Goal: Task Accomplishment & Management: Complete application form

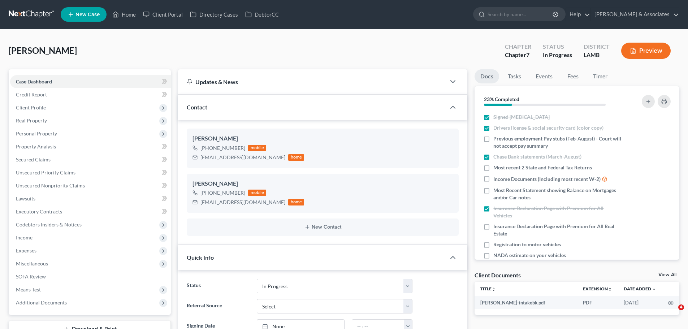
select select "12"
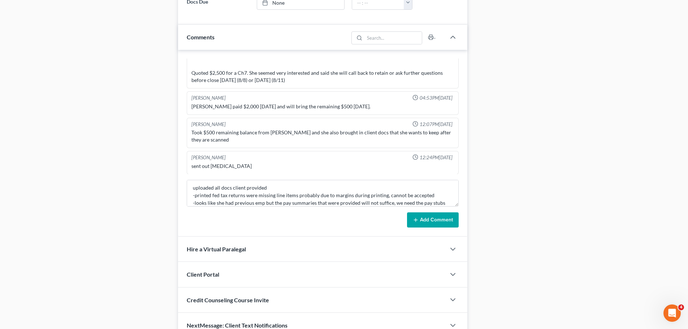
scroll to position [397, 0]
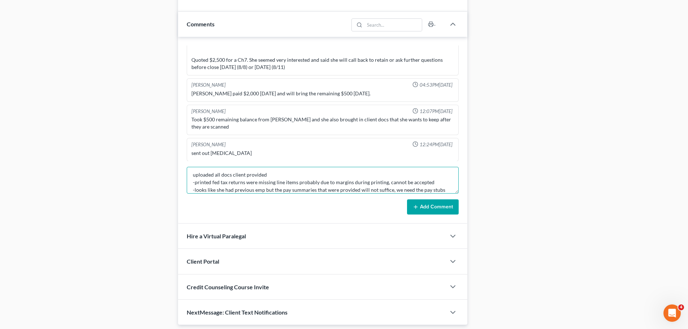
click at [447, 191] on textarea "uploaded all docs client provided -printed fed tax returns were missing line it…" at bounding box center [323, 180] width 272 height 27
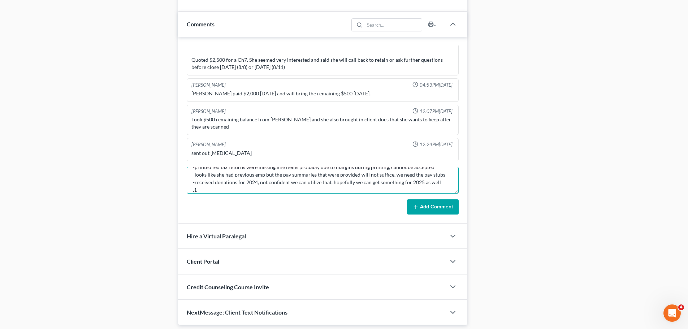
type textarea "uploaded all docs client provided -printed fed tax returns were missing line it…"
click at [439, 208] on button "Add Comment" at bounding box center [433, 206] width 52 height 15
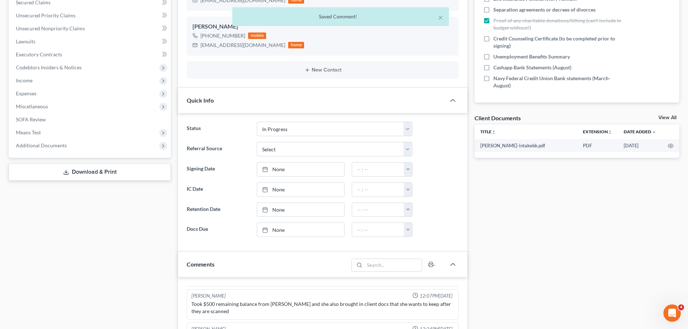
scroll to position [144, 0]
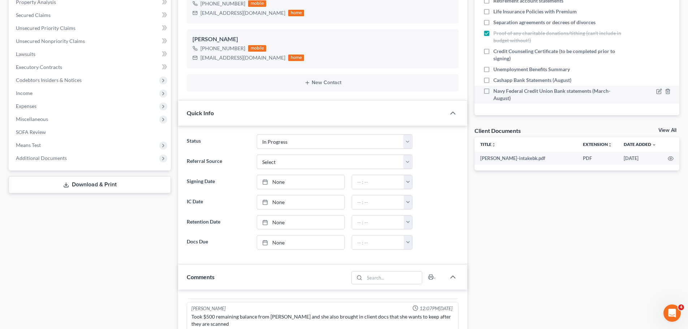
click at [625, 94] on div at bounding box center [649, 94] width 49 height 14
click at [656, 91] on icon "button" at bounding box center [659, 91] width 6 height 6
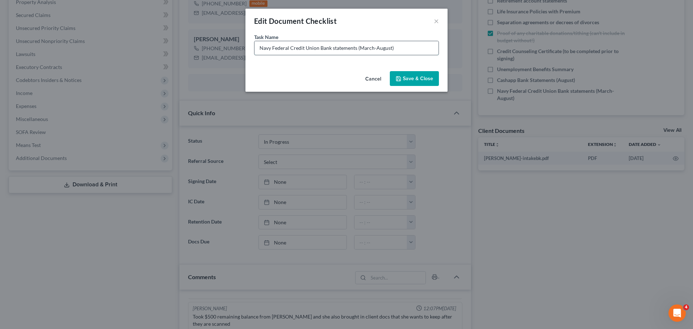
drag, startPoint x: 359, startPoint y: 47, endPoint x: 375, endPoint y: 50, distance: 16.9
click at [375, 50] on input "Navy Federal Credit Union Bank statements (March-August)" at bounding box center [347, 48] width 184 height 14
drag, startPoint x: 375, startPoint y: 49, endPoint x: 386, endPoint y: 49, distance: 11.2
click at [375, 49] on input "Navy Federal Credit Union Bank statements (August)" at bounding box center [347, 48] width 184 height 14
type input "Navy Federal Credit Union Bank statements (August, when available)"
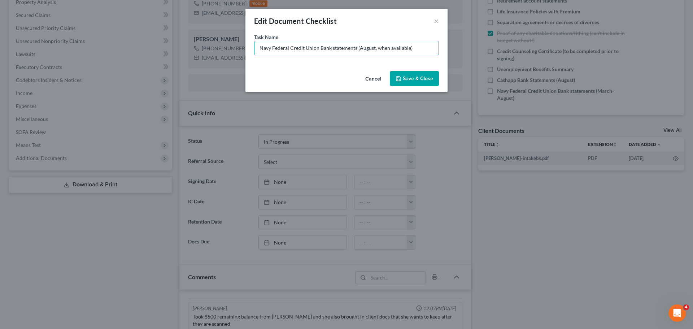
click at [415, 87] on div "Cancel Save & Close" at bounding box center [347, 80] width 202 height 24
click at [419, 82] on button "Save & Close" at bounding box center [414, 78] width 49 height 15
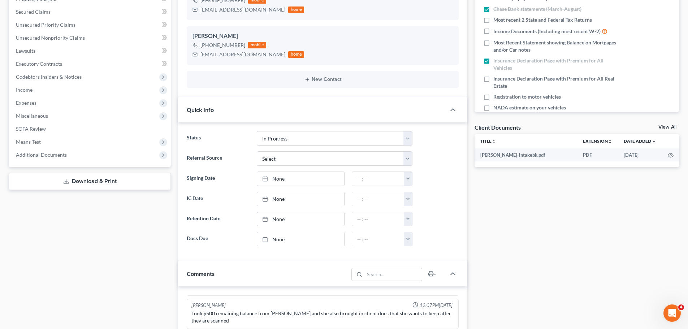
scroll to position [253, 0]
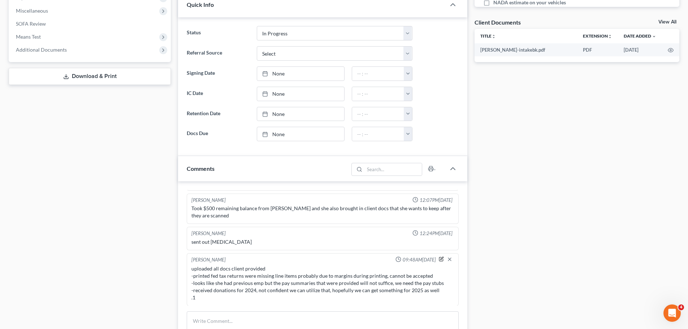
click at [439, 258] on icon "button" at bounding box center [441, 258] width 5 height 5
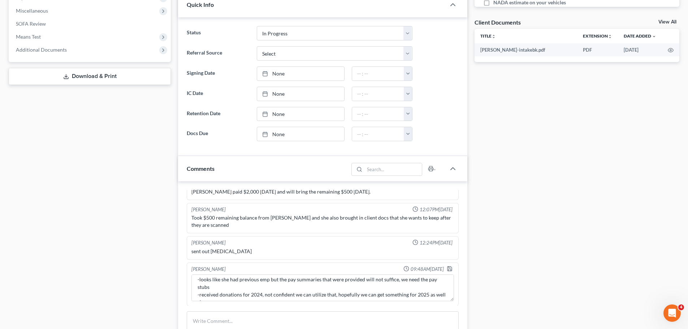
scroll to position [38, 0]
click at [255, 290] on textarea "uploaded all docs client provided -printed fed tax returns were missing line it…" at bounding box center [322, 287] width 263 height 27
click at [251, 284] on textarea "uploaded all docs client provided -printed fed tax returns were missing line it…" at bounding box center [322, 287] width 263 height 27
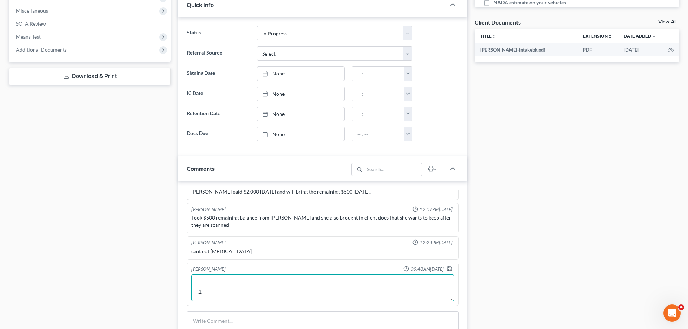
scroll to position [53, 0]
type textarea "uploaded all docs client provided -printed fed tax returns were missing line it…"
click at [447, 268] on icon "button" at bounding box center [449, 269] width 4 height 4
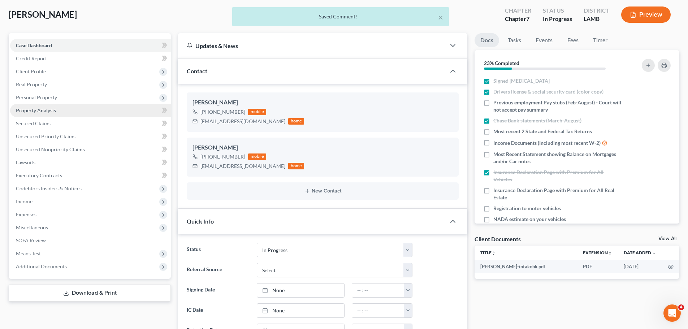
scroll to position [0, 0]
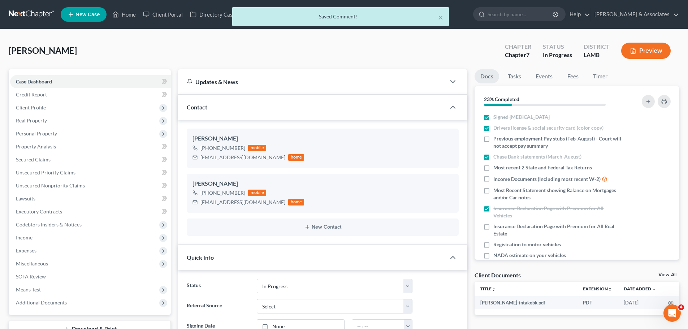
click at [28, 16] on div "× Saved Comment!" at bounding box center [340, 18] width 688 height 22
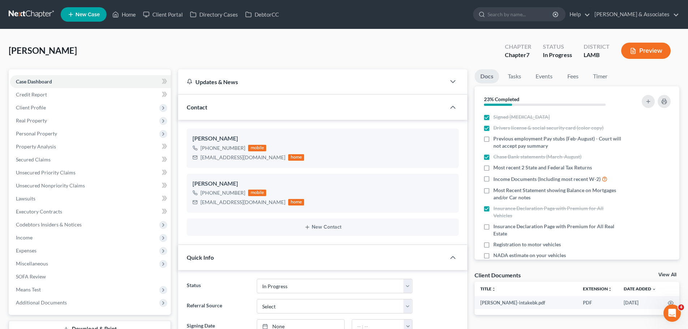
click at [35, 13] on link at bounding box center [32, 14] width 46 height 13
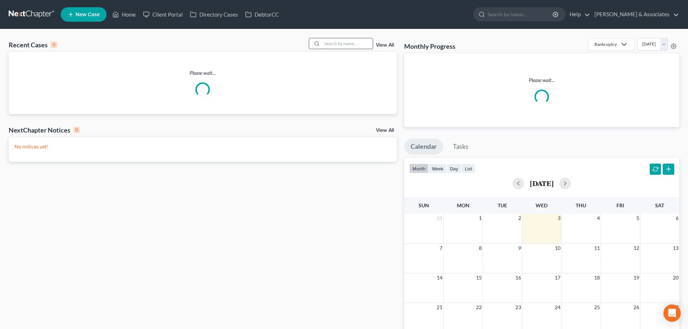
click at [354, 44] on input "search" at bounding box center [347, 43] width 51 height 10
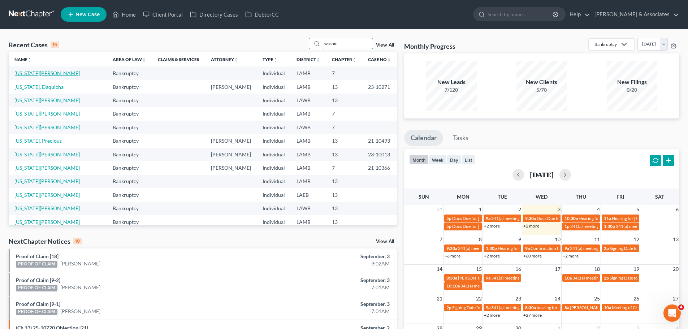
type input "washin"
click at [27, 76] on link "[US_STATE][PERSON_NAME]" at bounding box center [46, 73] width 65 height 6
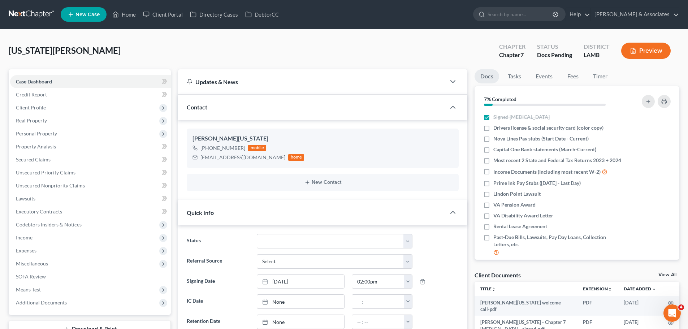
scroll to position [15, 0]
click at [665, 101] on icon "button" at bounding box center [664, 102] width 6 height 6
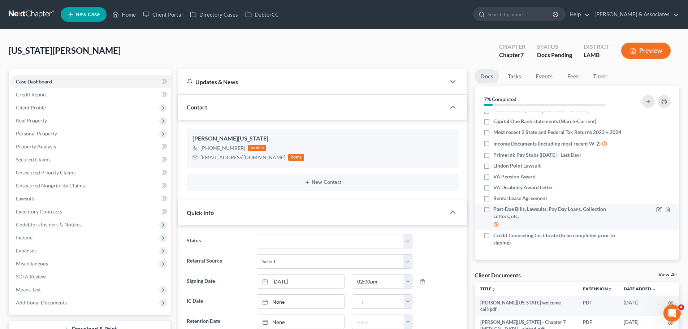
scroll to position [0, 0]
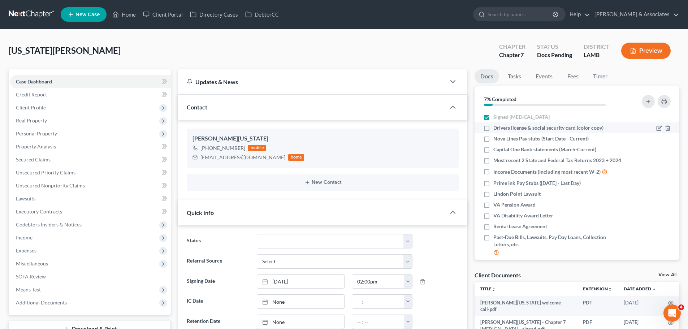
click at [558, 124] on span "Drivers license & social security card (color copy)" at bounding box center [548, 127] width 110 height 7
click at [501, 124] on input "Drivers license & social security card (color copy)" at bounding box center [498, 126] width 5 height 5
checkbox input "true"
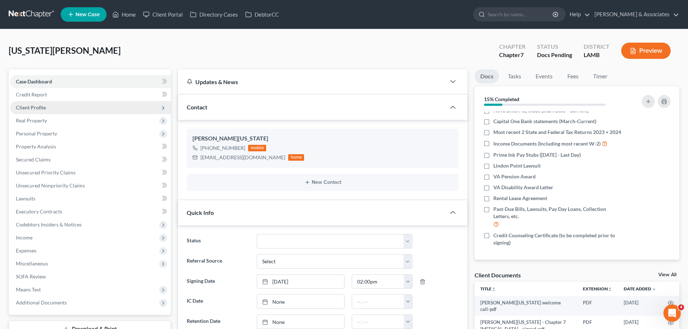
click at [37, 107] on span "Client Profile" at bounding box center [31, 107] width 30 height 6
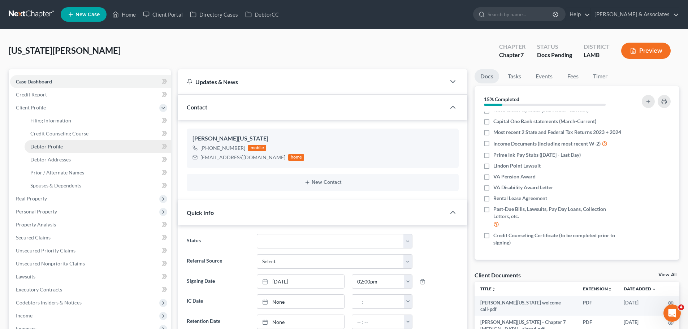
click at [38, 148] on span "Debtor Profile" at bounding box center [46, 146] width 33 height 6
select select "0"
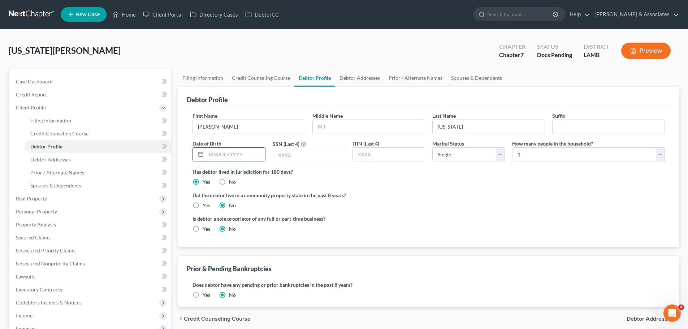
click at [211, 151] on input "text" at bounding box center [235, 155] width 59 height 14
type input "07/28/1975"
type input "5719"
click at [354, 130] on input "text" at bounding box center [369, 127] width 112 height 14
type input "C"
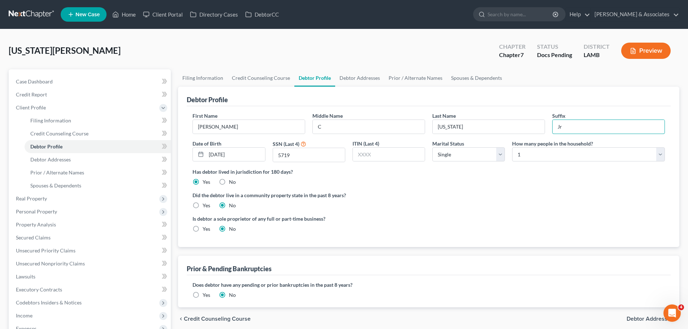
type input "Jr"
click at [501, 217] on div "Is debtor a sole proprietor of any full or part-time business? Yes No" at bounding box center [429, 226] width 480 height 23
drag, startPoint x: 48, startPoint y: 80, endPoint x: 66, endPoint y: 79, distance: 18.1
click at [48, 80] on span "Case Dashboard" at bounding box center [34, 81] width 37 height 6
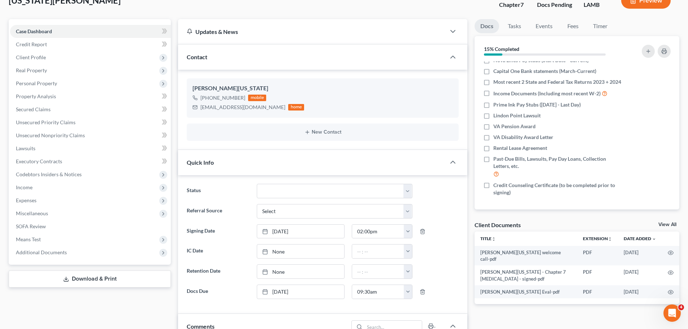
scroll to position [108, 0]
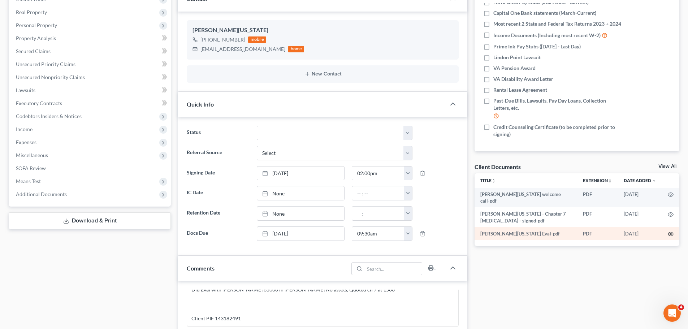
click at [672, 231] on icon "button" at bounding box center [671, 234] width 6 height 6
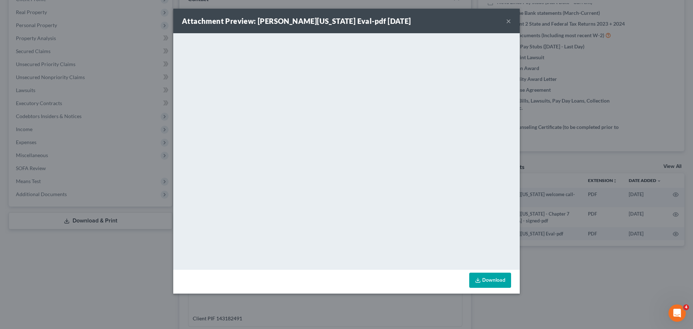
click at [504, 20] on div "Attachment Preview: Willie Washington Eval-pdf 08/23/2025 ×" at bounding box center [346, 21] width 347 height 25
click at [508, 20] on button "×" at bounding box center [508, 21] width 5 height 9
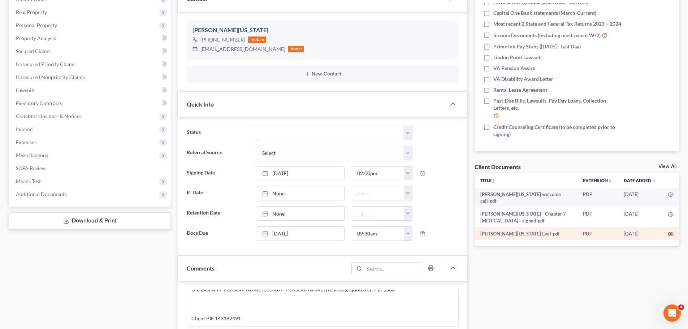
click at [672, 231] on icon "button" at bounding box center [671, 234] width 6 height 6
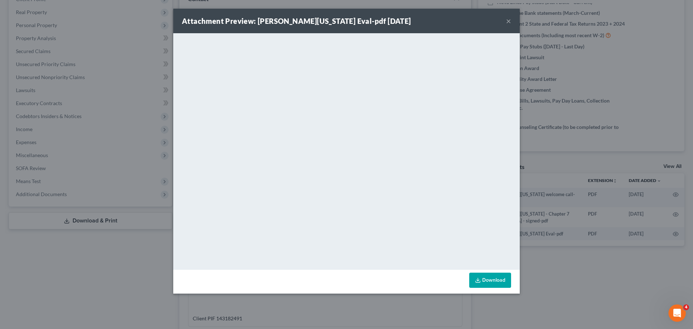
click at [511, 19] on button "×" at bounding box center [508, 21] width 5 height 9
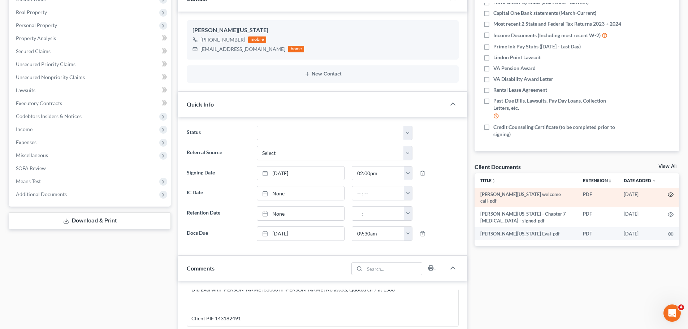
click at [671, 192] on icon "button" at bounding box center [671, 195] width 6 height 6
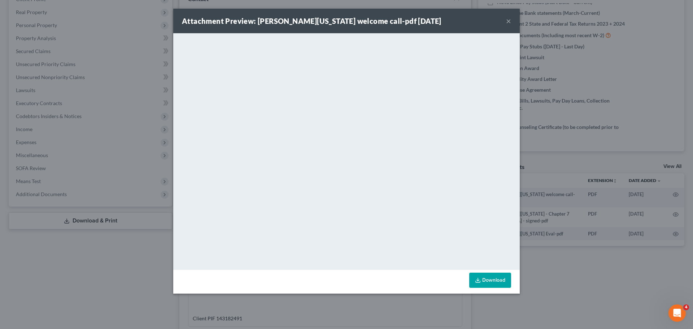
click at [505, 20] on div "Attachment Preview: willie washington welcome call-pdf 08/27/2025 ×" at bounding box center [346, 21] width 347 height 25
click at [511, 18] on button "×" at bounding box center [508, 21] width 5 height 9
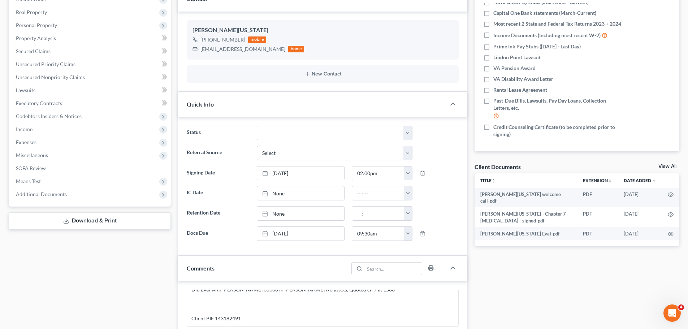
click at [523, 264] on div "Docs Tasks Events Fees Timer 15% Completed Nothing here yet! Signed Retainer Dr…" at bounding box center [577, 265] width 212 height 608
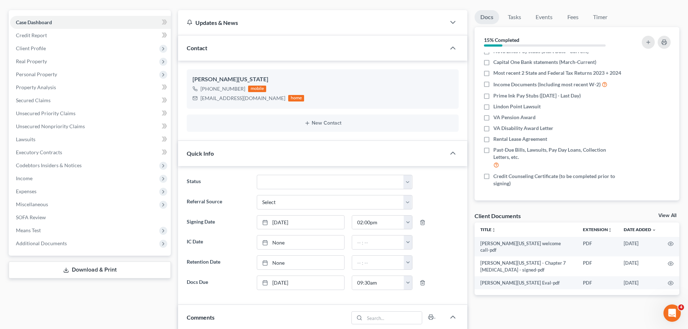
scroll to position [0, 0]
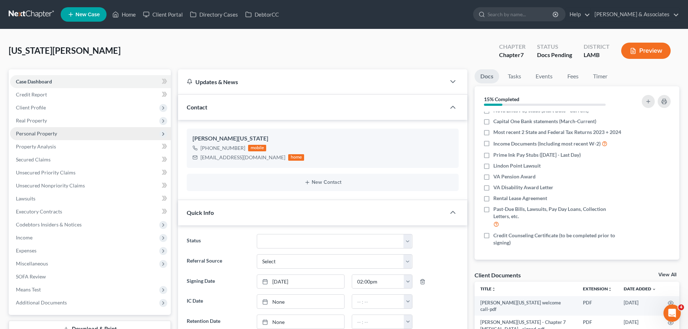
click at [55, 134] on span "Personal Property" at bounding box center [36, 133] width 41 height 6
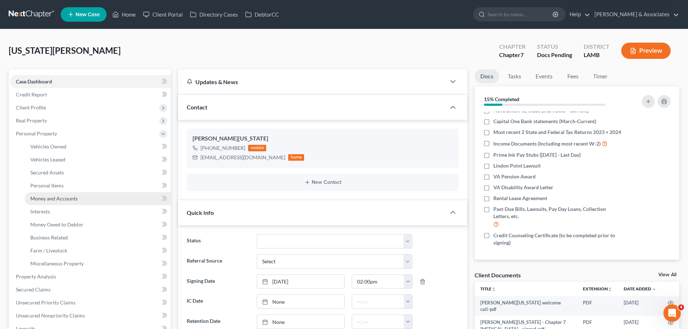
click at [70, 194] on link "Money and Accounts" at bounding box center [98, 198] width 146 height 13
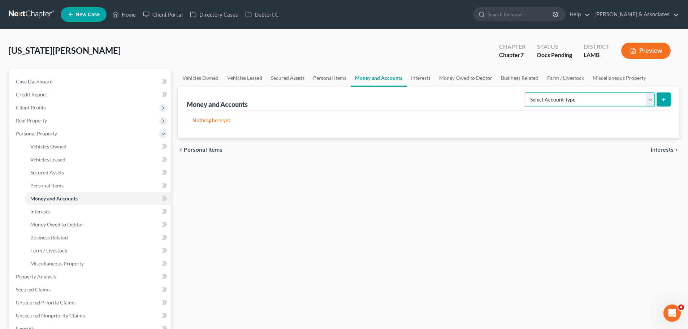
drag, startPoint x: 551, startPoint y: 101, endPoint x: 552, endPoint y: 105, distance: 3.6
click at [552, 101] on select "Select Account Type Brokerage Cash on Hand Certificates of Deposit Checking Acc…" at bounding box center [590, 99] width 130 height 14
select select "checking"
click at [526, 92] on select "Select Account Type Brokerage Cash on Hand Certificates of Deposit Checking Acc…" at bounding box center [590, 99] width 130 height 14
click at [666, 95] on button "submit" at bounding box center [664, 99] width 14 height 14
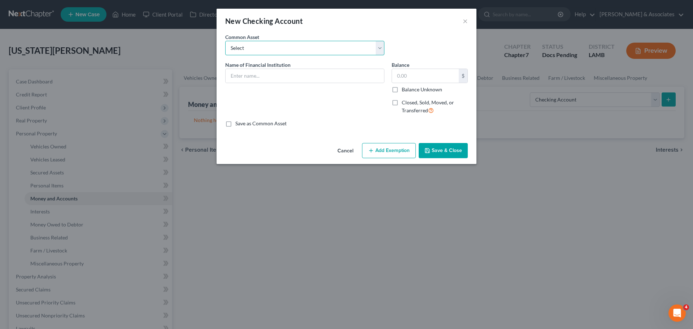
click at [317, 42] on select "Select Essential Federal Credit Union USAA Federal Savings Bank Neighbors Feder…" at bounding box center [304, 48] width 159 height 14
select select "4"
click at [225, 41] on select "Select Essential Federal Credit Union USAA Federal Savings Bank Neighbors Feder…" at bounding box center [304, 48] width 159 height 14
type input "Capital One"
type input "0.00"
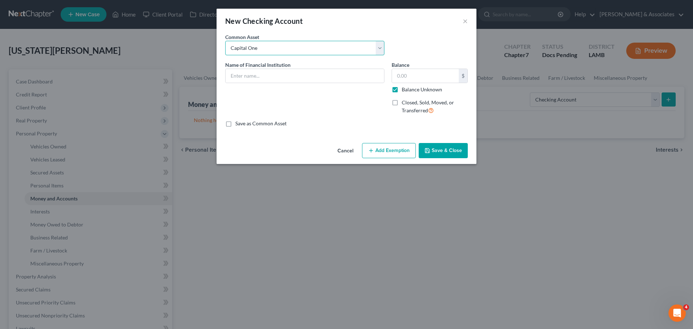
checkbox input "true"
click at [317, 75] on input "Capital One" at bounding box center [305, 76] width 159 height 14
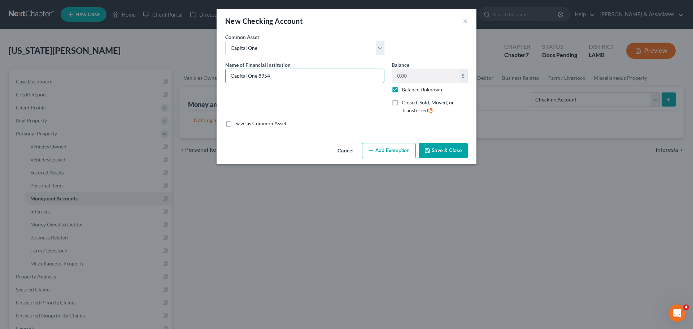
type input "Capital One 8954"
click at [460, 152] on button "Save & Close" at bounding box center [443, 150] width 49 height 15
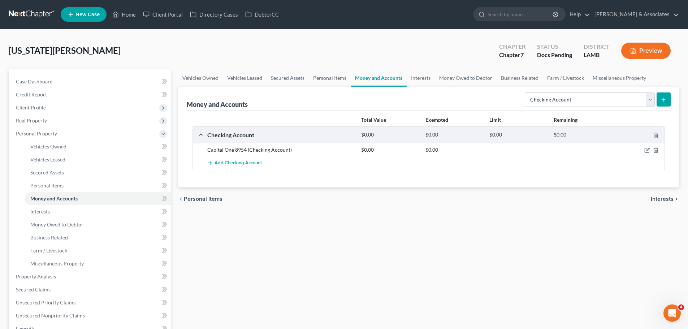
click at [664, 99] on icon "submit" at bounding box center [664, 100] width 6 height 6
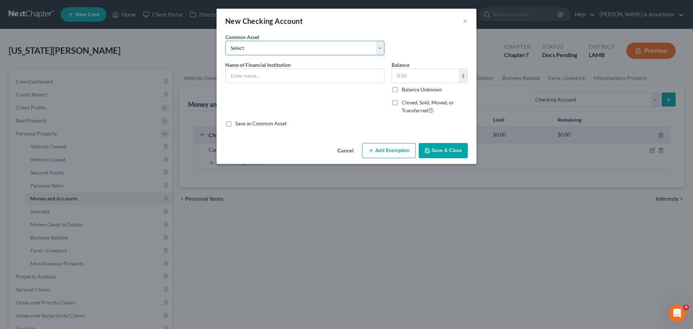
click at [273, 49] on select "Select Essential Federal Credit Union USAA Federal Savings Bank Neighbors Feder…" at bounding box center [304, 48] width 159 height 14
select select "4"
click at [225, 41] on select "Select Essential Federal Credit Union USAA Federal Savings Bank Neighbors Feder…" at bounding box center [304, 48] width 159 height 14
type input "Capital One"
type input "0.00"
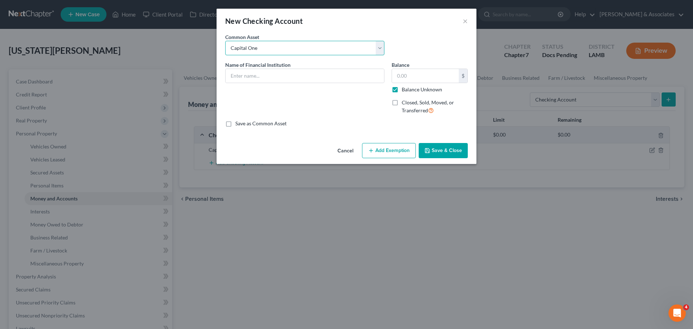
checkbox input "true"
click at [297, 77] on input "Capital One" at bounding box center [305, 76] width 159 height 14
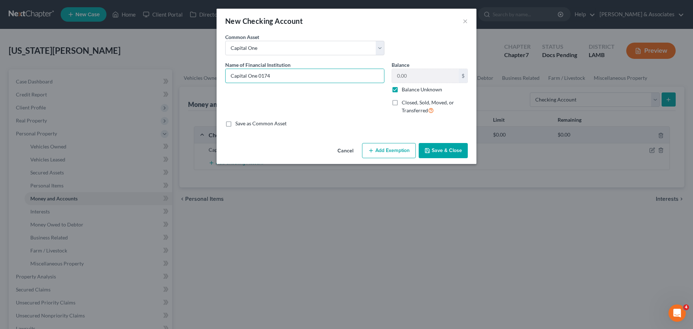
type input "Capital One 0174"
click at [438, 151] on button "Save & Close" at bounding box center [443, 150] width 49 height 15
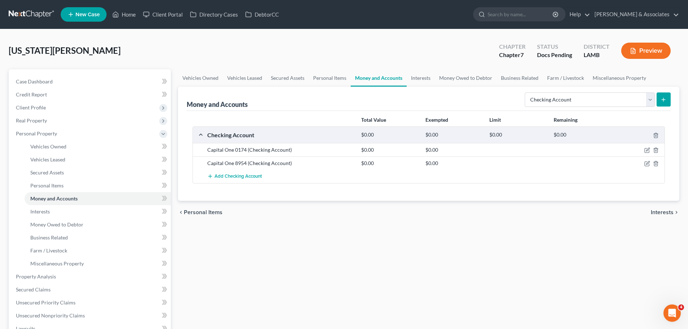
click at [352, 273] on div "Vehicles Owned Vehicles Leased Secured Assets Personal Items Money and Accounts…" at bounding box center [428, 268] width 508 height 398
click at [74, 80] on link "Case Dashboard" at bounding box center [90, 81] width 161 height 13
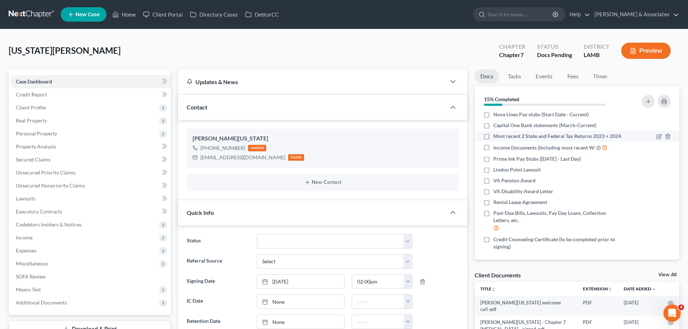
scroll to position [35, 0]
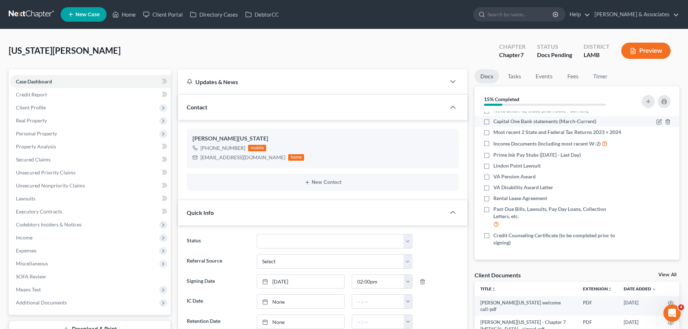
click at [552, 118] on span "Capital One Bank statements (March-Current)" at bounding box center [544, 121] width 103 height 7
click at [501, 118] on input "Capital One Bank statements (March-Current)" at bounding box center [498, 120] width 5 height 5
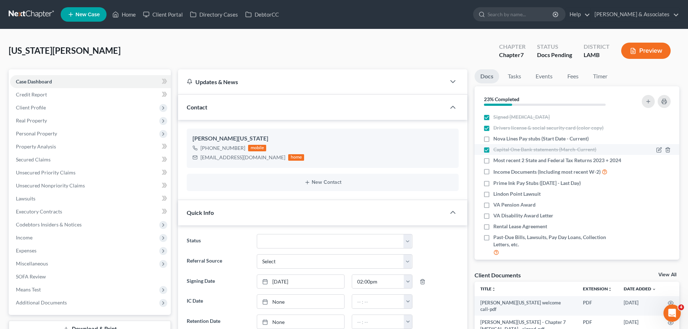
click at [641, 152] on div at bounding box center [649, 149] width 49 height 7
click at [559, 150] on span "Capital One Bank statements (March-Current)" at bounding box center [544, 149] width 103 height 7
click at [501, 150] on input "Capital One Bank statements (March-Current)" at bounding box center [498, 148] width 5 height 5
checkbox input "false"
click at [656, 149] on icon "button" at bounding box center [659, 150] width 6 height 6
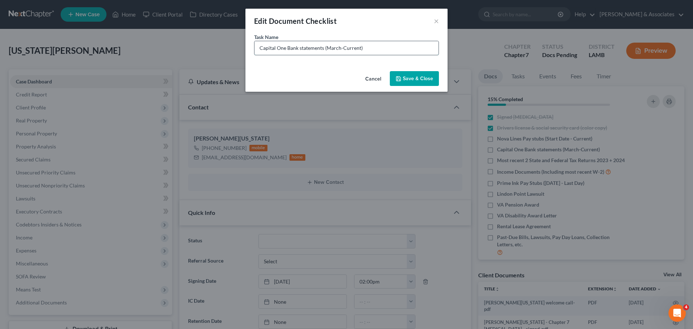
click at [360, 50] on input "Capital One Bank statements (March-Current)" at bounding box center [347, 48] width 184 height 14
type input "Capital One Bank statements (August)"
click at [417, 74] on button "Save & Close" at bounding box center [414, 78] width 49 height 15
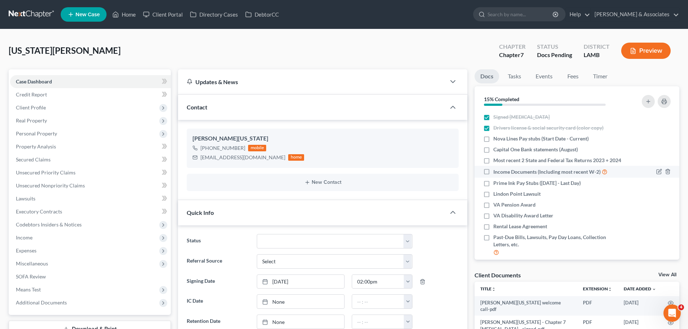
click at [553, 176] on span "Income Documents (Including most recent W-2)" at bounding box center [546, 171] width 107 height 7
click at [501, 172] on input "Income Documents (Including most recent W-2)" at bounding box center [498, 170] width 5 height 5
checkbox input "true"
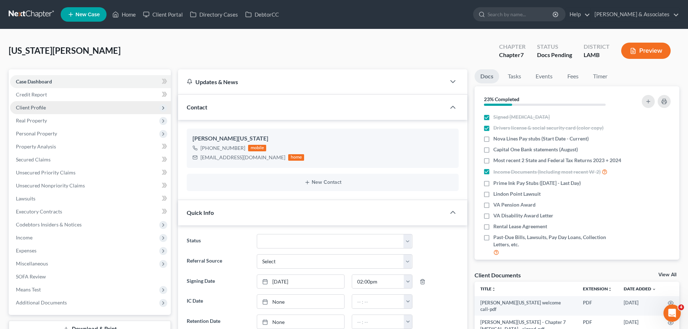
click at [47, 109] on span "Client Profile" at bounding box center [90, 107] width 161 height 13
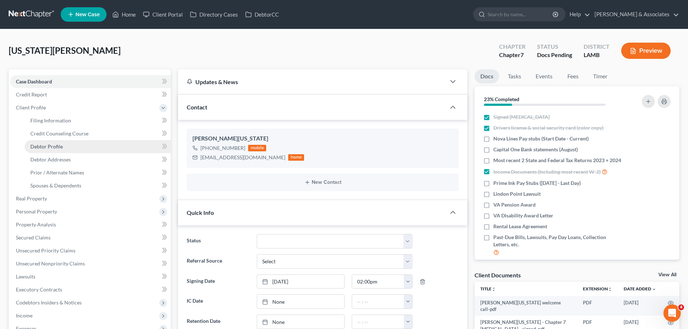
click at [56, 143] on span "Debtor Profile" at bounding box center [46, 146] width 33 height 6
select select "0"
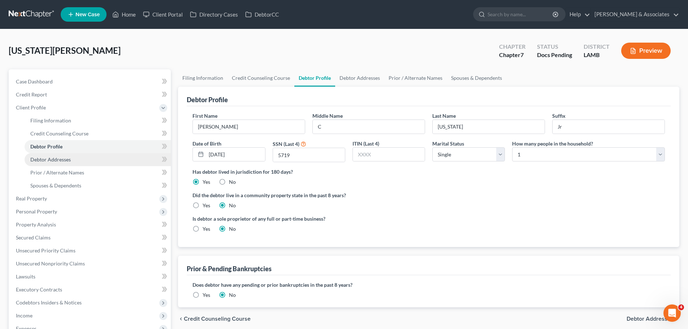
click at [57, 159] on span "Debtor Addresses" at bounding box center [50, 159] width 40 height 6
select select "0"
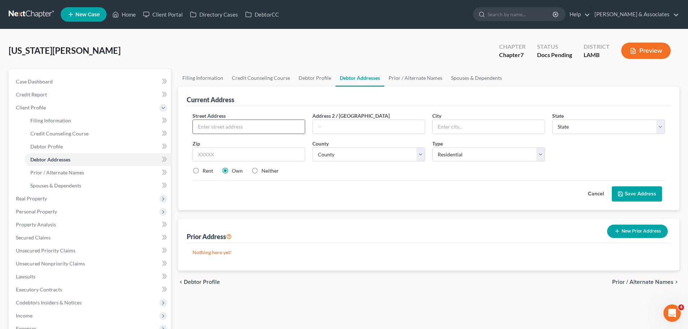
click at [237, 125] on input "text" at bounding box center [249, 127] width 112 height 14
type input "16632 Appomattox Ave"
type input "70817"
type input "Baton Rouge"
select select "19"
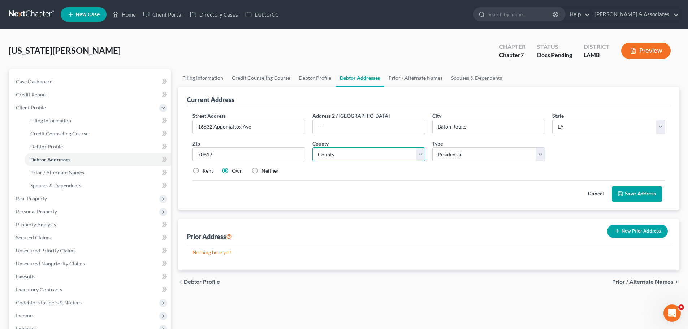
select select "16"
click at [503, 195] on div "Cancel Save Address" at bounding box center [428, 190] width 472 height 21
click at [205, 173] on label "Rent" at bounding box center [208, 170] width 10 height 7
click at [205, 172] on input "Rent" at bounding box center [207, 169] width 5 height 5
radio input "true"
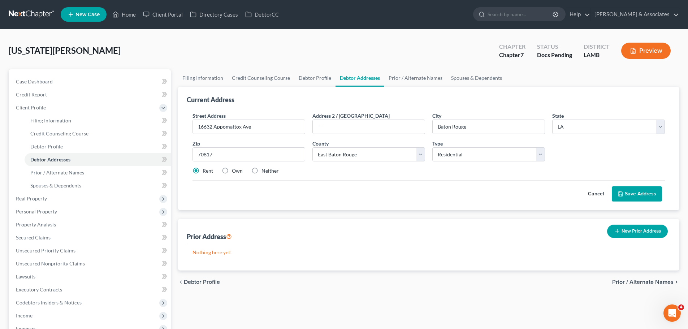
click at [389, 203] on div "Street Address * 16632 Appomattox Ave Address 2 / PO Box City * Baton Rouge Sta…" at bounding box center [429, 158] width 484 height 104
click at [650, 188] on button "Save Address" at bounding box center [637, 193] width 50 height 15
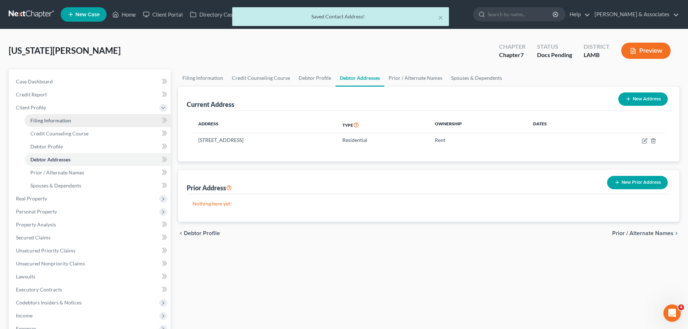
click at [42, 122] on span "Filing Information" at bounding box center [50, 120] width 41 height 6
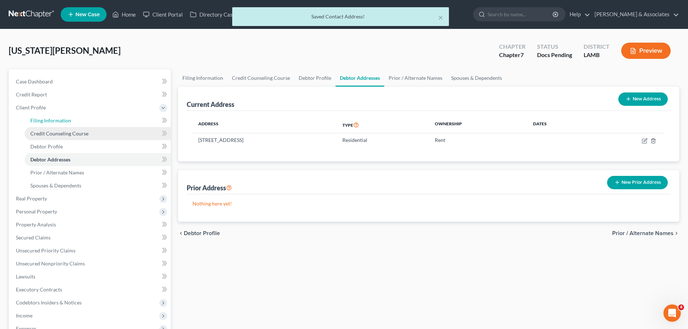
select select "1"
select select "0"
select select "19"
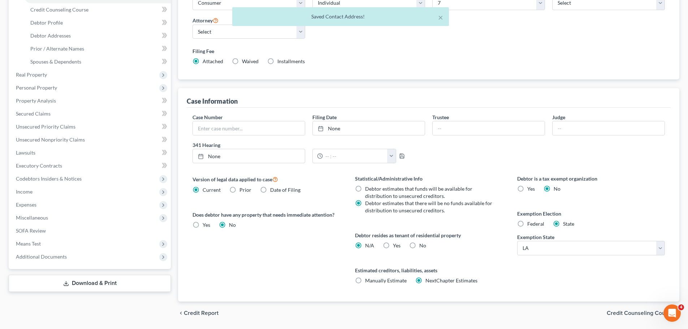
scroll to position [147, 0]
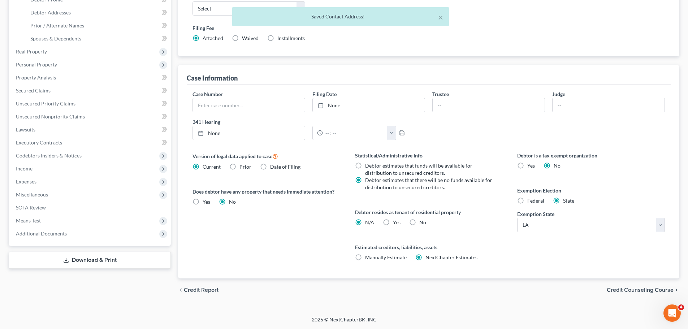
click at [393, 222] on label "Yes Yes" at bounding box center [397, 222] width 8 height 7
click at [396, 222] on input "Yes Yes" at bounding box center [398, 221] width 5 height 5
radio input "true"
radio input "false"
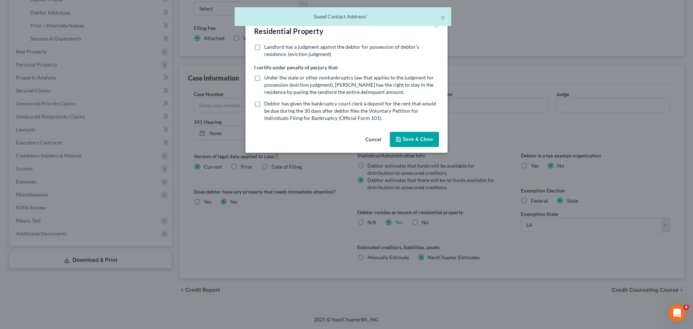
click at [409, 144] on button "Save & Close" at bounding box center [414, 139] width 49 height 15
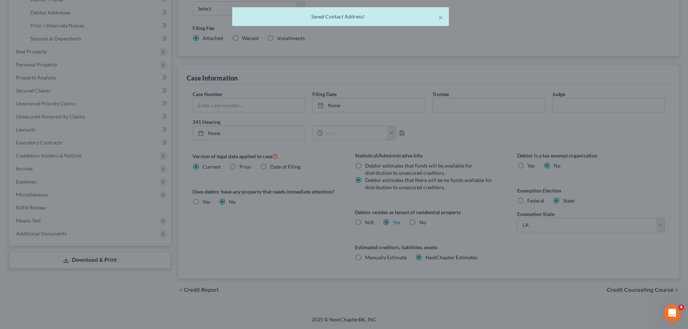
click at [261, 261] on div at bounding box center [344, 164] width 688 height 329
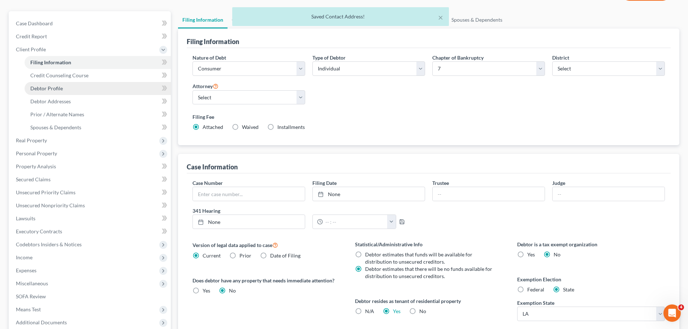
scroll to position [0, 0]
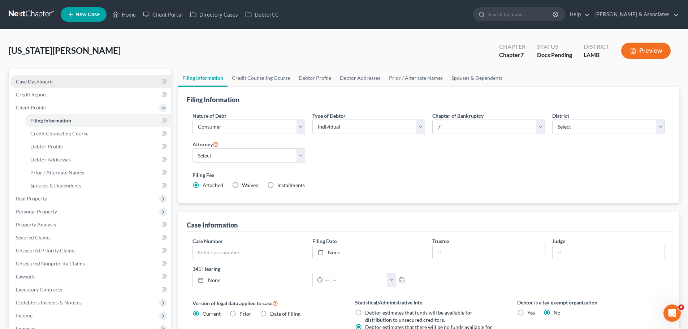
click at [39, 85] on link "Case Dashboard" at bounding box center [90, 81] width 161 height 13
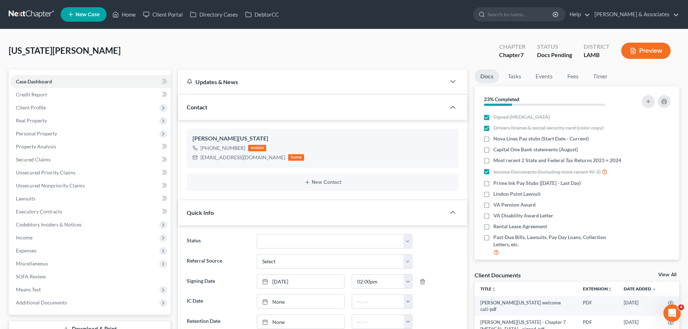
scroll to position [15, 0]
click at [43, 109] on span "Client Profile" at bounding box center [31, 107] width 30 height 6
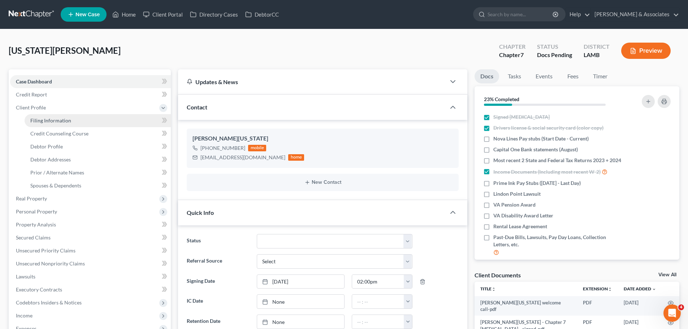
click at [46, 120] on span "Filing Information" at bounding box center [50, 120] width 41 height 6
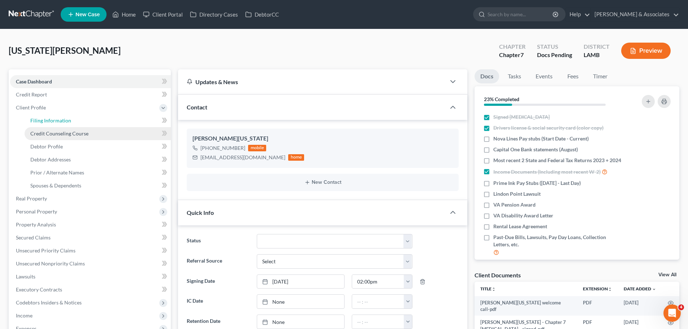
select select "1"
select select "0"
select select "35"
select select "19"
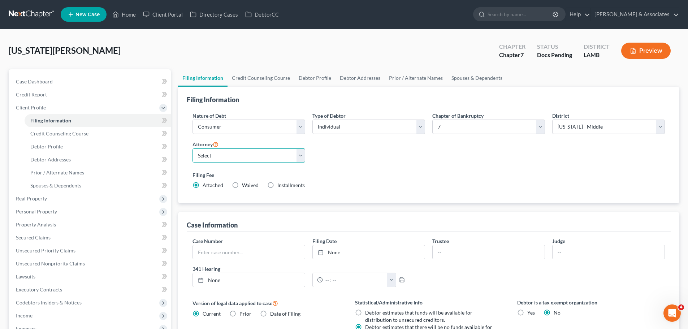
click at [212, 155] on select "Select Morley Diment - LAMB Morley Diment - LAEB Morley Diment - LAWB Paul Shou…" at bounding box center [248, 155] width 113 height 14
select select "0"
click at [192, 148] on select "Select Morley Diment - LAMB Morley Diment - LAEB Morley Diment - LAWB Paul Shou…" at bounding box center [248, 155] width 113 height 14
click at [411, 175] on label "Filing Fee" at bounding box center [428, 175] width 472 height 8
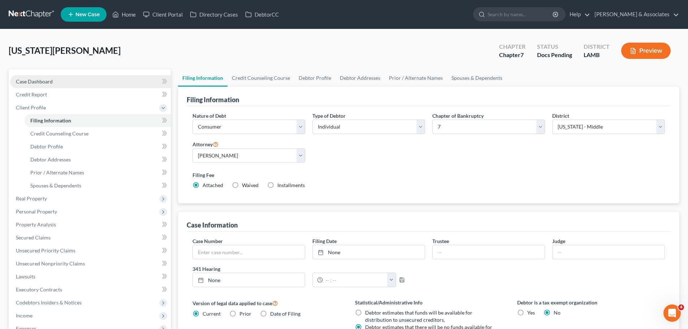
click at [108, 81] on link "Case Dashboard" at bounding box center [90, 81] width 161 height 13
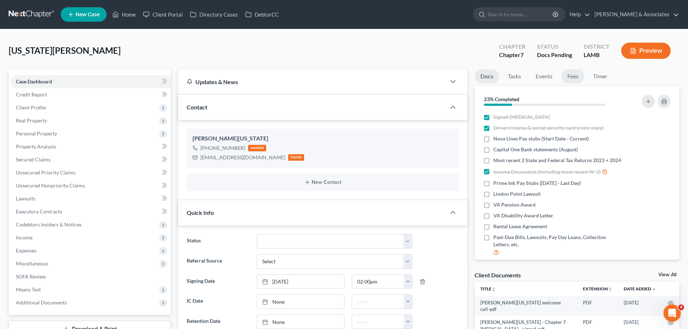
scroll to position [15, 0]
click at [565, 70] on link "Fees" at bounding box center [572, 76] width 23 height 14
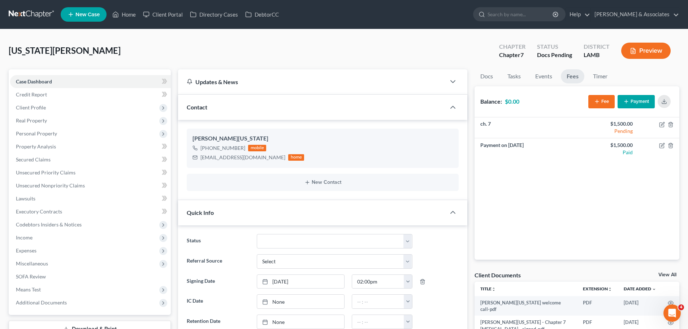
click at [579, 234] on div "ch. 7 $1,500.00 Pending Payment on Aug 23, 2025 $1,500.00 Paid" at bounding box center [577, 188] width 205 height 142
click at [30, 111] on span "Client Profile" at bounding box center [90, 107] width 161 height 13
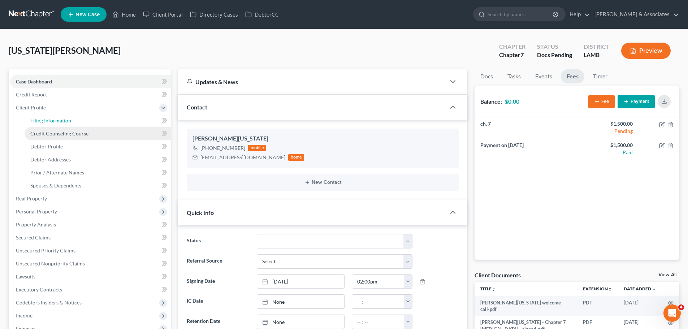
drag, startPoint x: 52, startPoint y: 120, endPoint x: 107, endPoint y: 133, distance: 57.3
click at [52, 120] on span "Filing Information" at bounding box center [50, 120] width 41 height 6
select select "1"
select select "0"
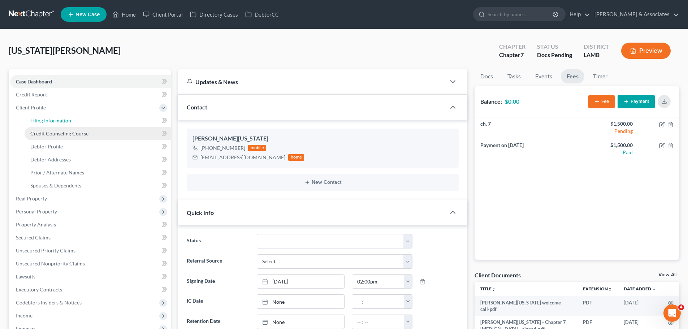
select select "35"
select select "0"
select select "19"
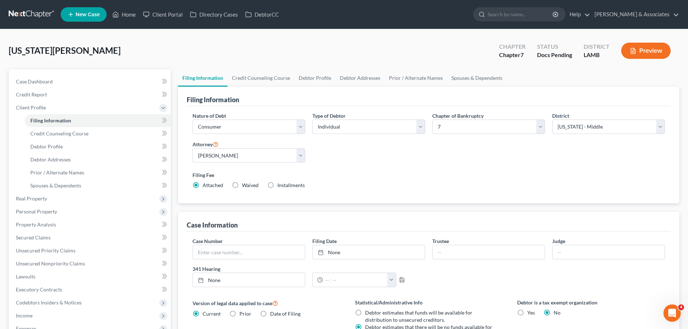
click at [277, 183] on label "Installments Installments" at bounding box center [290, 185] width 27 height 7
click at [280, 183] on input "Installments Installments" at bounding box center [282, 184] width 5 height 5
radio input "true"
radio input "false"
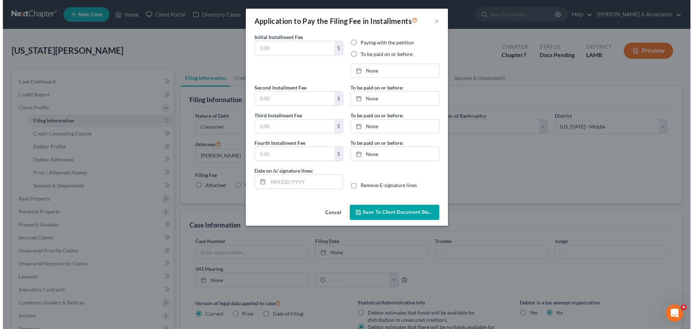
type input "0.00"
radio input "true"
type input "0.00"
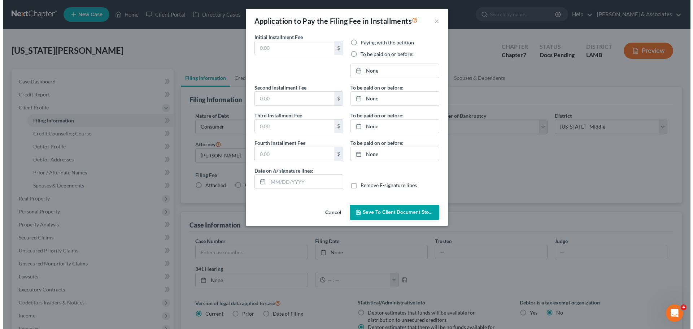
type input "09/03/2025"
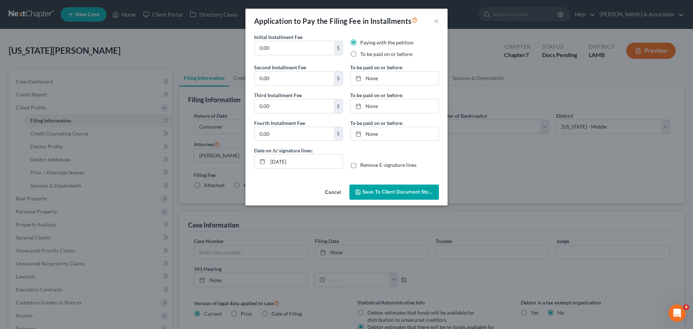
click at [369, 192] on span "Save to Client Document Storage" at bounding box center [401, 192] width 77 height 6
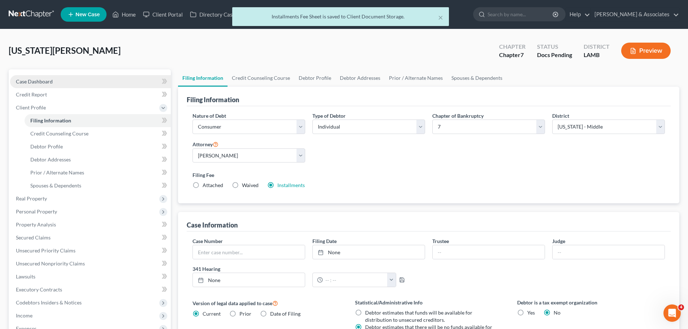
click at [52, 86] on link "Case Dashboard" at bounding box center [90, 81] width 161 height 13
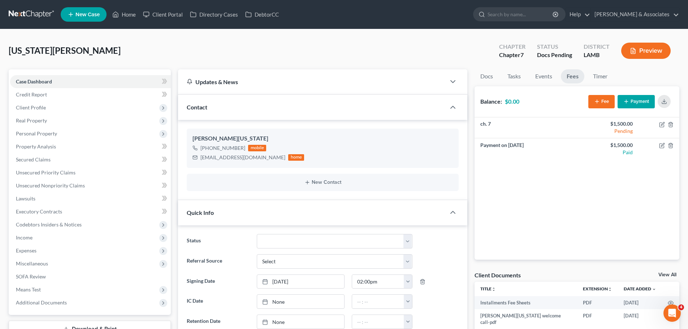
scroll to position [15, 0]
click at [36, 107] on span "Client Profile" at bounding box center [31, 107] width 30 height 6
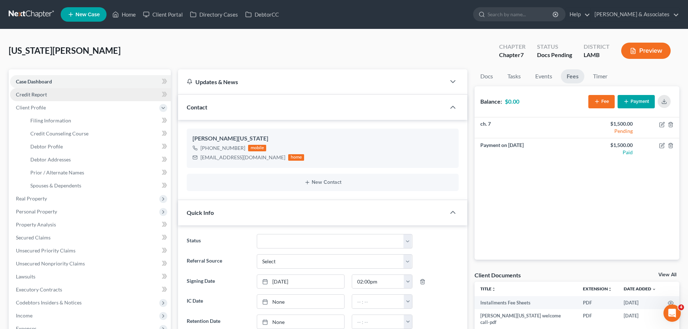
click at [44, 97] on link "Credit Report" at bounding box center [90, 94] width 161 height 13
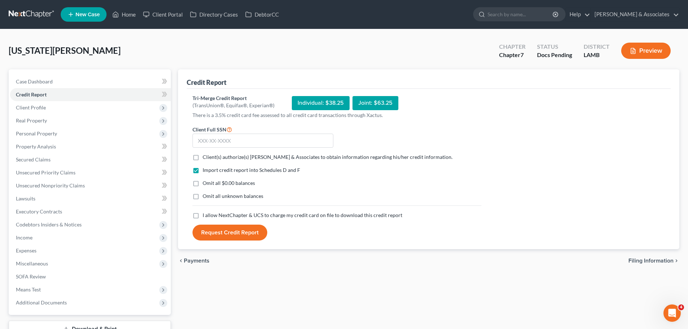
click at [205, 156] on span "Client(s) authorize(s) Diment & Associates to obtain information regarding his/…" at bounding box center [328, 157] width 250 height 6
click at [205, 156] on input "Client(s) authorize(s) Diment & Associates to obtain information regarding his/…" at bounding box center [207, 155] width 5 height 5
checkbox input "true"
click at [203, 186] on label "Omit all $0.00 balances" at bounding box center [229, 182] width 52 height 7
click at [205, 184] on input "Omit all $0.00 balances" at bounding box center [207, 181] width 5 height 5
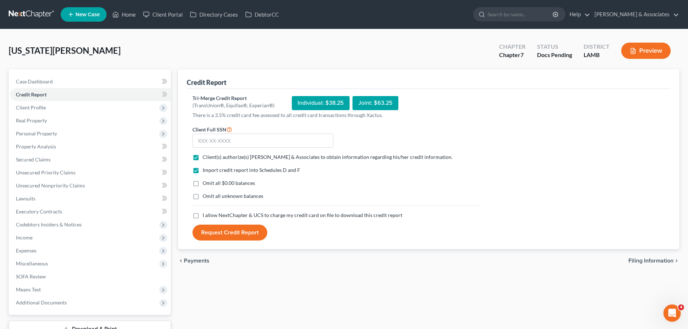
checkbox input "true"
click at [203, 198] on label "Omit all unknown balances" at bounding box center [233, 195] width 61 height 7
click at [205, 197] on input "Omit all unknown balances" at bounding box center [207, 194] width 5 height 5
checkbox input "true"
click at [203, 214] on label "I allow NextChapter & UCS to charge my credit card on file to download this cre…" at bounding box center [303, 215] width 200 height 7
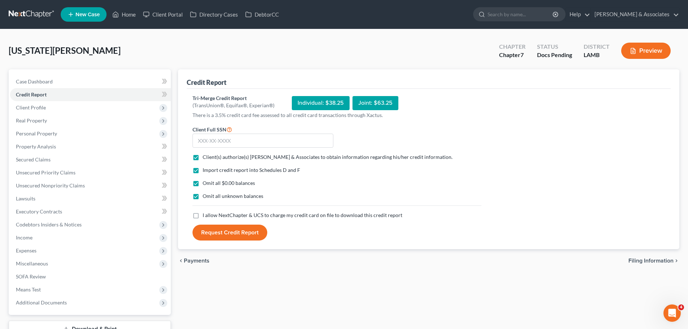
click at [205, 214] on input "I allow NextChapter & UCS to charge my credit card on file to download this cre…" at bounding box center [207, 214] width 5 height 5
checkbox input "true"
click at [206, 144] on input "text" at bounding box center [262, 141] width 141 height 14
click at [286, 118] on p "There is a 3.5% credit card fee assessed to all credit card transactions throug…" at bounding box center [336, 115] width 289 height 7
click at [292, 143] on input "text" at bounding box center [262, 141] width 141 height 14
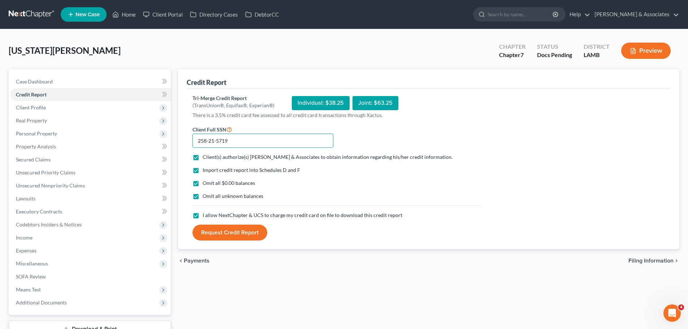
type input "258-21-5719"
click at [238, 233] on button "Request Credit Report" at bounding box center [229, 233] width 75 height 16
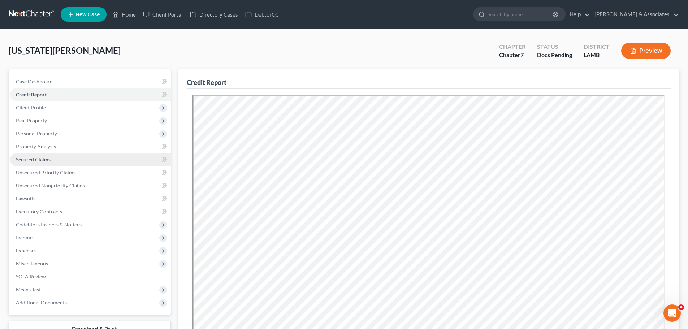
click at [38, 159] on span "Secured Claims" at bounding box center [33, 159] width 35 height 6
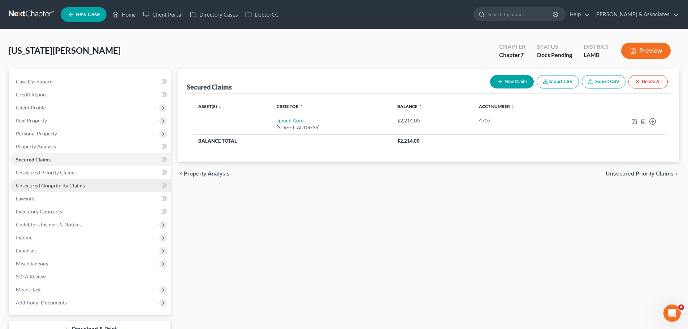
click at [53, 185] on span "Unsecured Nonpriority Claims" at bounding box center [50, 185] width 69 height 6
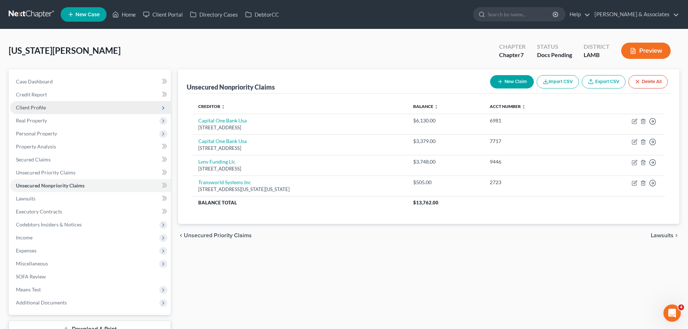
click at [55, 102] on span "Client Profile" at bounding box center [90, 107] width 161 height 13
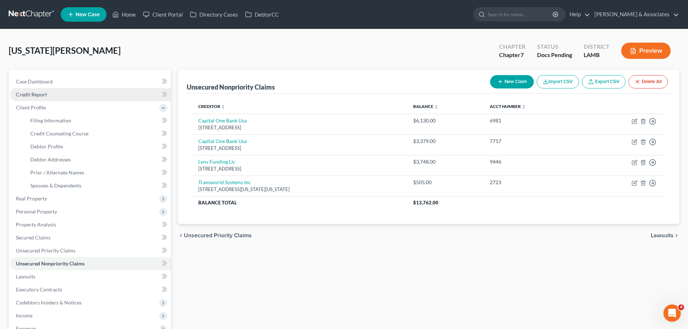
click at [51, 93] on link "Credit Report" at bounding box center [90, 94] width 161 height 13
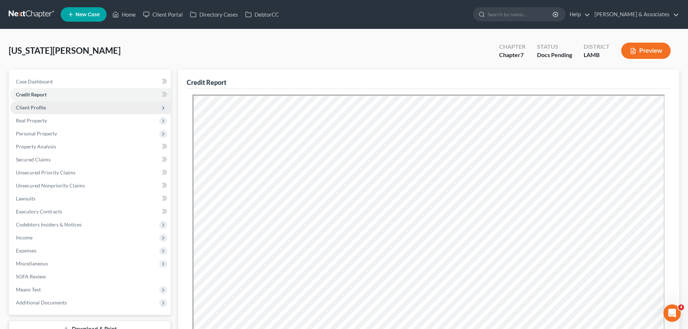
click at [22, 109] on span "Client Profile" at bounding box center [31, 107] width 30 height 6
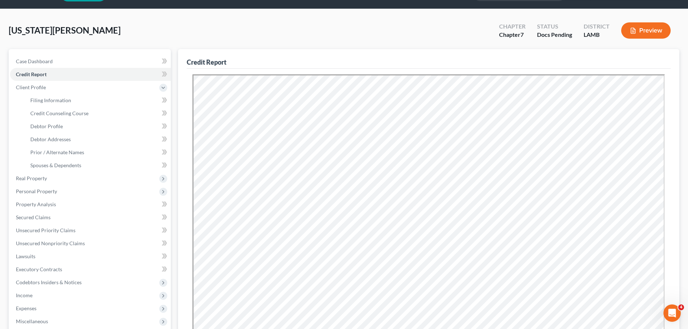
scroll to position [36, 0]
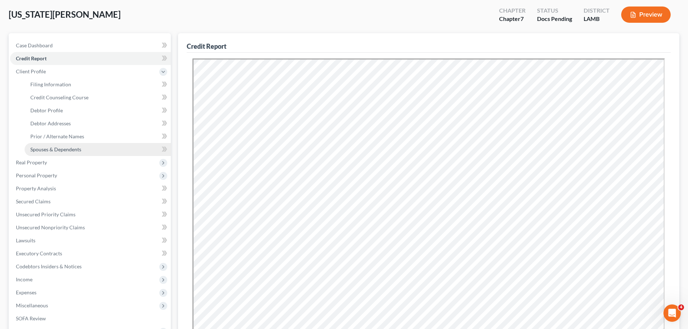
click at [52, 152] on link "Spouses & Dependents" at bounding box center [98, 149] width 146 height 13
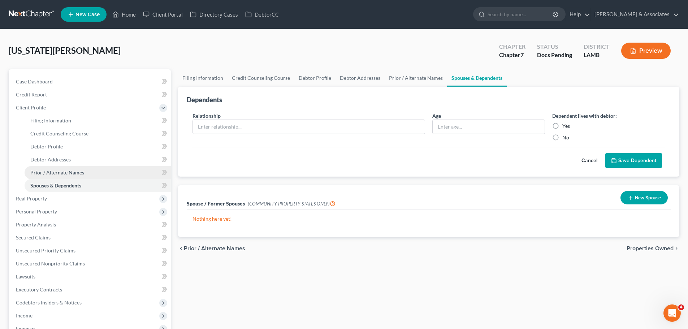
click at [52, 173] on span "Prior / Alternate Names" at bounding box center [57, 172] width 54 height 6
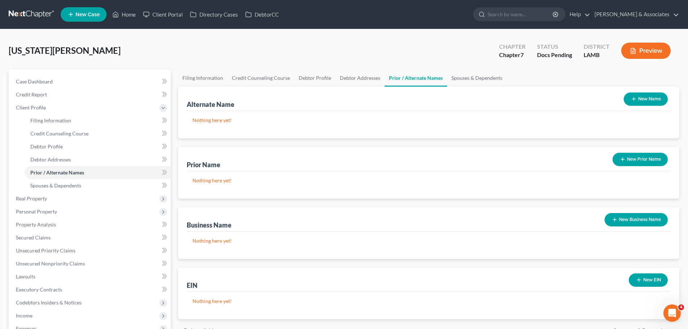
click at [636, 95] on button "New Name" at bounding box center [646, 98] width 44 height 13
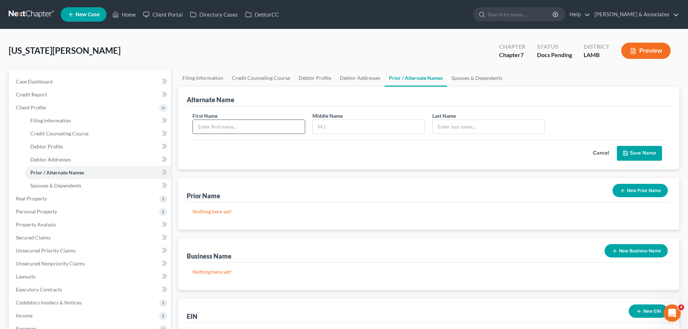
click at [268, 124] on input "text" at bounding box center [249, 127] width 112 height 14
type input "William"
type input "C"
type input "Washington"
click at [635, 156] on button "Save Name" at bounding box center [639, 153] width 45 height 15
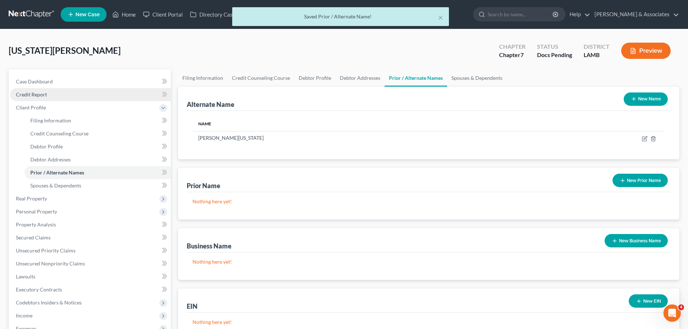
click at [48, 94] on link "Credit Report" at bounding box center [90, 94] width 161 height 13
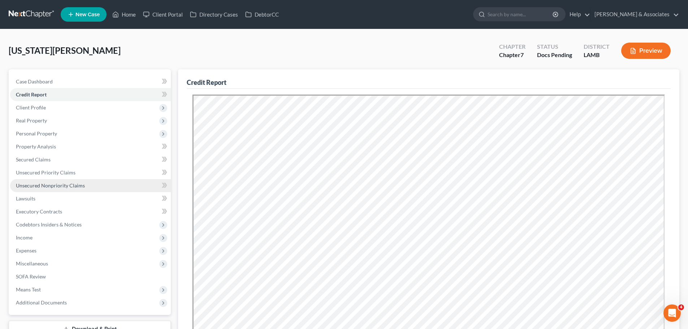
click at [23, 186] on span "Unsecured Nonpriority Claims" at bounding box center [50, 185] width 69 height 6
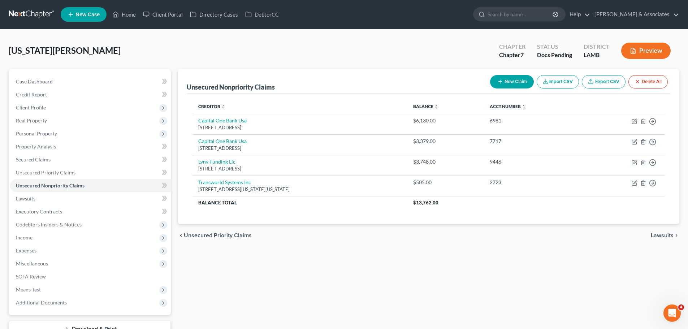
click at [593, 255] on div "Unsecured Nonpriority Claims New Claim Import CSV Export CSV Delete All Credito…" at bounding box center [428, 203] width 508 height 268
click at [495, 84] on button "New Claim" at bounding box center [512, 81] width 44 height 13
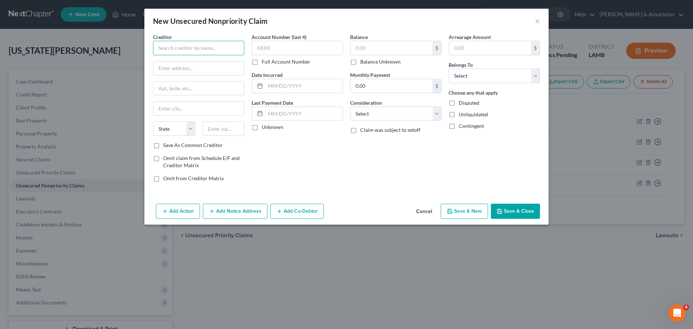
click at [209, 41] on input "text" at bounding box center [198, 48] width 91 height 14
type input "Prime"
type input "2740 N Mayfair Ave"
click at [234, 133] on input "6580." at bounding box center [224, 128] width 42 height 14
type input "65803"
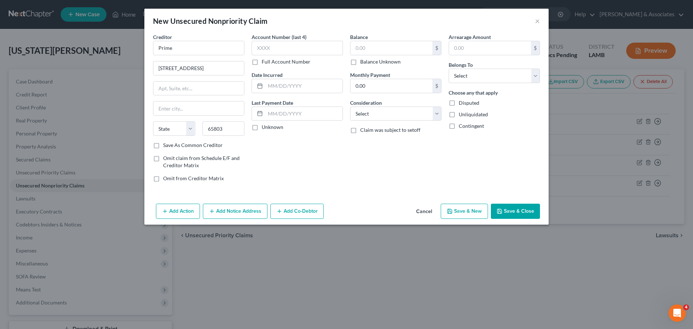
type input "Springfield"
select select "26"
click at [354, 174] on div "Balance $ Balance Unknown Balance Undetermined $ Balance Unknown Monthly Paymen…" at bounding box center [396, 110] width 99 height 155
click at [296, 40] on label "Account Number (last 4)" at bounding box center [279, 37] width 55 height 8
click at [295, 44] on input "text" at bounding box center [297, 48] width 91 height 14
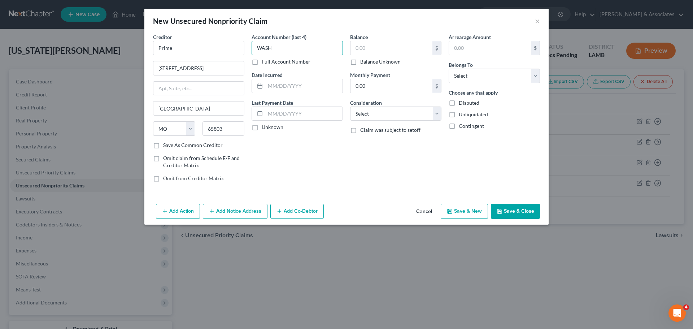
type input "WASH"
click at [271, 62] on label "Full Account Number" at bounding box center [286, 61] width 49 height 7
click at [269, 62] on input "Full Account Number" at bounding box center [267, 60] width 5 height 5
click at [325, 42] on input "WASH" at bounding box center [297, 48] width 91 height 14
type input "WASHWC"
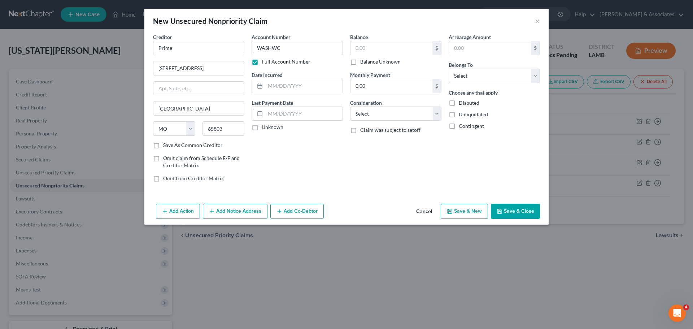
drag, startPoint x: 313, startPoint y: 152, endPoint x: 318, endPoint y: 105, distance: 47.3
click at [313, 152] on div "Account Number WASHWC Full Account Number Date Incurred Last Payment Date Unkno…" at bounding box center [297, 110] width 99 height 155
click at [316, 87] on input "text" at bounding box center [303, 86] width 77 height 14
type input "2024"
type input "8,379.02"
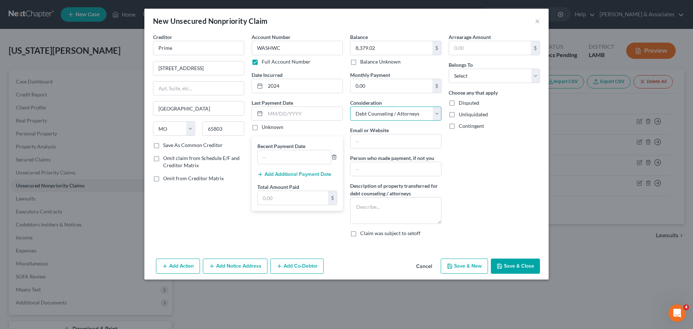
select select "4"
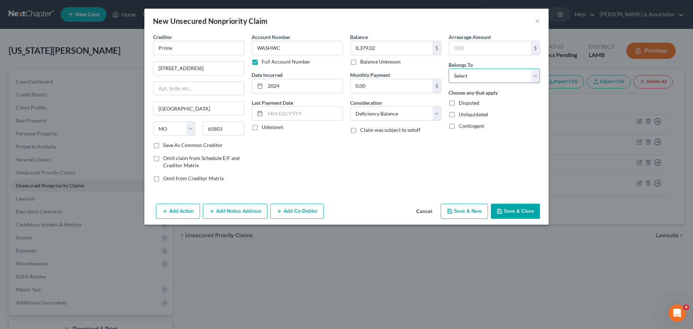
select select "0"
click at [527, 210] on button "Save & Close" at bounding box center [515, 211] width 49 height 15
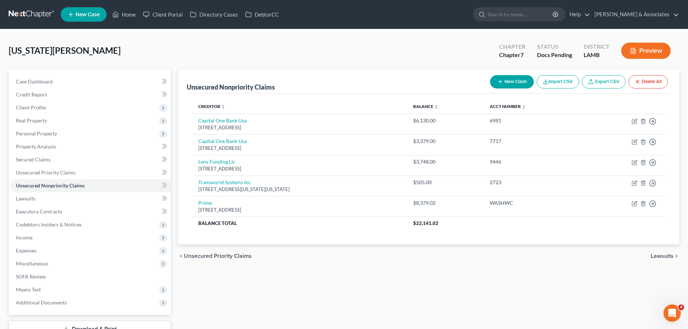
click at [505, 79] on button "New Claim" at bounding box center [512, 81] width 44 height 13
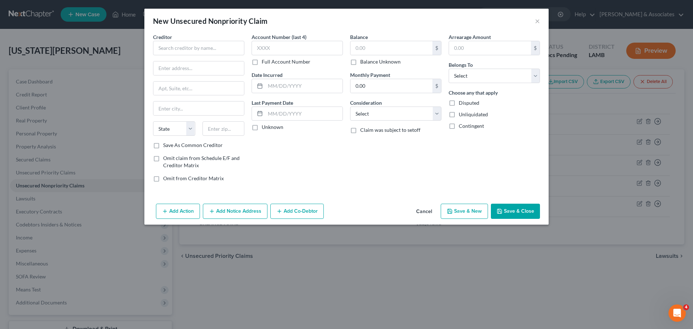
click at [214, 55] on div "Creditor * State AL AK AR AZ CA CO CT DE DC FL GA GU HI ID IL IN IA KS KY LA ME…" at bounding box center [198, 87] width 91 height 108
click at [212, 51] on input "text" at bounding box center [198, 48] width 91 height 14
type input "n"
type input "National Tax Experts Inc"
click at [196, 70] on input "text" at bounding box center [198, 68] width 91 height 14
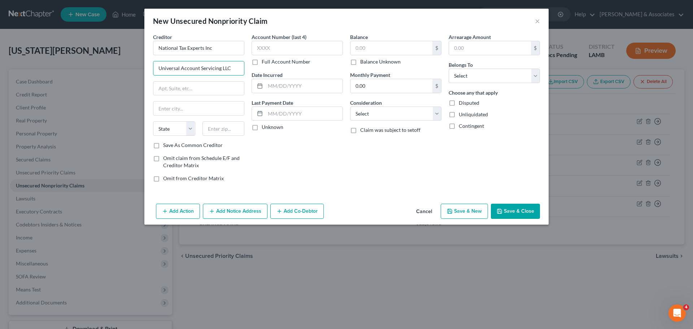
type input "Universal Account Servicing LLC"
type input "PO Box 414820"
type input "64141"
type input "Kansas City"
select select "26"
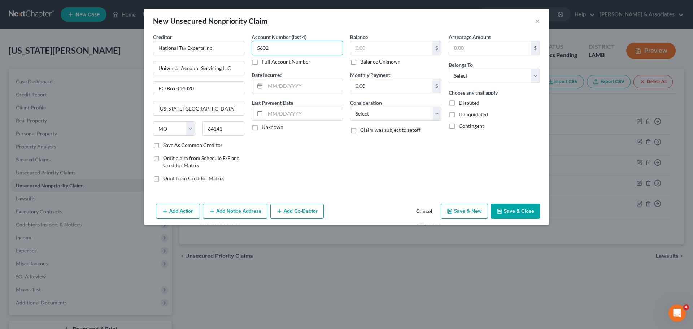
type input "5602"
type input "2025"
type input "18,932.42"
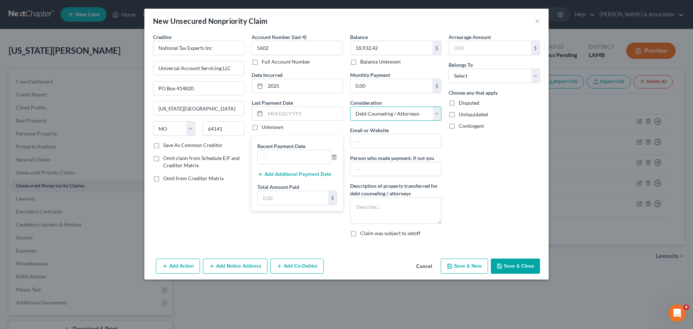
select select "4"
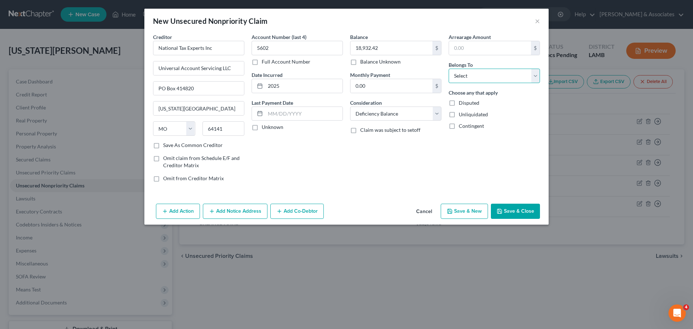
select select "0"
click at [514, 202] on div "Add Action Add Notice Address Add Co-Debtor Cancel Save & New Save & Close" at bounding box center [346, 213] width 404 height 24
click at [517, 215] on button "Save & Close" at bounding box center [515, 211] width 49 height 15
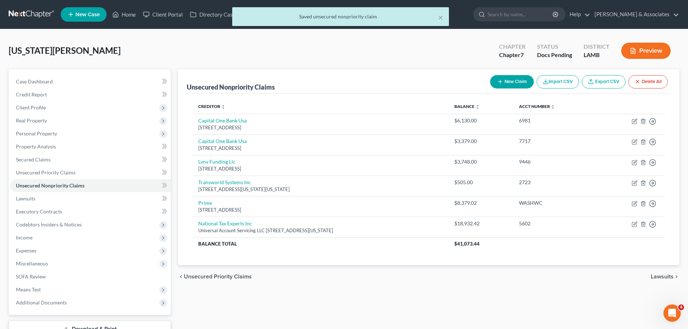
click at [524, 284] on div "chevron_left Unsecured Priority Claims Lawsuits chevron_right" at bounding box center [428, 276] width 501 height 23
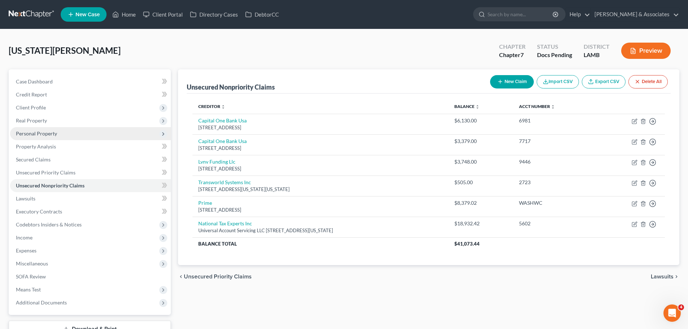
click at [35, 135] on span "Personal Property" at bounding box center [36, 133] width 41 height 6
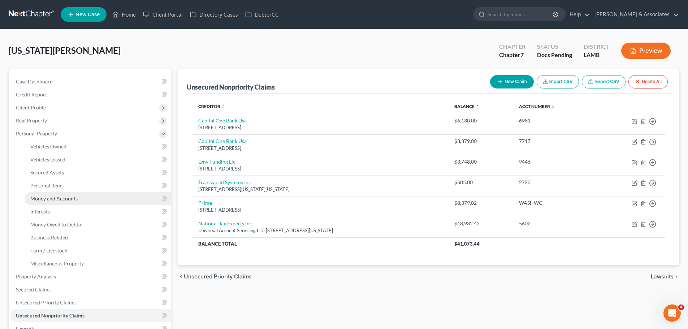
click at [60, 195] on span "Money and Accounts" at bounding box center [53, 198] width 47 height 6
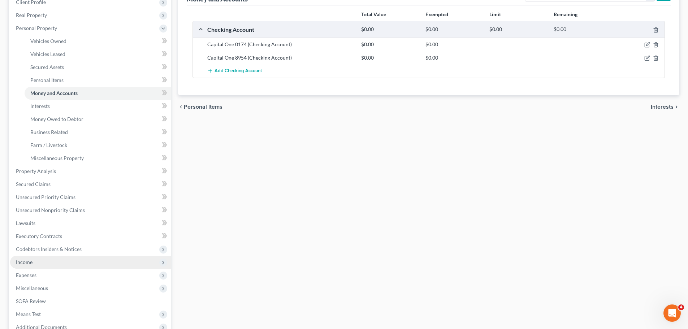
scroll to position [108, 0]
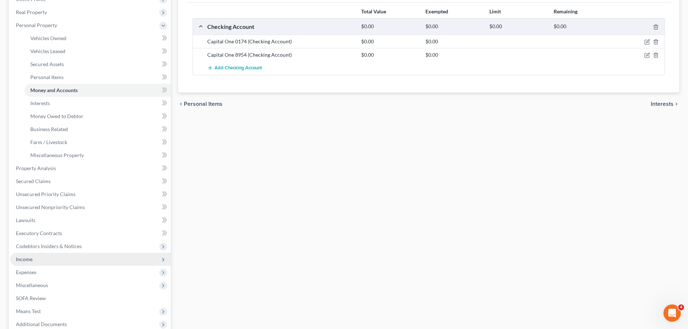
drag, startPoint x: 44, startPoint y: 254, endPoint x: 49, endPoint y: 255, distance: 5.4
click at [44, 254] on span "Income" at bounding box center [90, 259] width 161 height 13
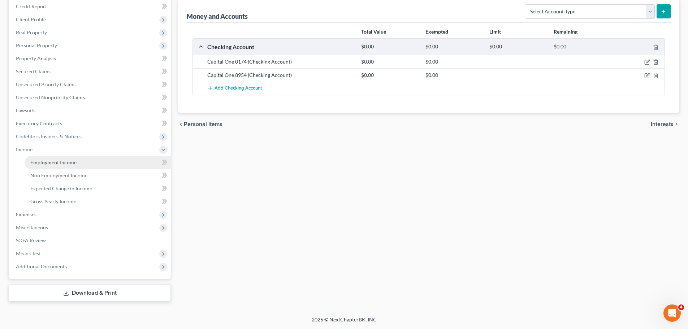
drag, startPoint x: 76, startPoint y: 156, endPoint x: 73, endPoint y: 159, distance: 4.3
click at [75, 157] on link "Employment Income" at bounding box center [98, 162] width 146 height 13
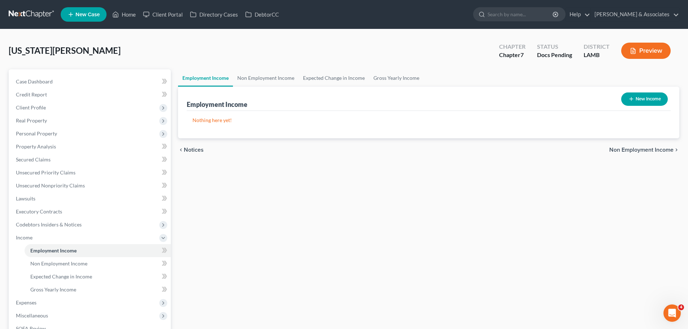
click at [645, 102] on button "New Income" at bounding box center [644, 98] width 47 height 13
select select "0"
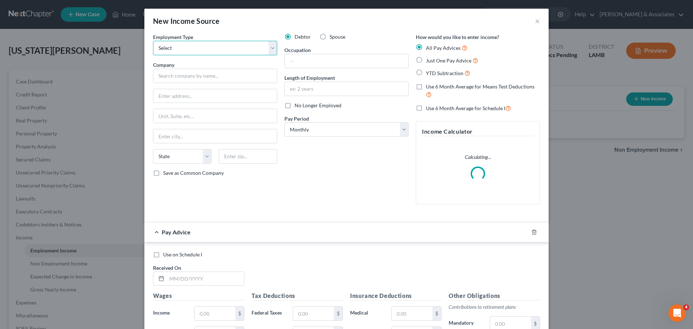
click at [224, 50] on select "Select Full or Part Time Employment Self Employment" at bounding box center [215, 48] width 124 height 14
select select "0"
click at [153, 41] on select "Select Full or Part Time Employment Self Employment" at bounding box center [215, 48] width 124 height 14
click at [224, 74] on input "text" at bounding box center [215, 76] width 124 height 14
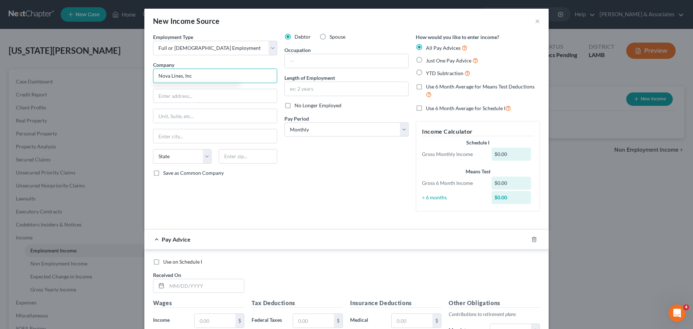
type input "Nova Lines, Inc"
type input "8535 S 77th Ave"
type input "60455"
type input "Bridgeview"
select select "14"
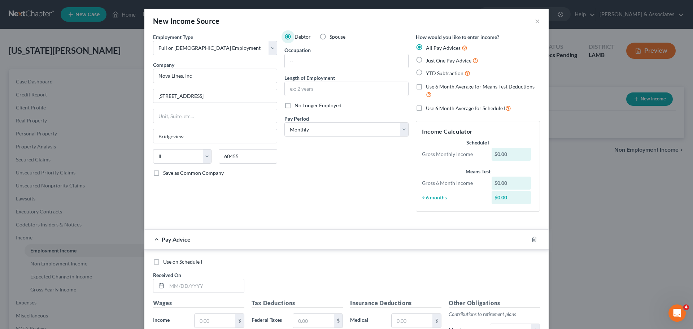
click at [340, 228] on form "Employment Type * Select Full or Part Time Employment Self Employment Company *…" at bounding box center [346, 249] width 387 height 433
click at [345, 65] on input "text" at bounding box center [347, 61] width 124 height 14
type input "Driver"
click at [315, 128] on select "Select Monthly Twice Monthly Every Other Week Weekly" at bounding box center [347, 129] width 124 height 14
select select "3"
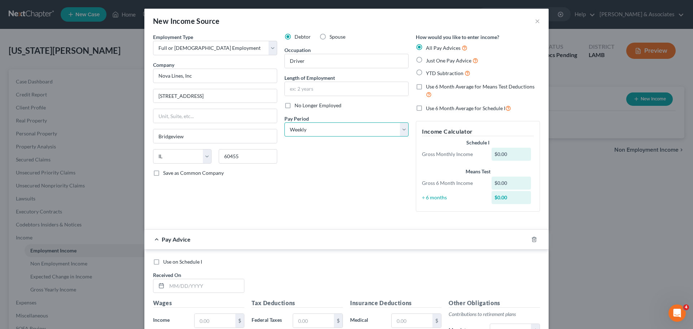
click at [285, 122] on select "Select Monthly Twice Monthly Every Other Week Weekly" at bounding box center [347, 129] width 124 height 14
drag, startPoint x: 351, startPoint y: 196, endPoint x: 357, endPoint y: 200, distance: 7.3
click at [352, 196] on div "Debtor Spouse Occupation Driver Length of Employment No Longer Employed Pay Per…" at bounding box center [346, 125] width 131 height 184
click at [529, 239] on div at bounding box center [539, 240] width 20 height 12
click at [532, 241] on icon "button" at bounding box center [535, 240] width 6 height 6
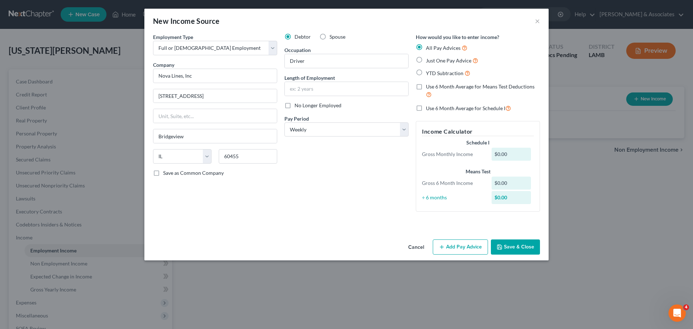
click at [532, 242] on button "Save & Close" at bounding box center [515, 246] width 49 height 15
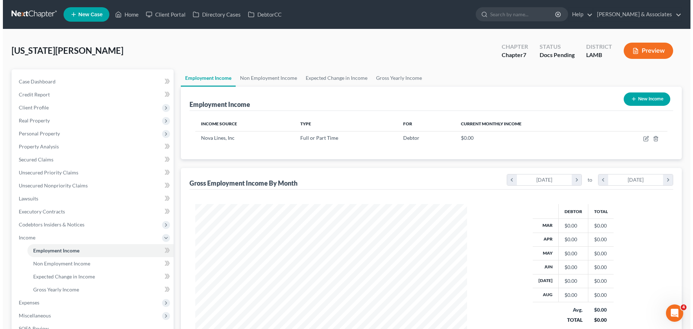
scroll to position [360994, 360844]
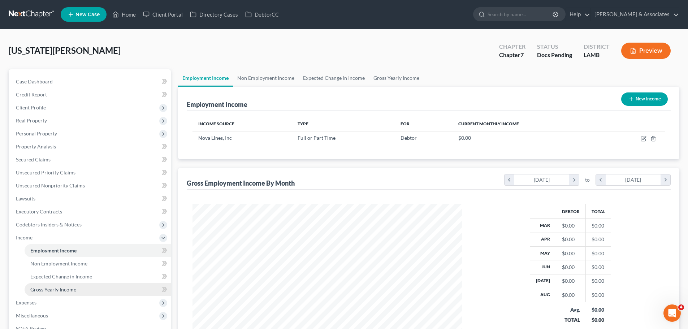
click at [83, 290] on link "Gross Yearly Income" at bounding box center [98, 289] width 146 height 13
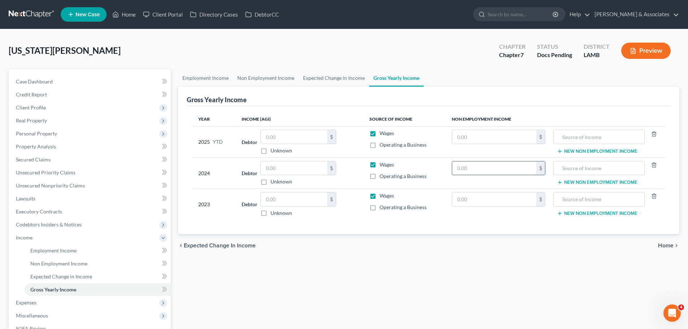
click at [513, 167] on input "text" at bounding box center [494, 168] width 84 height 14
click at [485, 168] on input "text" at bounding box center [494, 168] width 84 height 14
paste input "16,751.16"
type input "16,751.16"
click at [482, 193] on input "text" at bounding box center [494, 199] width 84 height 14
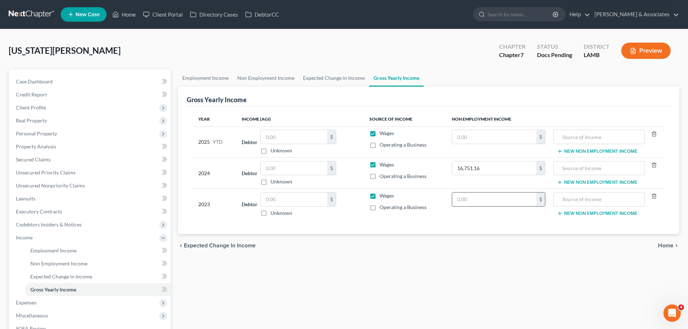
paste input "16,751.16"
type input "16,751.16"
drag, startPoint x: 588, startPoint y: 111, endPoint x: 546, endPoint y: 126, distance: 44.7
click at [588, 111] on div "Year Income (AGI) Source of Income Non Employment Income 2025 YTD Debtor $ Unkn…" at bounding box center [429, 170] width 484 height 128
click at [506, 133] on input "text" at bounding box center [494, 137] width 84 height 14
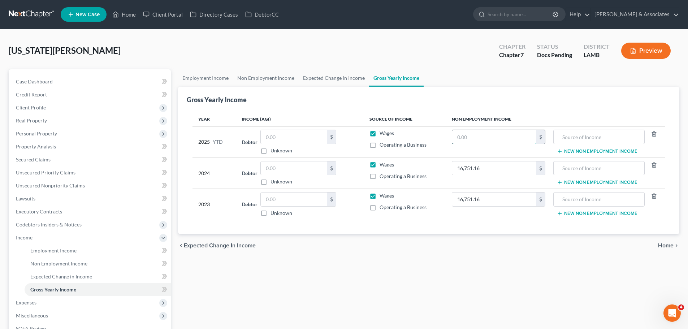
paste input "11,167.44"
type input "11,167.44"
click at [585, 138] on input "text" at bounding box center [598, 137] width 83 height 14
click at [582, 134] on input "VA disability" at bounding box center [598, 137] width 83 height 14
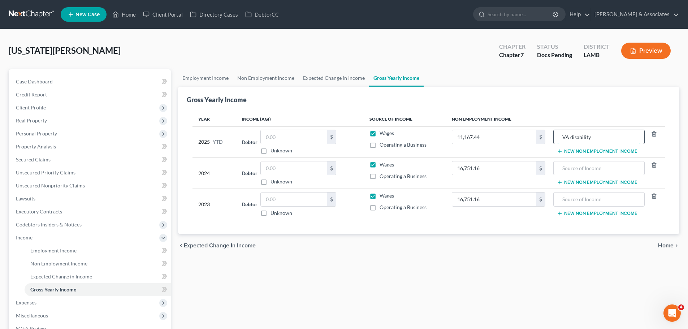
click at [582, 134] on input "VA disability" at bounding box center [598, 137] width 83 height 14
type input "VA disability"
click at [605, 171] on input "text" at bounding box center [598, 168] width 83 height 14
paste input "VA disability"
type input "VA disability"
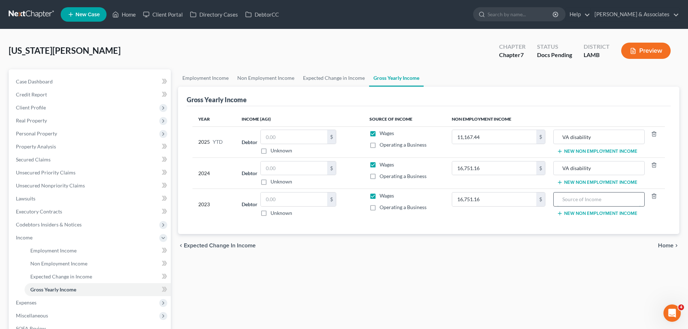
click at [601, 196] on input "text" at bounding box center [598, 199] width 83 height 14
paste input "VA disability"
type input "VA disability"
drag, startPoint x: 533, startPoint y: 241, endPoint x: 522, endPoint y: 231, distance: 14.1
click at [531, 241] on div "chevron_left Expected Change in Income Home chevron_right" at bounding box center [428, 245] width 501 height 23
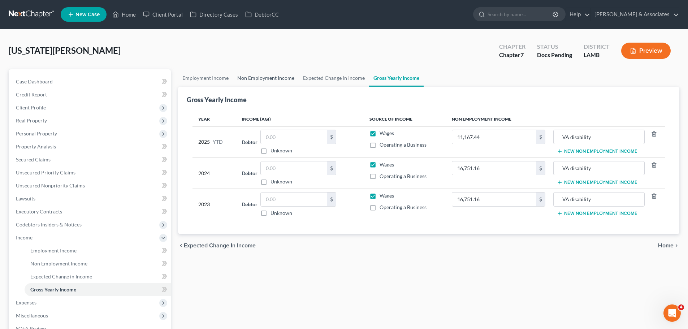
click at [260, 74] on link "Non Employment Income" at bounding box center [266, 77] width 66 height 17
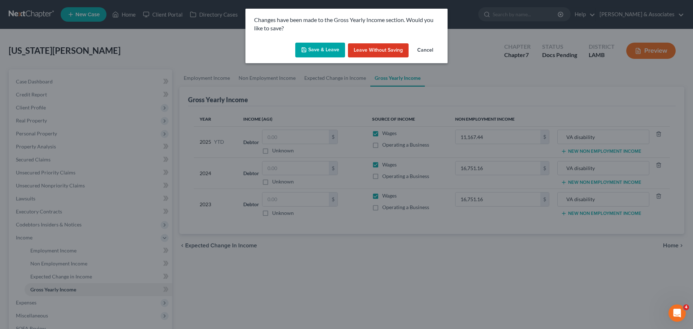
click at [326, 48] on button "Save & Leave" at bounding box center [320, 50] width 50 height 15
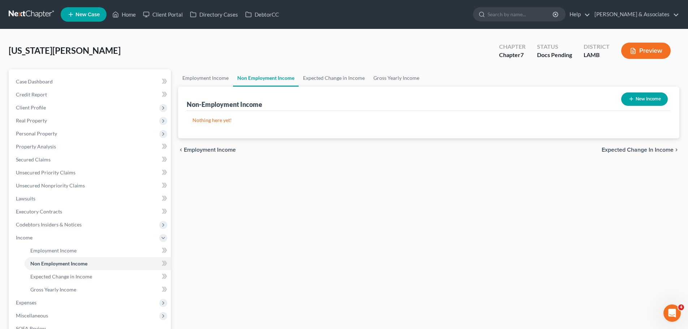
click at [644, 107] on div "New Income" at bounding box center [644, 99] width 52 height 19
click at [637, 101] on button "New Income" at bounding box center [644, 98] width 47 height 13
select select "0"
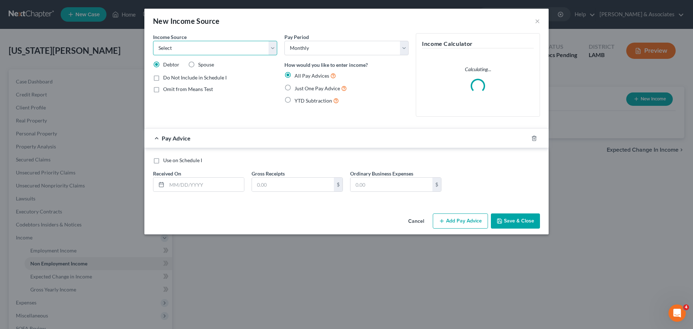
click at [216, 50] on select "Select Unemployment Disability (from employer) Pension Retirement Social Securi…" at bounding box center [215, 48] width 124 height 14
select select "12"
click at [153, 41] on select "Select Unemployment Disability (from employer) Pension Retirement Social Securi…" at bounding box center [215, 48] width 124 height 14
click at [271, 106] on div "Income Source * Select Unemployment Disability (from employer) Pension Retireme…" at bounding box center [215, 77] width 131 height 89
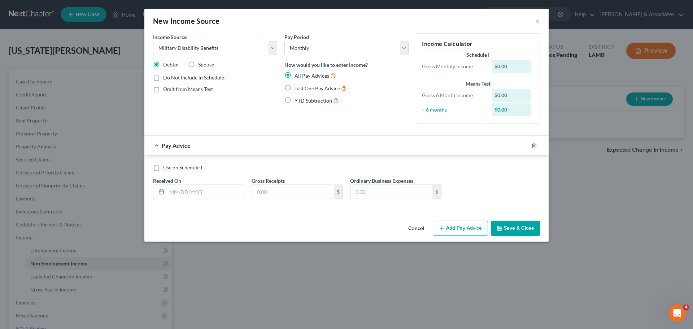
click at [324, 87] on span "Just One Pay Advice" at bounding box center [318, 88] width 46 height 6
click at [302, 87] on input "Just One Pay Advice" at bounding box center [300, 86] width 5 height 5
radio input "true"
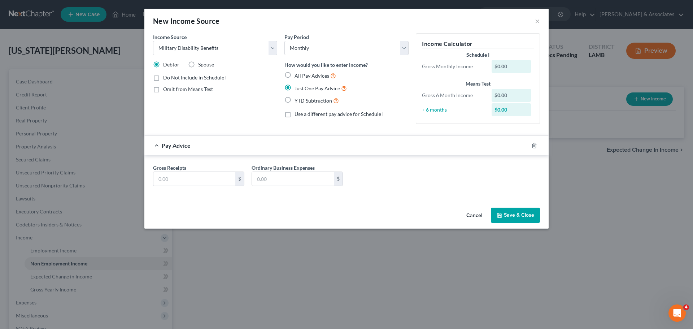
click at [172, 186] on div "Gross Receipts $ Ordinary Business Expenses $" at bounding box center [347, 178] width 394 height 28
click at [176, 177] on input "text" at bounding box center [194, 179] width 82 height 14
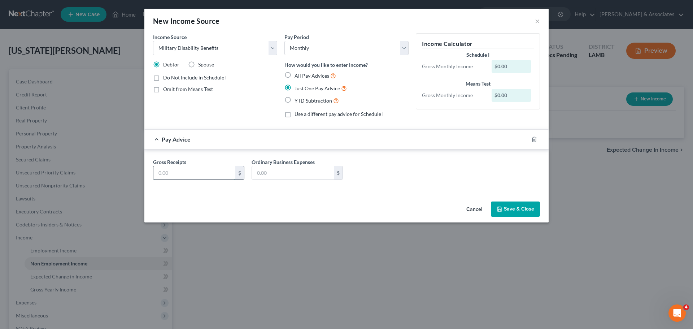
drag, startPoint x: 194, startPoint y: 178, endPoint x: 205, endPoint y: 169, distance: 14.1
click at [194, 178] on input "text" at bounding box center [194, 173] width 82 height 14
type input "1,395.93"
click at [514, 209] on button "Save & Close" at bounding box center [515, 209] width 49 height 15
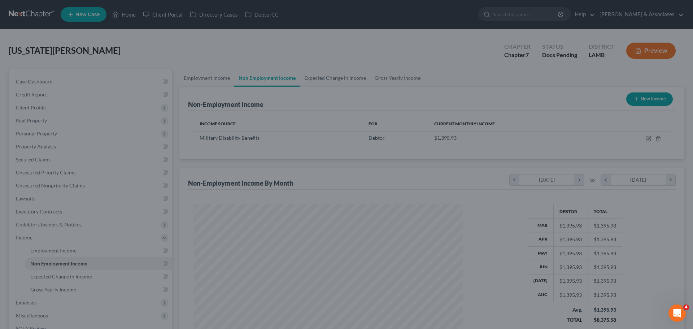
scroll to position [360994, 360844]
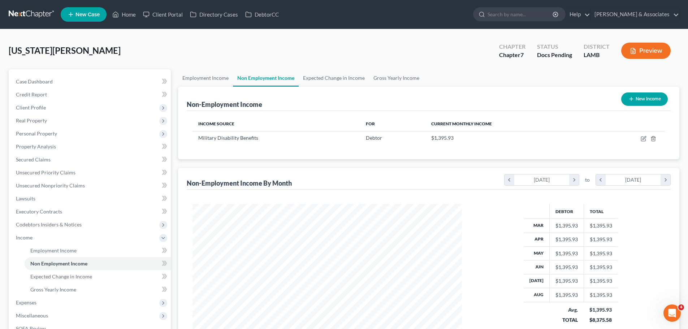
click at [290, 154] on div "Income Source For Current Monthly Income Military Disability Benefits Debtor $1…" at bounding box center [429, 135] width 484 height 48
click at [63, 69] on div "Case Dashboard Payments Invoices Payments Payments Credit Report Client Profile…" at bounding box center [90, 218] width 162 height 298
click at [61, 74] on div "Case Dashboard Payments Invoices Payments Payments Credit Report Client Profile…" at bounding box center [90, 218] width 162 height 298
click at [60, 76] on link "Case Dashboard" at bounding box center [90, 81] width 161 height 13
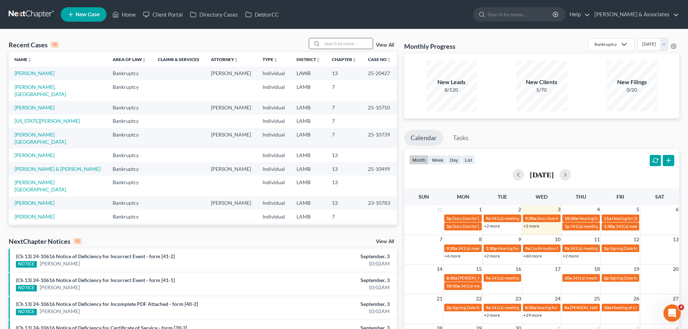
click at [336, 41] on input "search" at bounding box center [347, 43] width 51 height 10
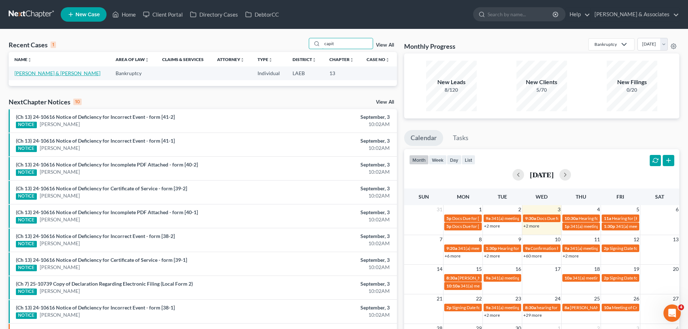
type input "capit"
click at [56, 75] on link "Capitano, Jared & Kristen" at bounding box center [57, 73] width 86 height 6
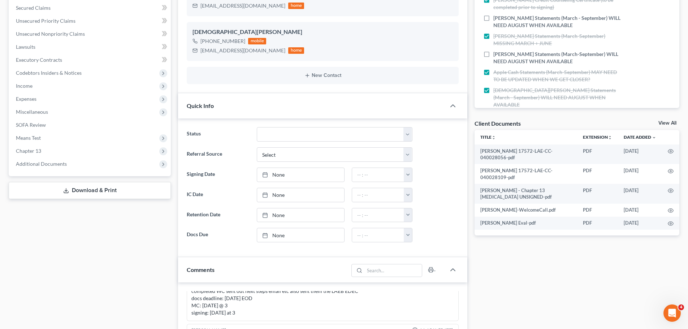
scroll to position [289, 0]
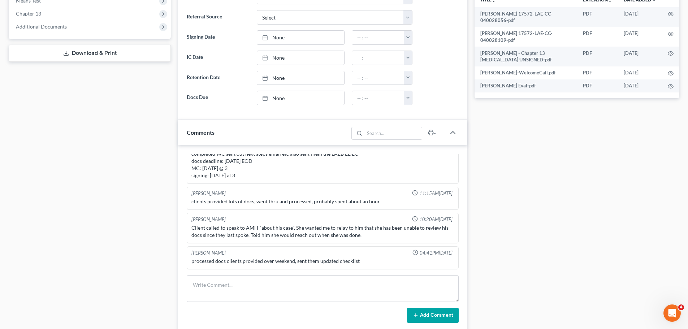
click at [190, 228] on div "Kat Chouinard 10:20AM, 09/02/2025 Client called to speak to AMH "about his case…" at bounding box center [323, 228] width 272 height 31
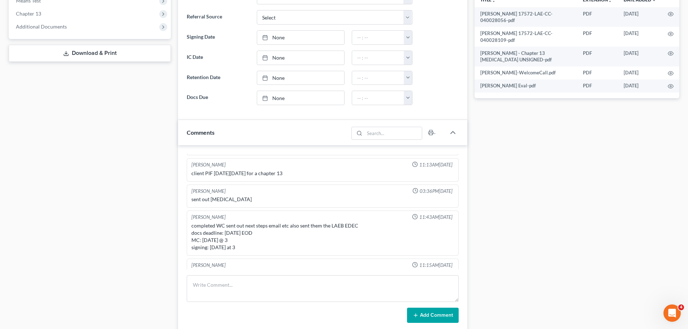
scroll to position [29, 0]
drag, startPoint x: 256, startPoint y: 249, endPoint x: 197, endPoint y: 226, distance: 64.0
click at [197, 226] on div "completed WC sent out next steps email etc also sent them the LAEB EDEC docs de…" at bounding box center [322, 236] width 263 height 29
click at [196, 226] on div "completed WC sent out next steps email etc also sent them the LAEB EDEC docs de…" at bounding box center [322, 236] width 263 height 29
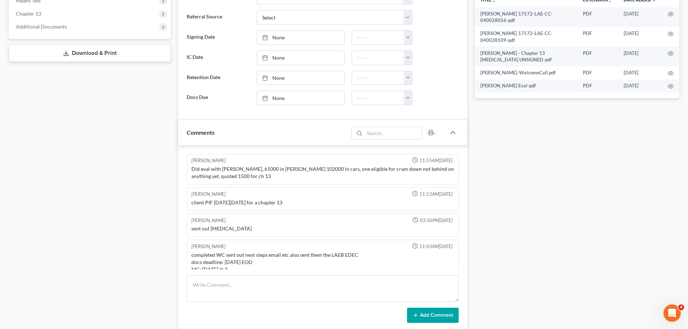
click at [277, 265] on div "completed WC sent out next steps email etc also sent them the LAEB EDEC docs de…" at bounding box center [322, 265] width 263 height 29
click at [266, 255] on div "completed WC sent out next steps email etc also sent them the LAEB EDEC docs de…" at bounding box center [322, 265] width 263 height 29
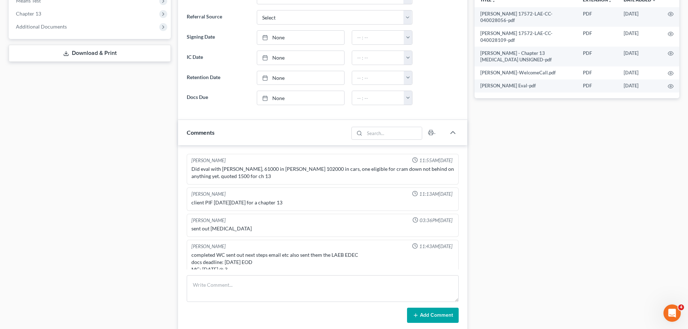
click at [98, 225] on div "Case Dashboard Payments Invoices Payments Payments Credit Report Client Profile" at bounding box center [89, 106] width 169 height 653
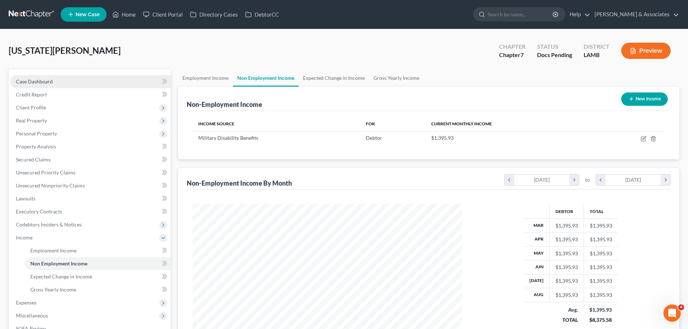
click at [70, 81] on link "Case Dashboard" at bounding box center [90, 81] width 161 height 13
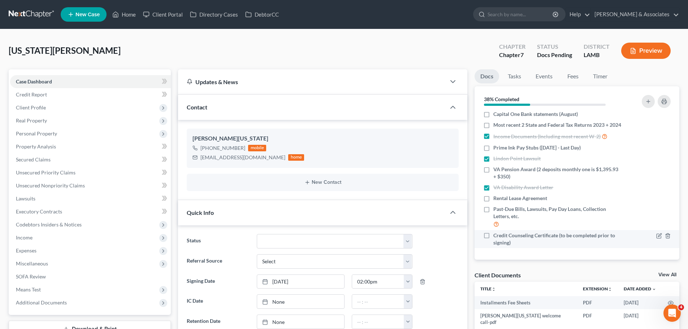
scroll to position [7, 0]
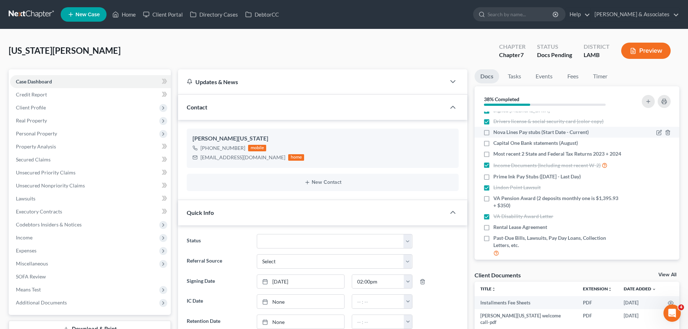
click at [525, 131] on span "Nova Lines Pay stubs (Start Date - Current)" at bounding box center [540, 132] width 95 height 7
click at [501, 131] on input "Nova Lines Pay stubs (Start Date - Current)" at bounding box center [498, 131] width 5 height 5
checkbox input "true"
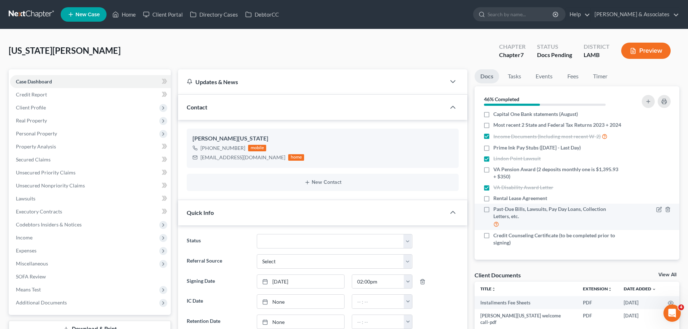
scroll to position [43, 0]
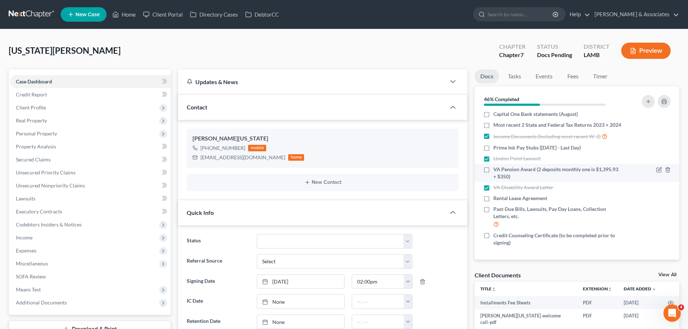
click at [581, 176] on span "VA Pension Award (2 deposits monthly one is $1,395.93 + $350)" at bounding box center [557, 173] width 129 height 14
click at [501, 170] on input "VA Pension Award (2 deposits monthly one is $1,395.93 + $350)" at bounding box center [498, 168] width 5 height 5
checkbox input "true"
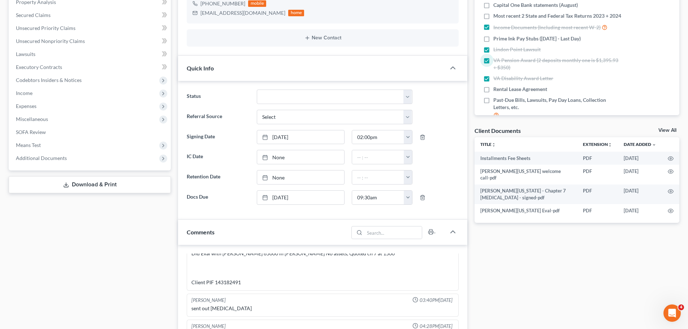
scroll to position [0, 0]
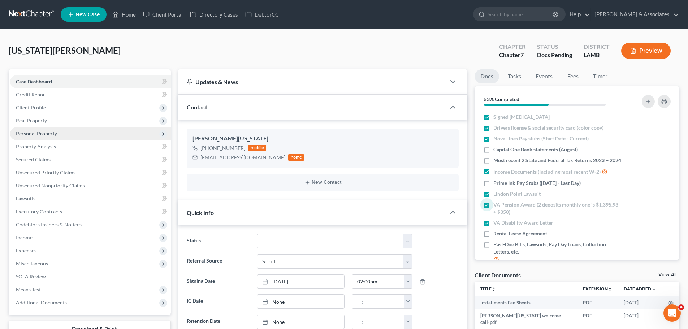
click at [48, 134] on span "Personal Property" at bounding box center [36, 133] width 41 height 6
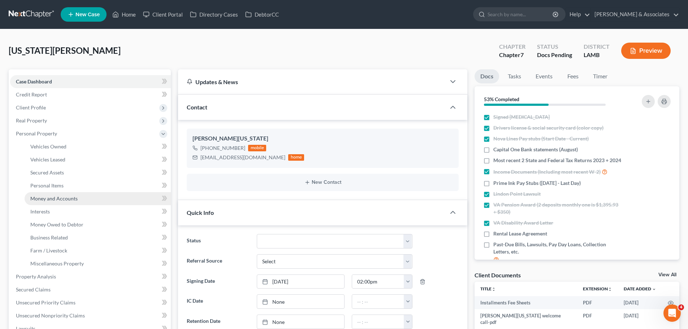
click at [69, 200] on span "Money and Accounts" at bounding box center [53, 198] width 47 height 6
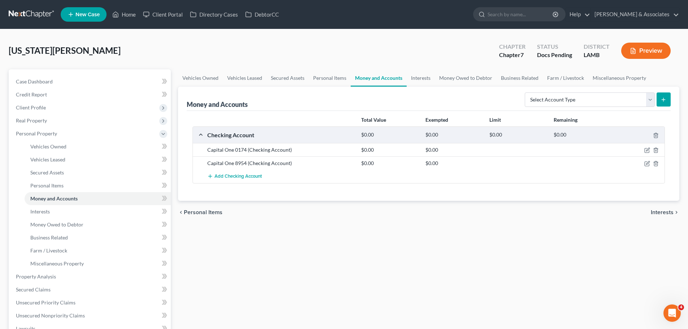
click at [423, 240] on div "Vehicles Owned Vehicles Leased Secured Assets Personal Items Money and Accounts…" at bounding box center [428, 268] width 508 height 398
click at [414, 190] on div "Total Value Exempted Limit Remaining Checking Account $0.00 $0.00 $0.00 $0.00 C…" at bounding box center [429, 156] width 484 height 90
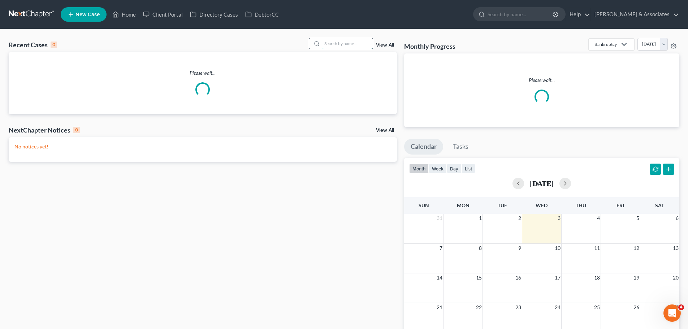
click at [368, 44] on input "search" at bounding box center [347, 43] width 51 height 10
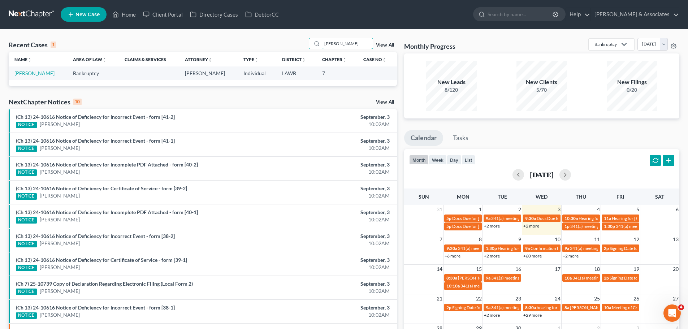
type input "[PERSON_NAME]"
click at [47, 77] on td "[PERSON_NAME]" at bounding box center [38, 72] width 59 height 13
click at [43, 75] on link "Dehart, Richard" at bounding box center [34, 73] width 40 height 6
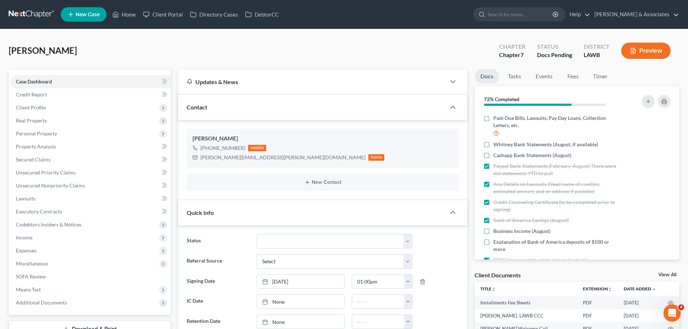
scroll to position [198, 0]
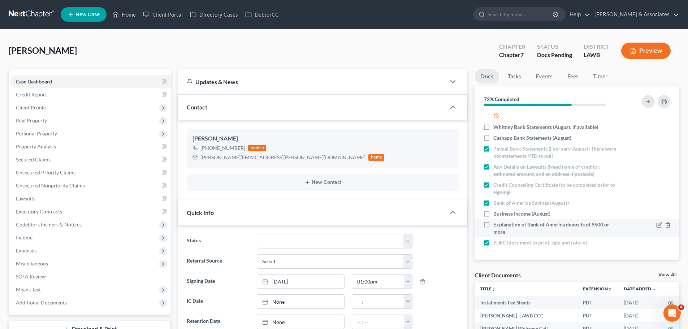
click at [537, 229] on span "Explanation of Bank of America deposits of $500 or more" at bounding box center [557, 228] width 129 height 14
click at [501, 226] on input "Explanation of Bank of America deposits of $500 or more" at bounding box center [498, 223] width 5 height 5
checkbox input "true"
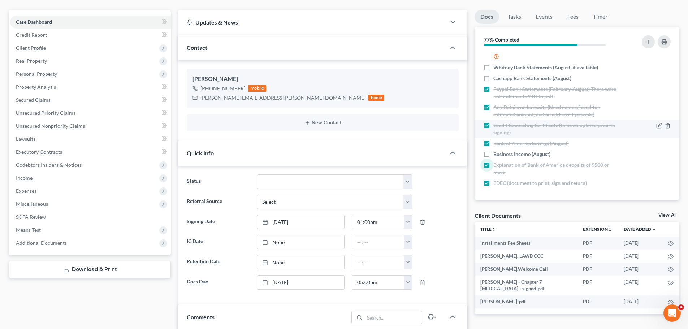
scroll to position [72, 0]
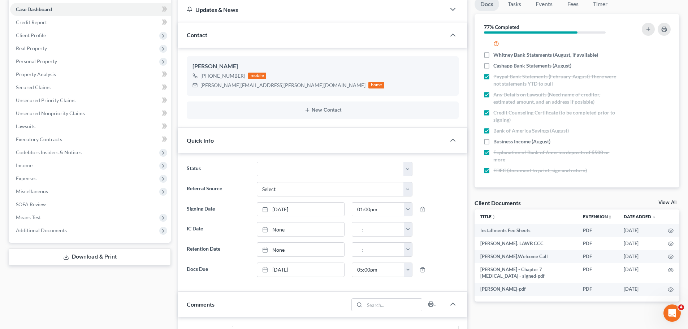
click at [583, 186] on div "Nothing here yet! Signed Retainer Drivers license & social security card (color…" at bounding box center [577, 113] width 205 height 148
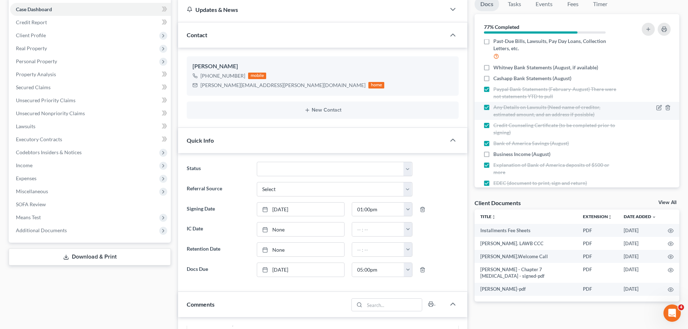
scroll to position [198, 0]
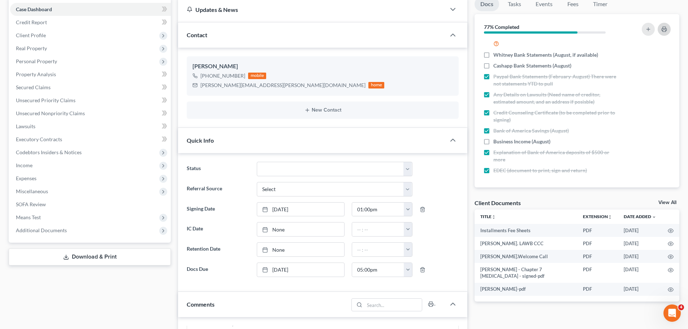
click at [665, 30] on icon "button" at bounding box center [664, 29] width 6 height 6
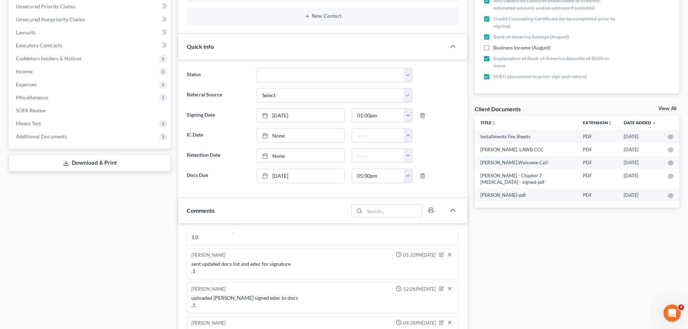
scroll to position [325, 0]
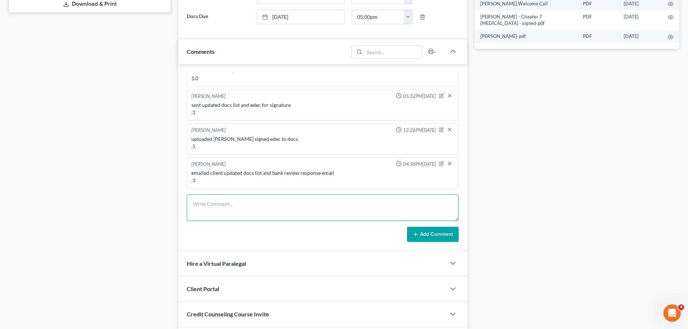
click at [294, 212] on textarea at bounding box center [323, 207] width 272 height 27
drag, startPoint x: 237, startPoint y: 222, endPoint x: 233, endPoint y: 217, distance: 6.2
click at [234, 222] on form "Add Comment" at bounding box center [323, 218] width 272 height 48
click at [233, 214] on textarea at bounding box center [323, 207] width 272 height 27
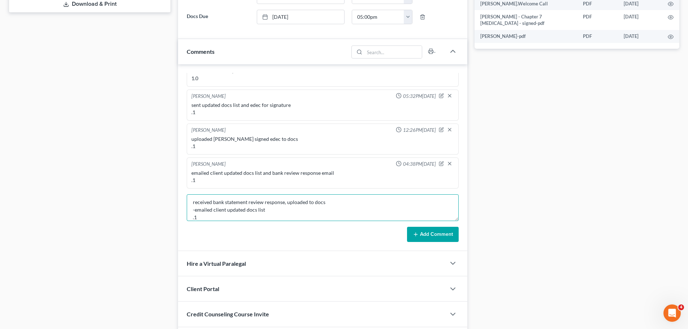
type textarea "received bank statement review response, uploaded to docs -emailed client updat…"
click at [459, 237] on button "Add Comment" at bounding box center [433, 234] width 52 height 15
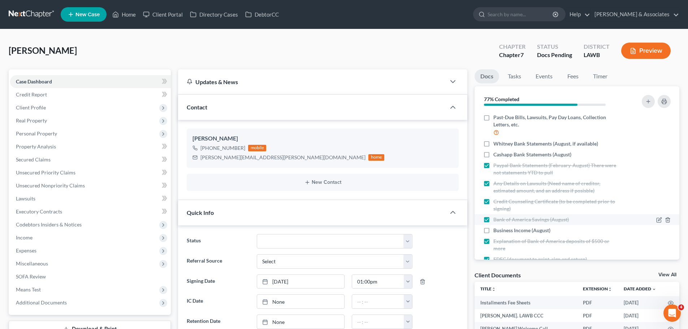
scroll to position [198, 0]
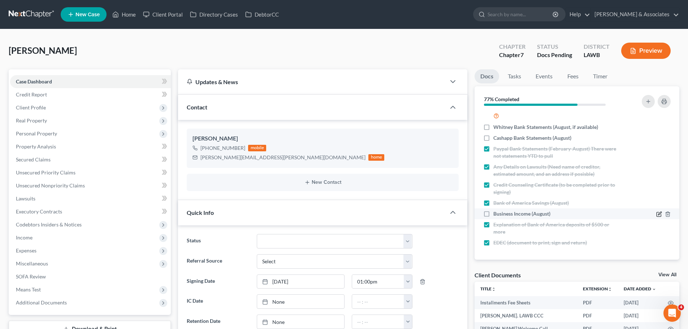
click at [656, 215] on icon "button" at bounding box center [659, 214] width 6 height 6
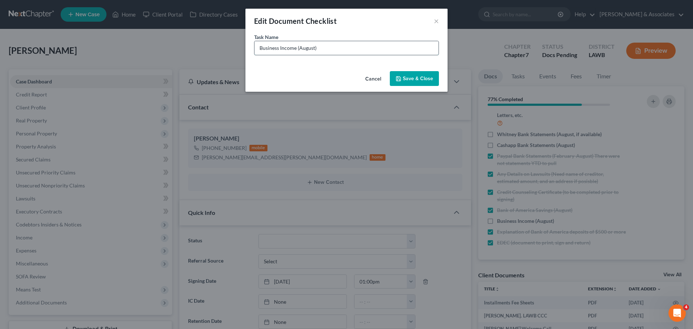
click at [315, 49] on input "Business Income (August)" at bounding box center [347, 48] width 184 height 14
type input "Business Income ([DATE])"
click at [425, 77] on button "Save & Close" at bounding box center [414, 78] width 49 height 15
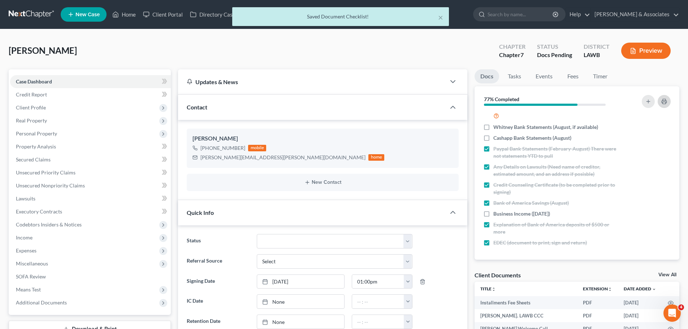
click at [668, 103] on button "button" at bounding box center [664, 101] width 13 height 13
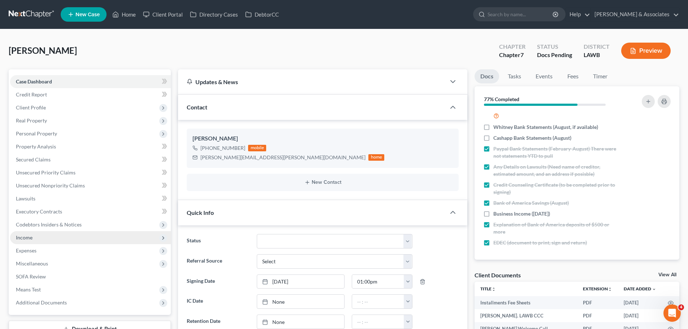
click at [44, 238] on span "Income" at bounding box center [90, 237] width 161 height 13
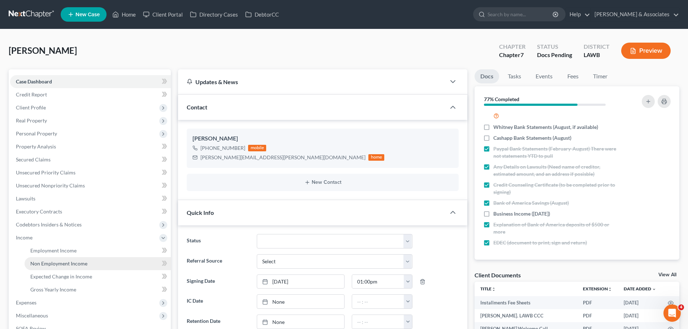
click at [70, 268] on link "Non Employment Income" at bounding box center [98, 263] width 146 height 13
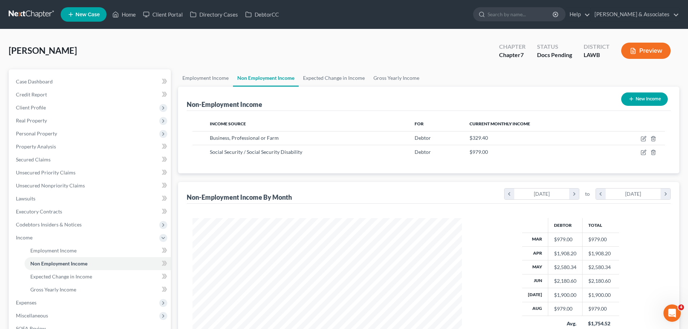
scroll to position [135, 284]
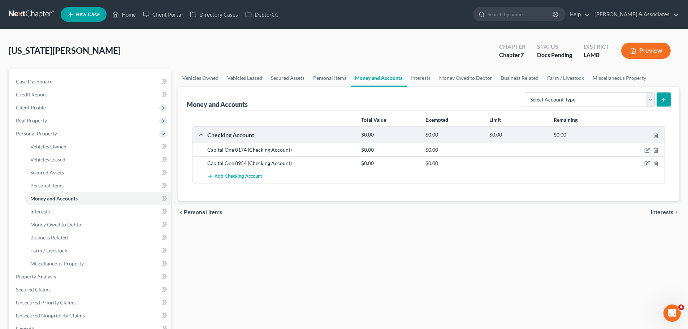
click at [349, 278] on div "Vehicles Owned Vehicles Leased Secured Assets Personal Items Money and Accounts…" at bounding box center [428, 268] width 508 height 398
click at [647, 164] on icon "button" at bounding box center [647, 164] width 6 height 6
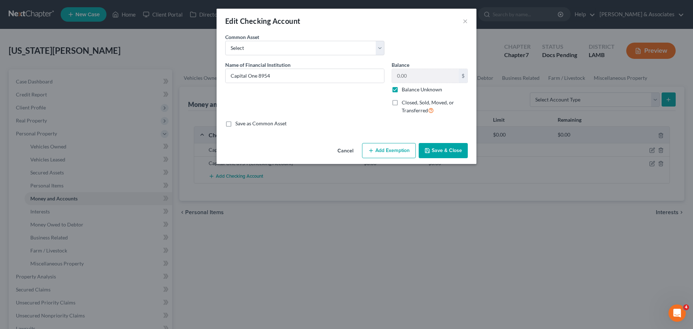
click at [411, 89] on label "Balance Unknown" at bounding box center [422, 89] width 40 height 7
click at [410, 89] on input "Balance Unknown" at bounding box center [407, 88] width 5 height 5
checkbox input "false"
click at [420, 73] on input "0.00" at bounding box center [425, 76] width 67 height 14
type input "3,236.04"
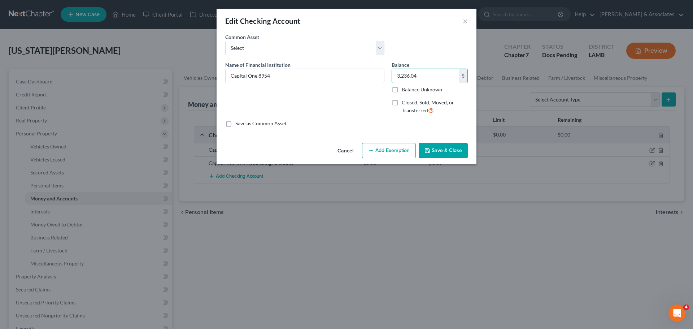
click at [454, 148] on button "Save & Close" at bounding box center [443, 150] width 49 height 15
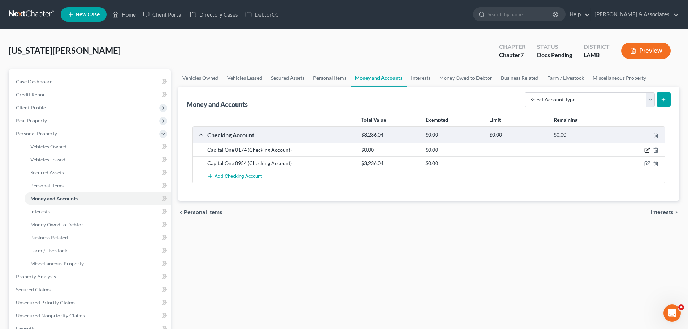
click at [648, 149] on icon "button" at bounding box center [647, 149] width 3 height 3
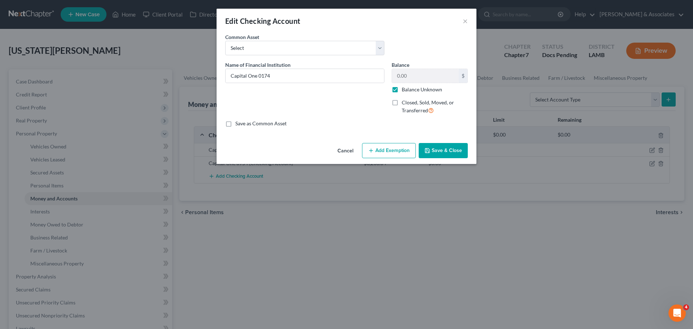
click at [416, 92] on label "Balance Unknown" at bounding box center [422, 89] width 40 height 7
click at [410, 91] on input "Balance Unknown" at bounding box center [407, 88] width 5 height 5
checkbox input "false"
click at [428, 76] on input "0.00" at bounding box center [425, 76] width 67 height 14
type input "165.49"
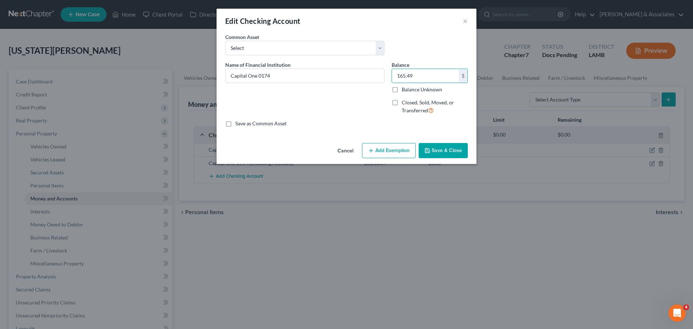
click at [459, 146] on button "Save & Close" at bounding box center [443, 150] width 49 height 15
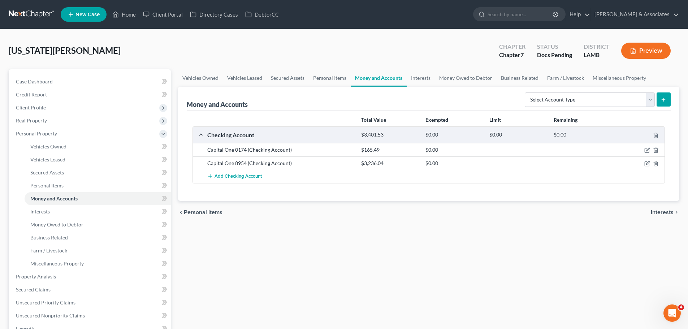
click at [405, 268] on div "Vehicles Owned Vehicles Leased Secured Assets Personal Items Money and Accounts…" at bounding box center [428, 268] width 508 height 398
click at [74, 75] on link "Case Dashboard" at bounding box center [90, 81] width 161 height 13
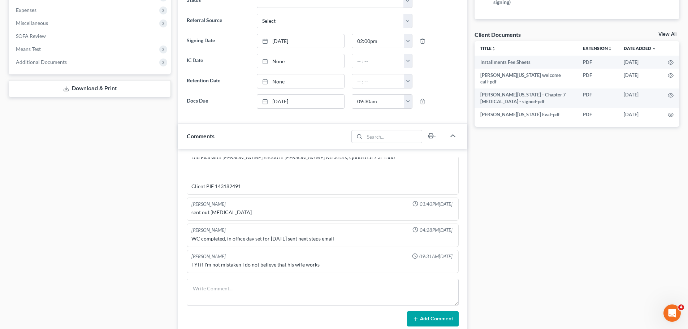
scroll to position [253, 0]
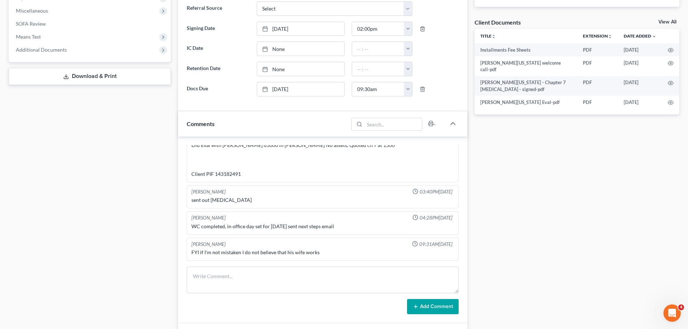
click at [476, 226] on div "Docs Tasks Events Fees Timer 58% Completed Nothing here yet! Signed Retainer Dr…" at bounding box center [577, 121] width 212 height 608
drag, startPoint x: 131, startPoint y: 229, endPoint x: 127, endPoint y: 231, distance: 4.2
click at [127, 231] on div "Case Dashboard Payments Invoices Payments Payments Credit Report Client Profile" at bounding box center [89, 121] width 169 height 608
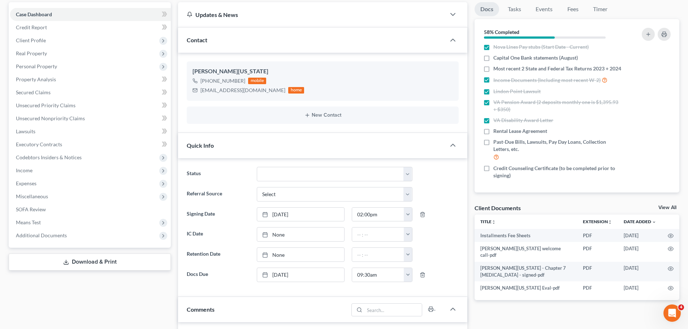
scroll to position [51, 0]
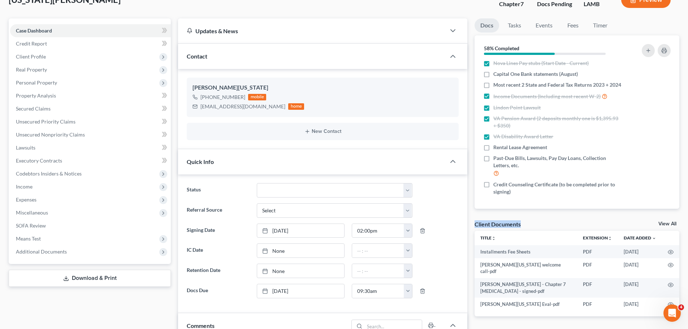
drag, startPoint x: 475, startPoint y: 223, endPoint x: 553, endPoint y: 221, distance: 78.0
click at [553, 223] on div "Client Documents View All" at bounding box center [577, 225] width 205 height 10
click at [553, 221] on div "Client Documents View All" at bounding box center [577, 225] width 205 height 10
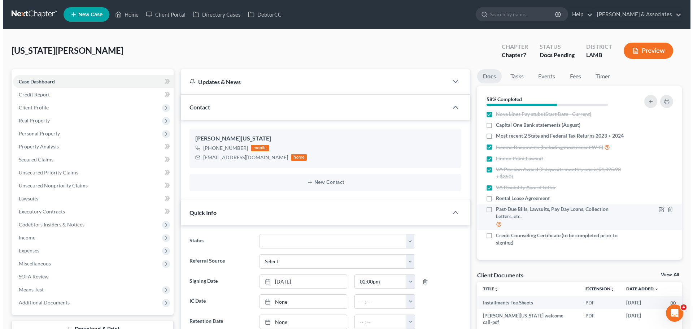
scroll to position [0, 0]
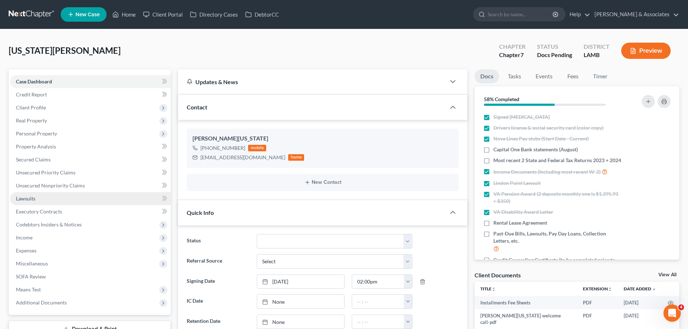
click at [29, 194] on link "Lawsuits" at bounding box center [90, 198] width 161 height 13
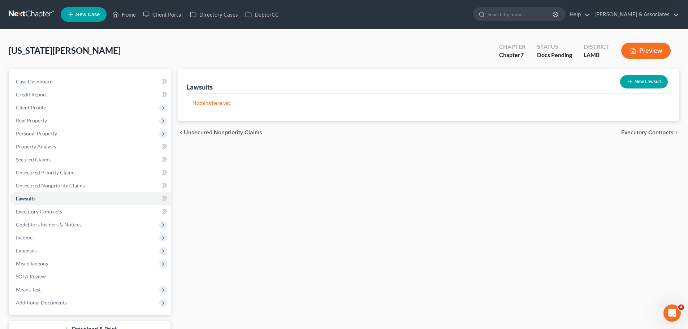
click at [654, 83] on button "New Lawsuit" at bounding box center [644, 81] width 48 height 13
select select "0"
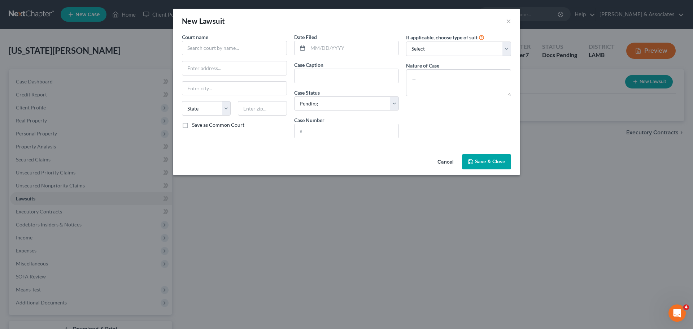
click at [256, 59] on div "Court name * State AL AK AR AZ CA CO CT DE DC FL GA GU HI ID IL IN IA KS KY LA …" at bounding box center [234, 88] width 112 height 111
click at [265, 50] on input "text" at bounding box center [234, 48] width 105 height 14
click at [464, 79] on textarea at bounding box center [458, 82] width 105 height 27
click at [471, 158] on button "Save & Close" at bounding box center [486, 161] width 49 height 15
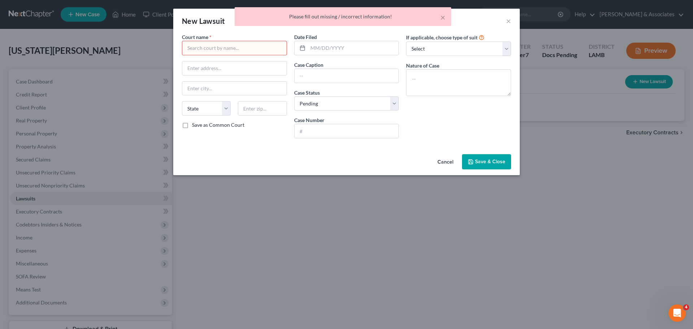
click at [512, 20] on div "× Please fill out missing / incorrect information!" at bounding box center [342, 18] width 693 height 22
click at [508, 21] on div "× Please fill out missing / incorrect information!" at bounding box center [342, 18] width 693 height 22
click at [442, 155] on div "Cancel Save & Close" at bounding box center [346, 163] width 347 height 24
click at [440, 163] on button "Cancel" at bounding box center [445, 162] width 27 height 14
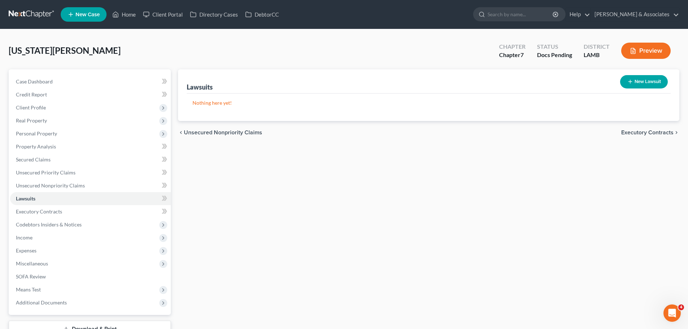
click at [276, 277] on div "Lawsuits New Lawsuit Nothing here yet! Court Name Date Filed Status Creditor Na…" at bounding box center [428, 203] width 508 height 268
click at [59, 183] on span "Unsecured Nonpriority Claims" at bounding box center [50, 185] width 69 height 6
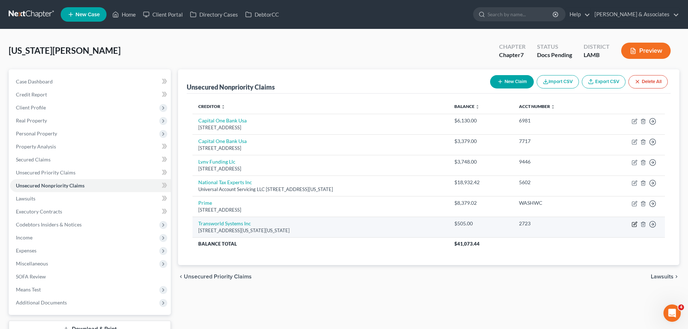
click at [633, 225] on icon "button" at bounding box center [635, 224] width 6 height 6
select select "39"
select select "1"
select select "0"
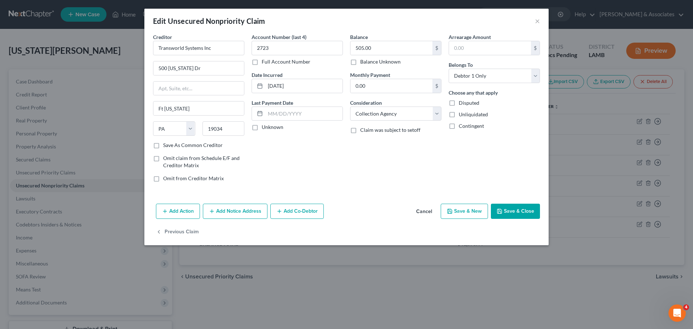
click at [223, 217] on button "Add Notice Address" at bounding box center [235, 211] width 65 height 15
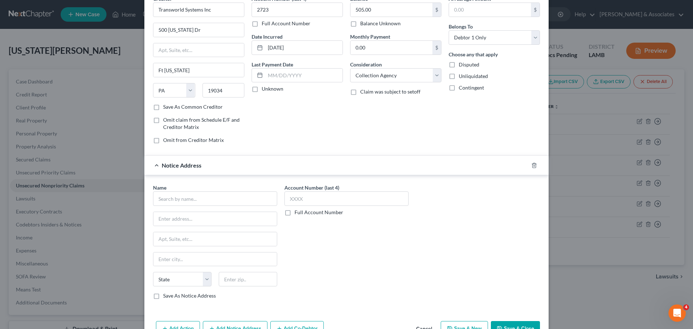
scroll to position [81, 0]
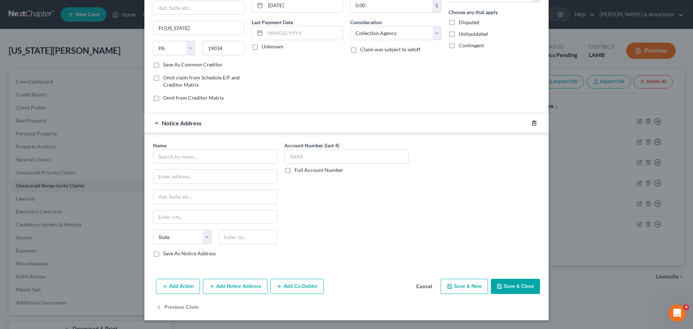
click at [532, 122] on icon "button" at bounding box center [535, 123] width 6 height 6
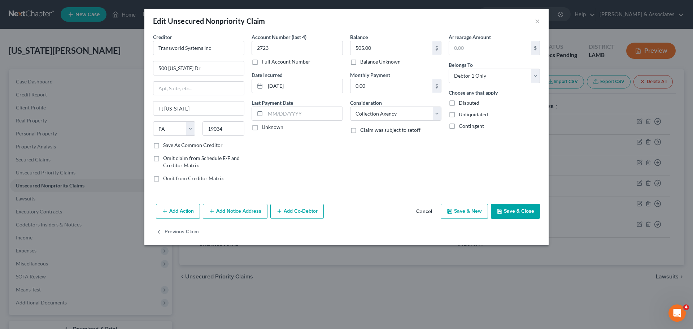
scroll to position [0, 0]
click at [180, 214] on button "Add Action" at bounding box center [178, 211] width 44 height 15
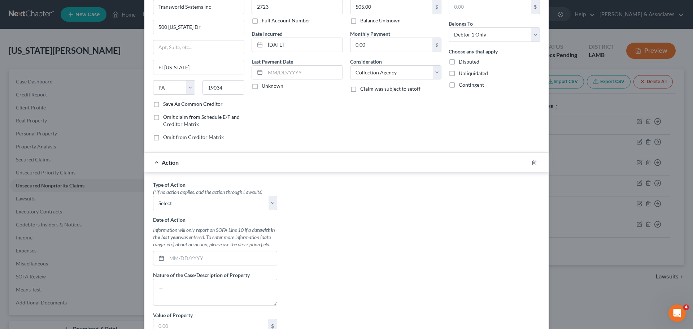
scroll to position [140, 0]
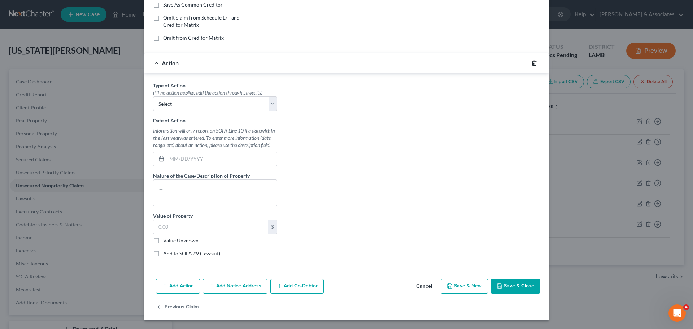
click at [532, 64] on icon "button" at bounding box center [535, 63] width 6 height 6
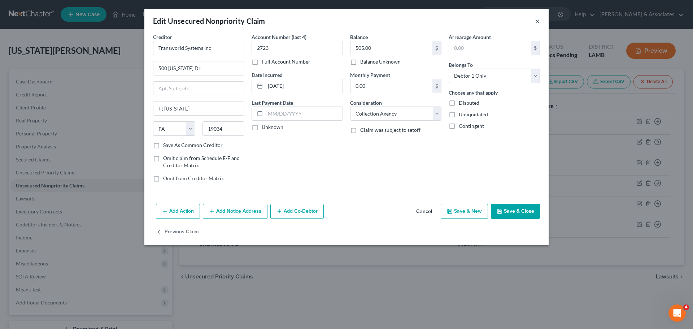
click at [537, 20] on button "×" at bounding box center [537, 21] width 5 height 9
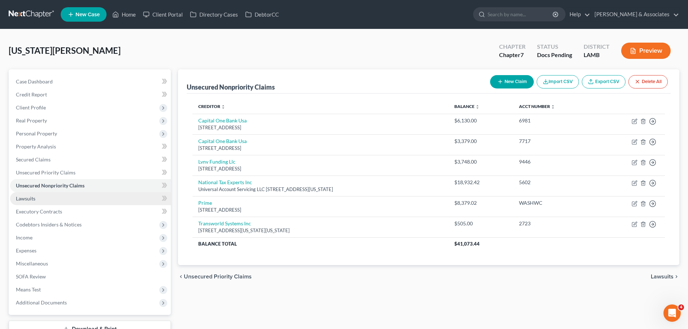
drag, startPoint x: 94, startPoint y: 195, endPoint x: 98, endPoint y: 195, distance: 4.0
click at [94, 195] on link "Lawsuits" at bounding box center [90, 198] width 161 height 13
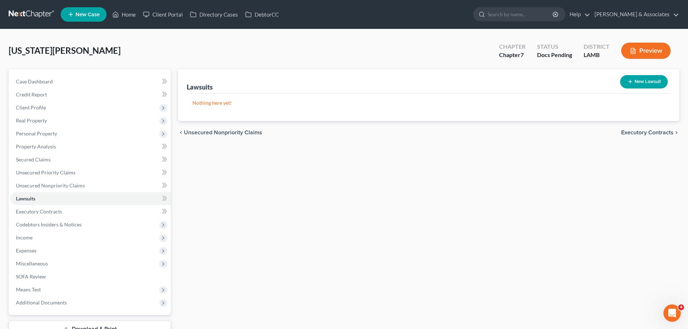
click at [647, 79] on button "New Lawsuit" at bounding box center [644, 81] width 48 height 13
select select "0"
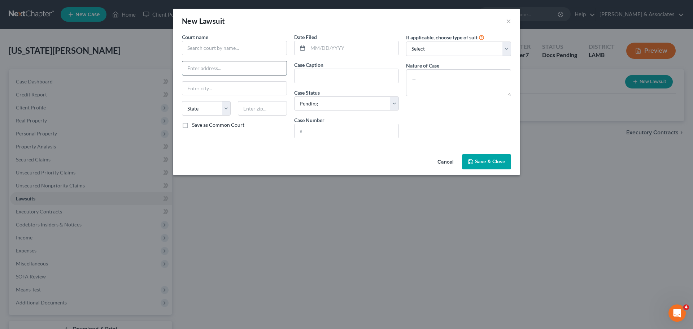
click at [237, 61] on input "text" at bounding box center [234, 68] width 104 height 14
click at [239, 50] on input "text" at bounding box center [234, 48] width 105 height 14
click at [231, 56] on div "19th Judicial District Court" at bounding box center [225, 60] width 87 height 11
type input "19th Judicial District Court"
type input "300 North Blvd"
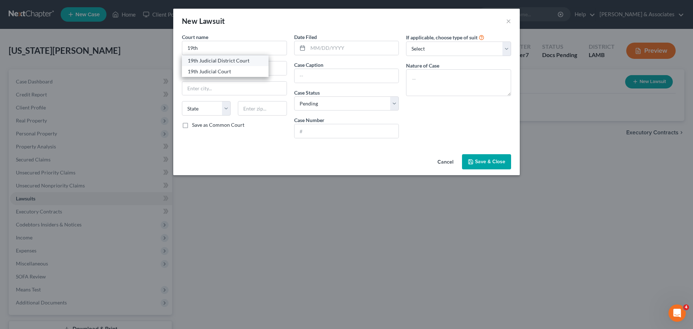
type input "Baton Rouge"
select select "19"
type input "70802"
click at [370, 44] on input "text" at bounding box center [353, 48] width 91 height 14
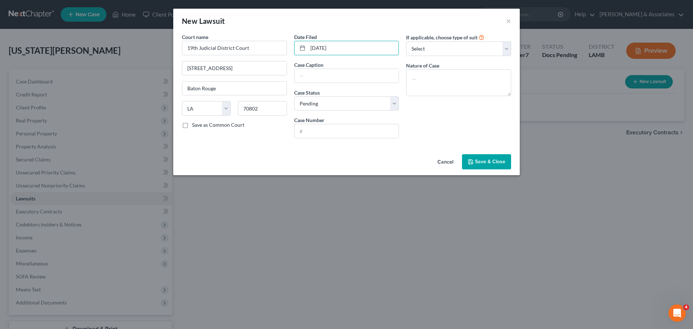
type input "08/08/2025"
click at [320, 74] on input "text" at bounding box center [347, 76] width 104 height 14
type input "Independence Capital Recovery, LLC vs Willie Washington"
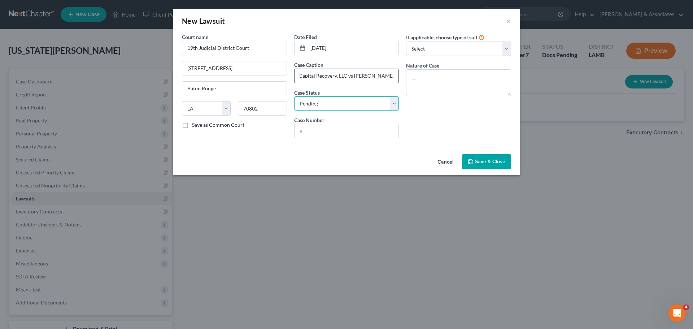
scroll to position [0, 0]
type input "C-766312 "21""
click at [400, 52] on div "Date Filed 08/08/2025 Case Caption Independence Capital Recovery, LLC vs Willie…" at bounding box center [347, 88] width 112 height 111
click at [417, 54] on select "Select Repossession Garnishment Foreclosure Attached, Seized, Or Levied Other" at bounding box center [458, 49] width 105 height 14
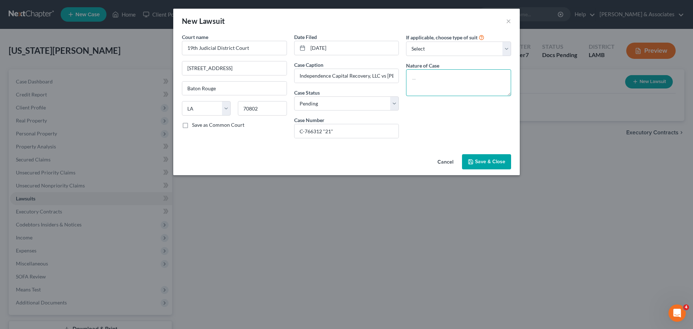
click at [440, 83] on textarea at bounding box center [458, 82] width 105 height 27
type textarea "Petition"
click at [498, 172] on div "Cancel Save & Close" at bounding box center [346, 163] width 347 height 24
click at [498, 162] on span "Save & Close" at bounding box center [490, 162] width 30 height 6
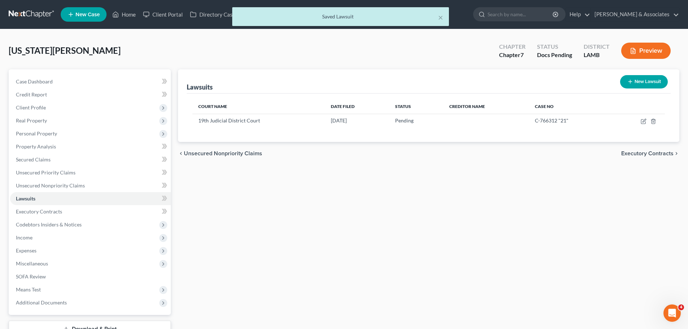
click at [470, 210] on div "Lawsuits New Lawsuit Court Name Date Filed Status Creditor Name Case No 19th Ju…" at bounding box center [428, 203] width 508 height 268
click at [52, 185] on span "Unsecured Nonpriority Claims" at bounding box center [50, 185] width 69 height 6
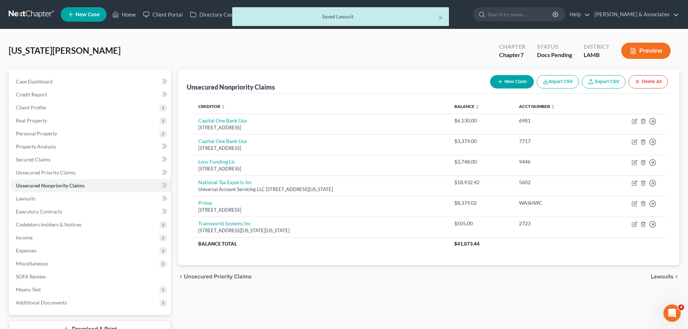
click at [513, 79] on button "New Claim" at bounding box center [512, 81] width 44 height 13
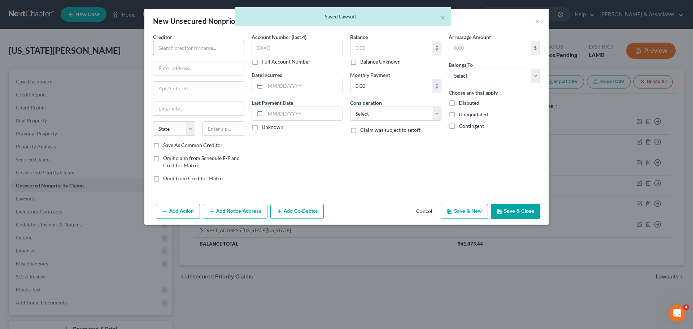
click at [230, 44] on input "text" at bounding box center [198, 48] width 91 height 14
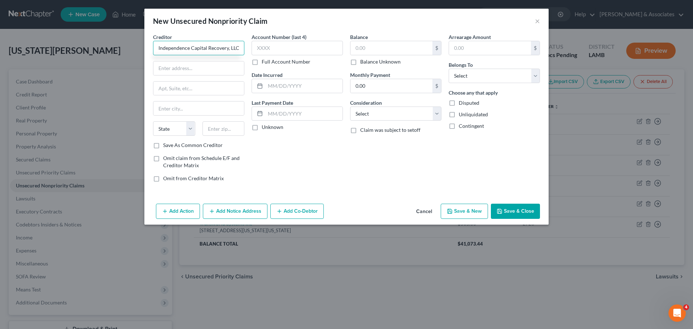
type input "Independence Capital Recovery, LLC"
click at [311, 43] on input "text" at bounding box center [297, 48] width 91 height 14
click at [389, 49] on input "text" at bounding box center [392, 48] width 82 height 14
type input "28,762.17"
click at [419, 113] on select "Select Cable / Satellite Services Collection Agency Credit Card Debt Debt Couns…" at bounding box center [395, 114] width 91 height 14
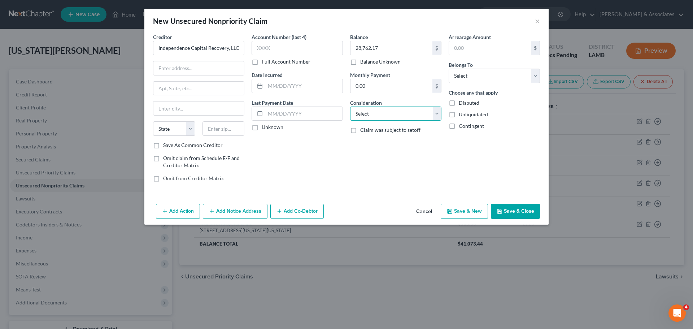
select select "10"
click at [350, 107] on select "Select Cable / Satellite Services Collection Agency Credit Card Debt Debt Couns…" at bounding box center [395, 114] width 91 height 14
click at [462, 76] on select "Select Debtor 1 Only Debtor 2 Only Debtor 1 And Debtor 2 Only At Least One Of T…" at bounding box center [494, 76] width 91 height 14
select select "0"
click at [449, 69] on select "Select Debtor 1 Only Debtor 2 Only Debtor 1 And Debtor 2 Only At Least One Of T…" at bounding box center [494, 76] width 91 height 14
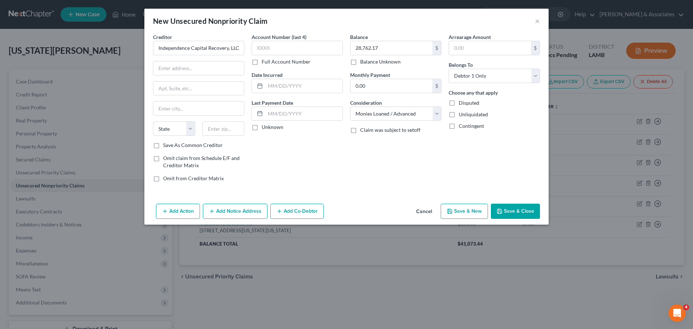
click at [298, 157] on div "Account Number (last 4) Full Account Number Date Incurred Last Payment Date Unk…" at bounding box center [297, 110] width 99 height 155
click at [209, 46] on input "Independence Capital Recovery, LLC" at bounding box center [198, 48] width 91 height 14
click at [232, 72] on input "text" at bounding box center [198, 68] width 91 height 14
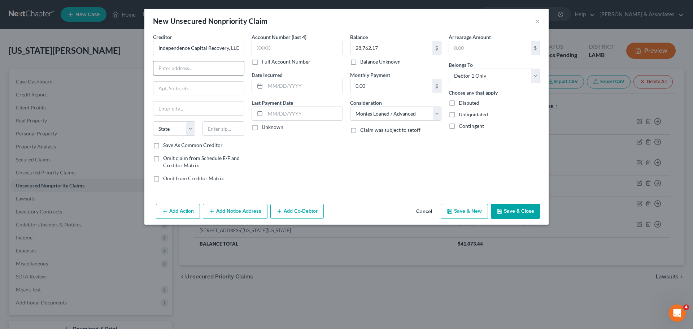
paste input "871 Venetia Bay Blvd"
type input "871 Venetia Bay Blvd"
click at [181, 89] on input "text" at bounding box center [198, 89] width 91 height 14
paste input "Ste 112"
type input "Ste 112"
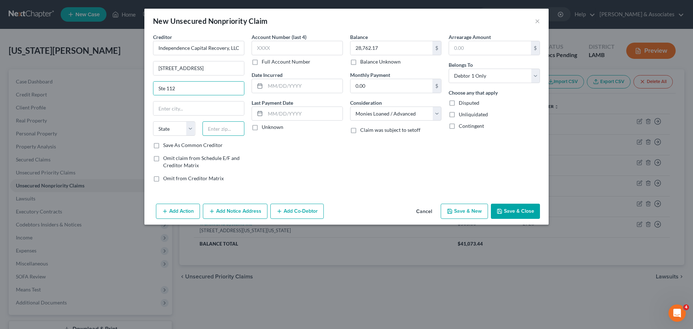
click at [224, 128] on input "text" at bounding box center [224, 128] width 42 height 14
paste input "34285"
type input "34285"
click at [286, 168] on div "Account Number (last 4) Full Account Number Date Incurred Last Payment Date Unk…" at bounding box center [297, 110] width 99 height 155
type input "Venice"
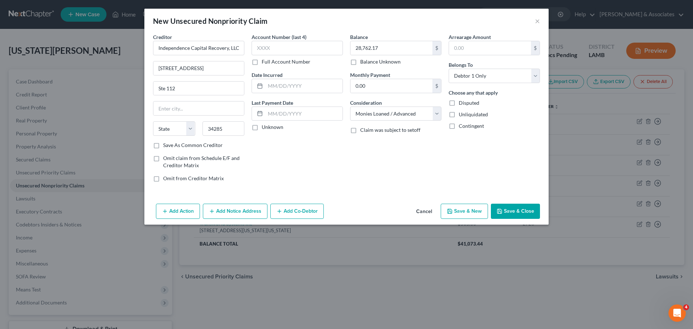
select select "9"
click at [170, 143] on label "Save As Common Creditor" at bounding box center [193, 145] width 60 height 7
click at [170, 143] on input "Save As Common Creditor" at bounding box center [168, 144] width 5 height 5
click at [299, 148] on div "Account Number (last 4) Full Account Number Date Incurred Last Payment Date Unk…" at bounding box center [297, 110] width 99 height 155
click at [517, 207] on button "Save & Close" at bounding box center [515, 211] width 49 height 15
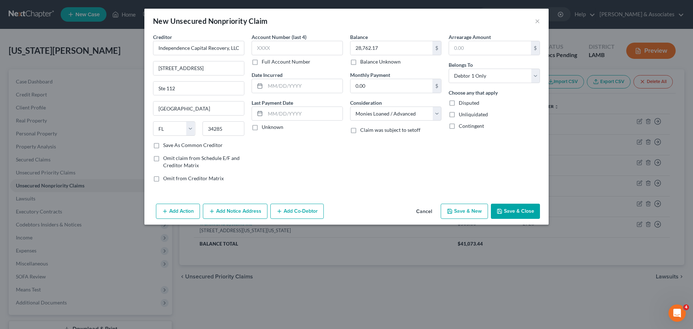
checkbox input "false"
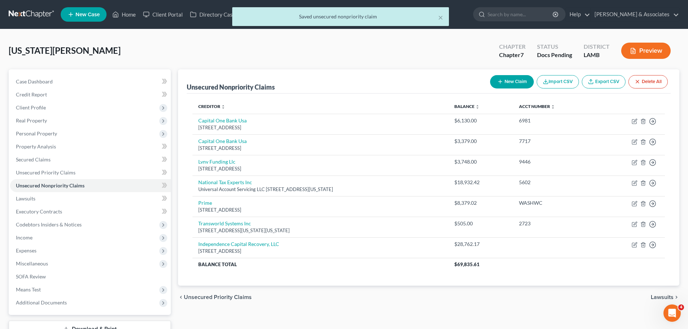
click at [571, 306] on div "chevron_left Unsecured Priority Claims Lawsuits chevron_right" at bounding box center [428, 297] width 501 height 23
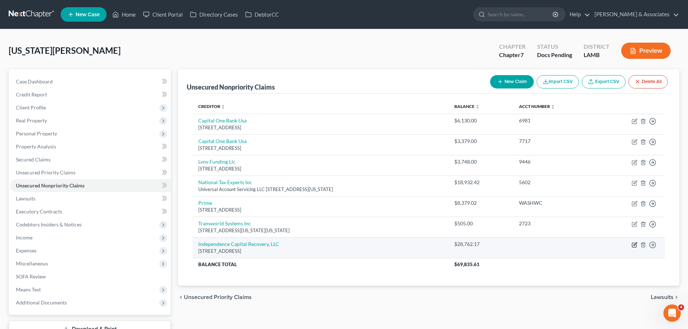
click at [635, 246] on icon "button" at bounding box center [635, 245] width 6 height 6
select select "9"
select select "10"
select select "0"
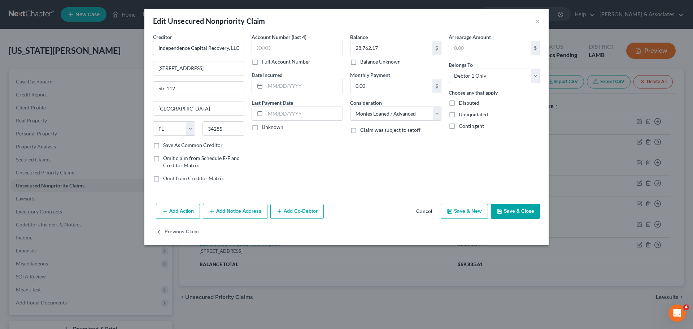
click at [235, 212] on button "Add Notice Address" at bounding box center [235, 211] width 65 height 15
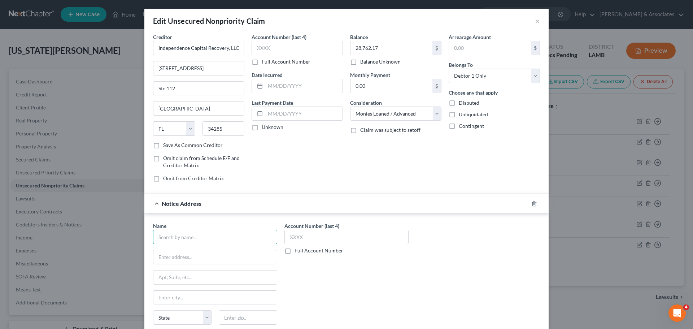
click at [272, 235] on input "text" at bounding box center [215, 237] width 124 height 14
type input "A"
type input "Zarzaur & Schwartz, PC"
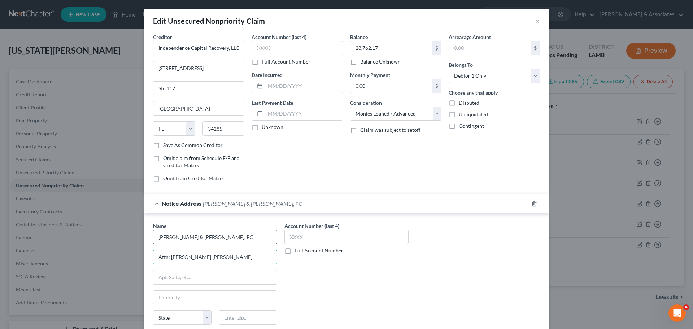
type input "Attn: Naomi A Cohen Ivker"
type input "PO Box 11366"
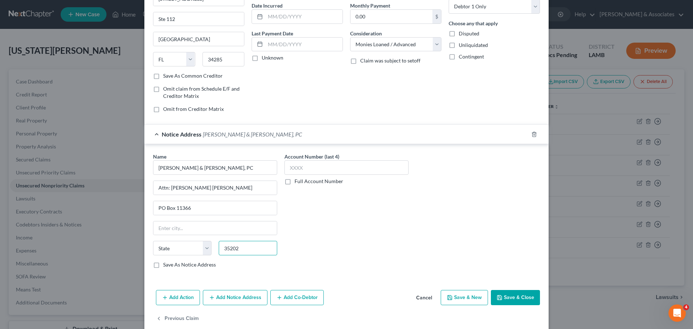
scroll to position [81, 0]
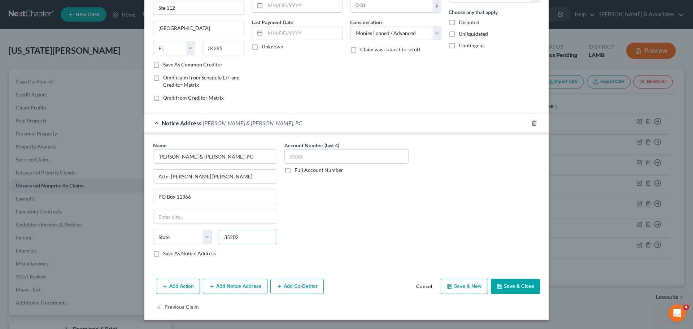
type input "35202"
type input "Birmingham"
select select "0"
click at [521, 282] on button "Save & Close" at bounding box center [515, 286] width 49 height 15
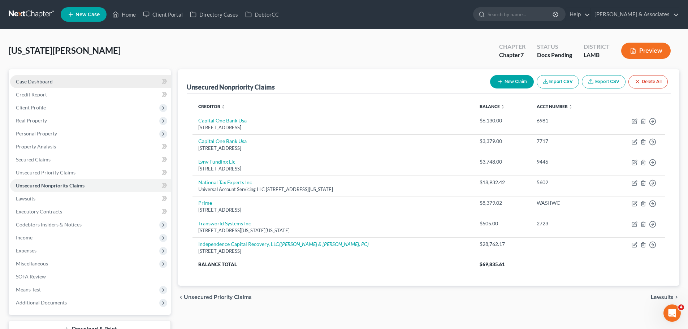
click at [79, 85] on link "Case Dashboard" at bounding box center [90, 81] width 161 height 13
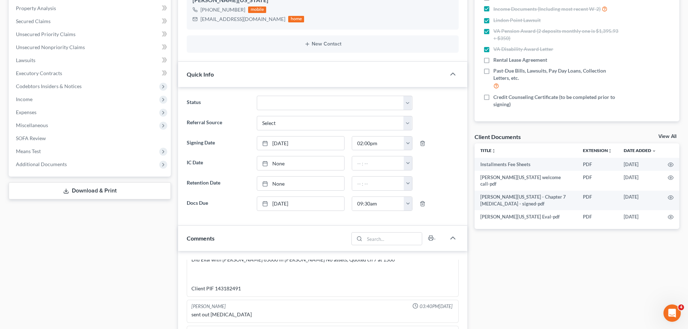
scroll to position [253, 0]
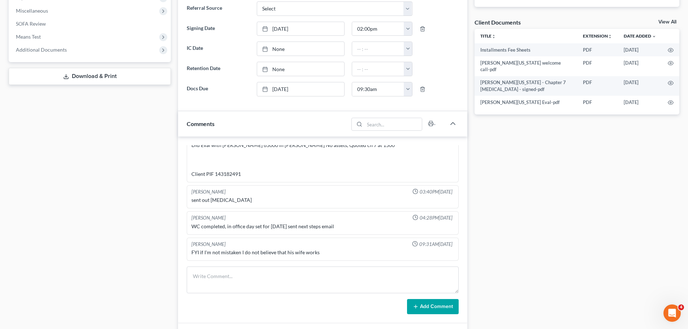
click at [564, 243] on div "Docs Tasks Events Fees Timer 58% Completed Nothing here yet! Signed Retainer Dr…" at bounding box center [577, 121] width 212 height 608
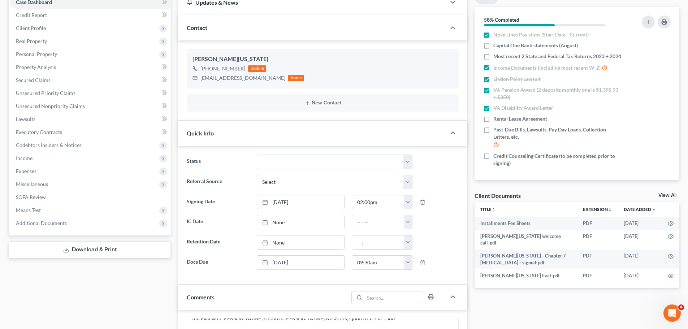
scroll to position [0, 0]
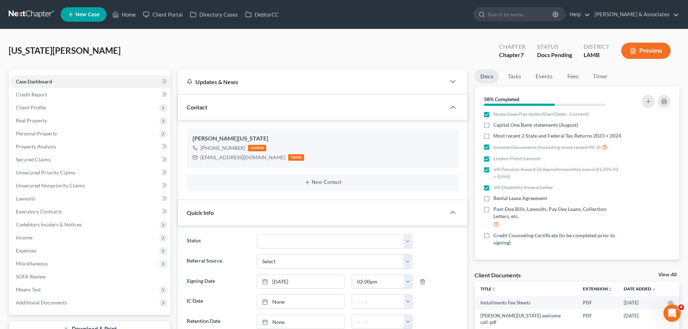
click at [278, 49] on div "Washington, Willie Upgraded Chapter Chapter 7 Status Docs Pending District LAMB…" at bounding box center [344, 53] width 671 height 31
click at [41, 158] on span "Secured Claims" at bounding box center [33, 159] width 35 height 6
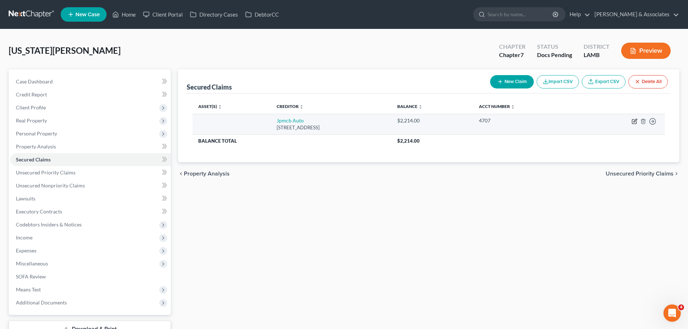
click at [634, 120] on icon "button" at bounding box center [635, 121] width 6 height 6
select select "45"
select select "0"
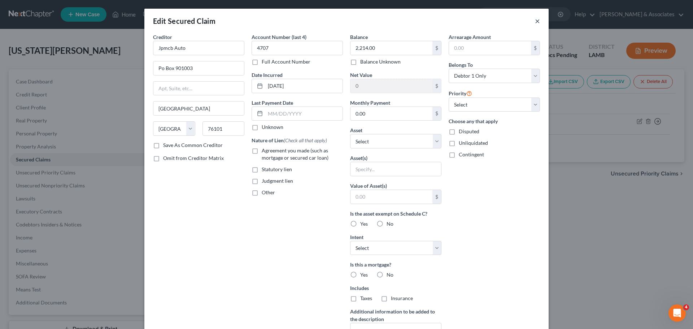
click at [536, 21] on button "×" at bounding box center [537, 21] width 5 height 9
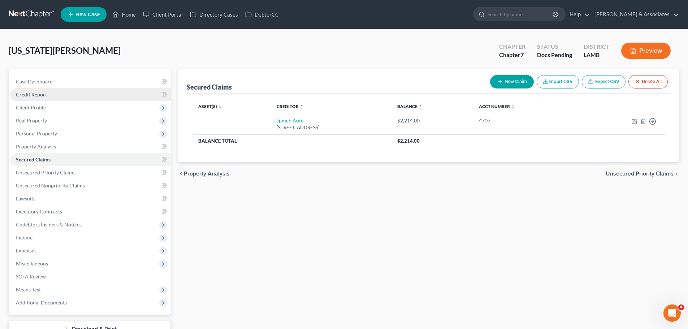
click at [71, 94] on link "Credit Report" at bounding box center [90, 94] width 161 height 13
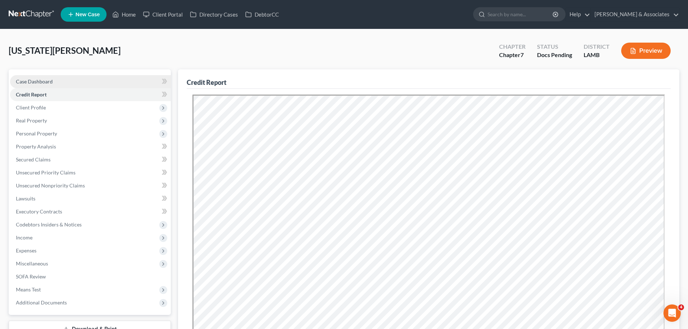
click at [43, 78] on link "Case Dashboard" at bounding box center [90, 81] width 161 height 13
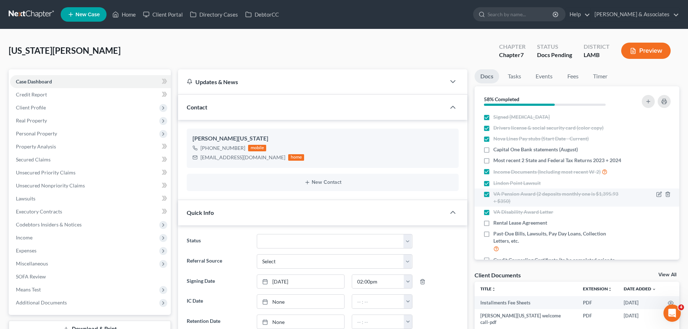
scroll to position [32, 0]
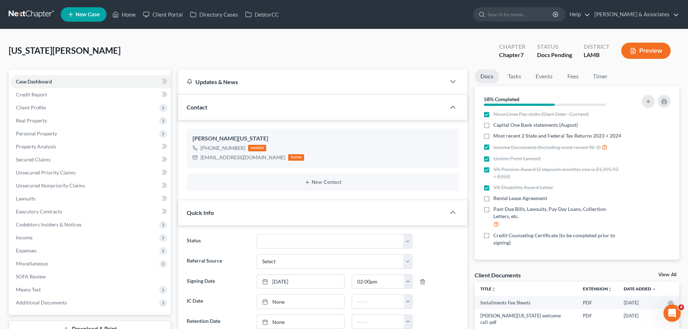
drag, startPoint x: 539, startPoint y: 264, endPoint x: 533, endPoint y: 265, distance: 6.3
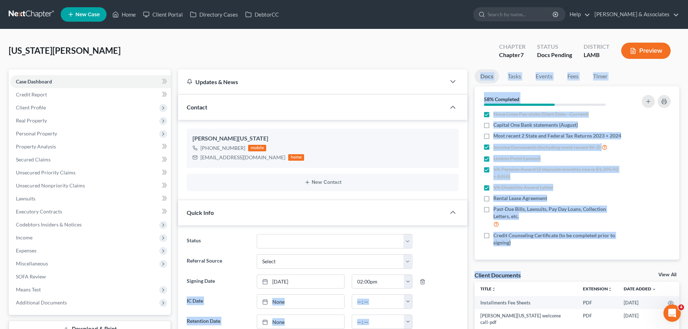
drag, startPoint x: 532, startPoint y: 277, endPoint x: 478, endPoint y: 278, distance: 53.8
click at [481, 277] on div "Client Documents" at bounding box center [498, 275] width 46 height 8
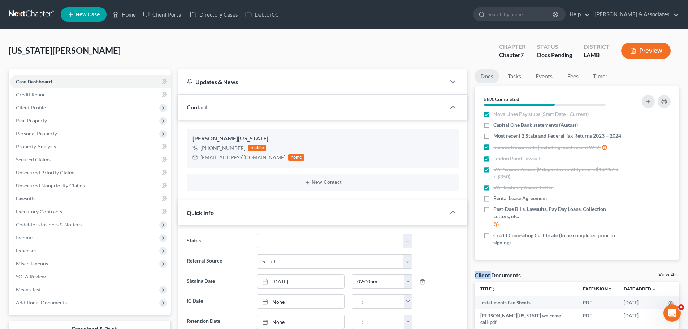
click at [481, 277] on div "Client Documents" at bounding box center [498, 275] width 46 height 8
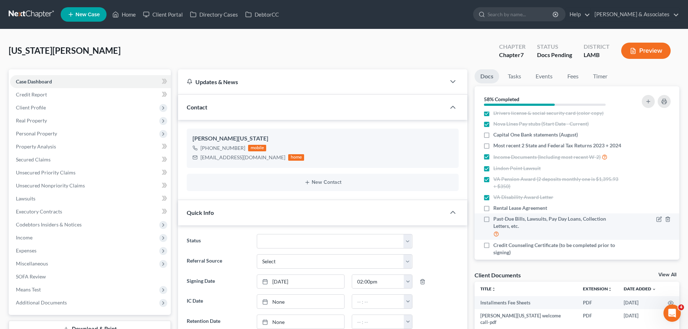
scroll to position [0, 0]
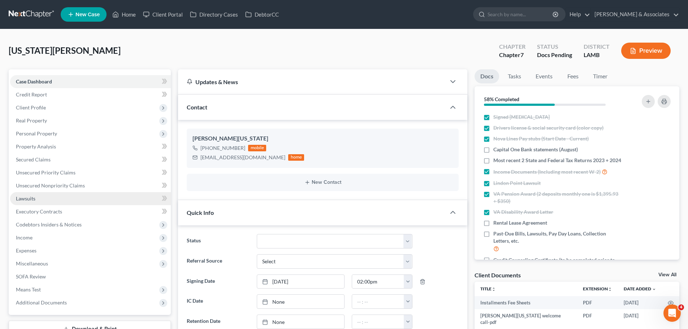
click at [55, 201] on link "Lawsuits" at bounding box center [90, 198] width 161 height 13
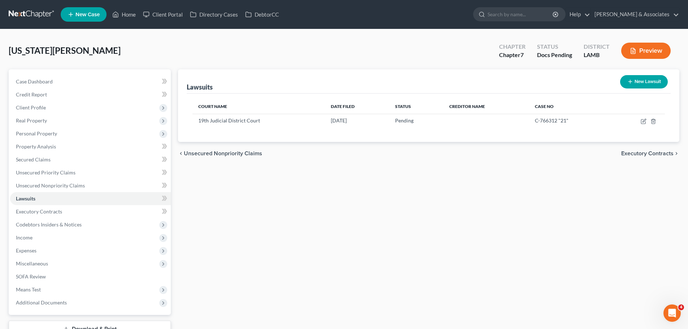
click at [525, 206] on div "Lawsuits New Lawsuit Court Name Date Filed Status Creditor Name Case No 19th Ju…" at bounding box center [428, 203] width 508 height 268
click at [31, 252] on span "Expenses" at bounding box center [26, 250] width 21 height 6
click at [31, 293] on link "Personal" at bounding box center [98, 289] width 146 height 13
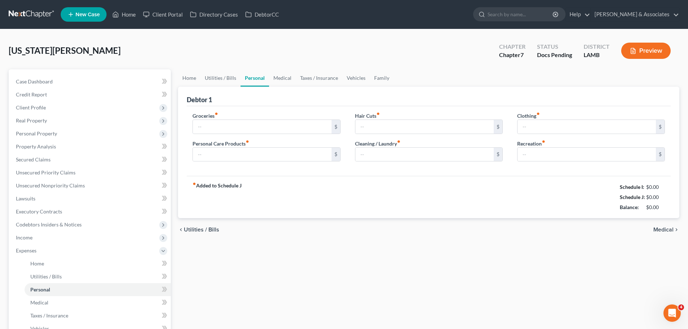
type input "0.00"
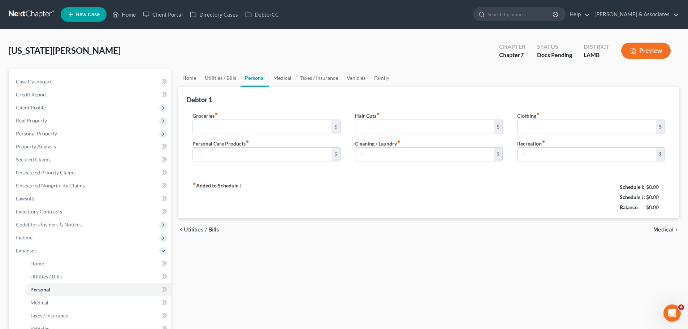
type input "0.00"
click at [227, 129] on input "0.00" at bounding box center [262, 127] width 138 height 14
type input "938"
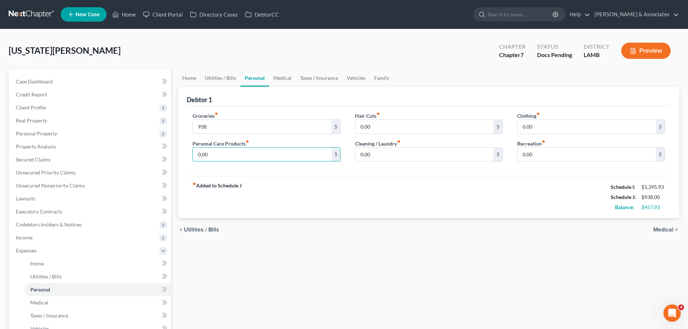
type input "3"
type input "91"
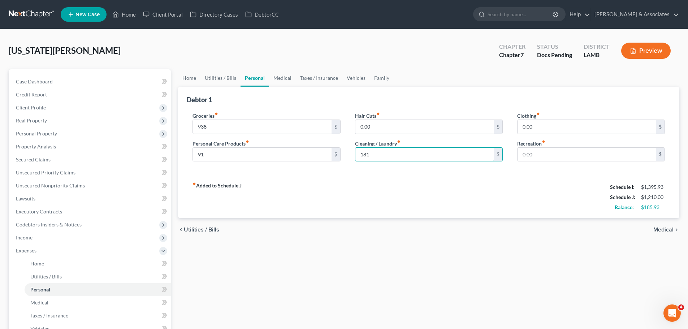
type input "181"
click at [449, 237] on div "chevron_left Utilities / Bills Medical chevron_right" at bounding box center [428, 229] width 501 height 23
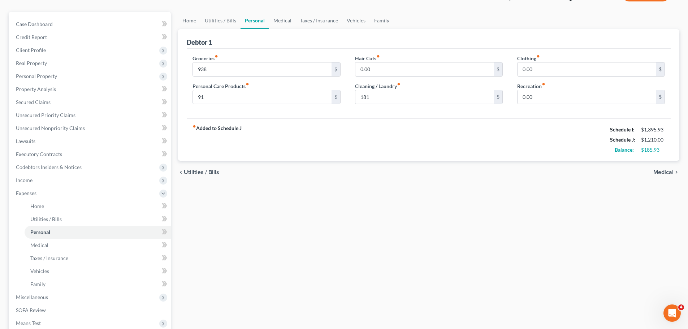
scroll to position [127, 0]
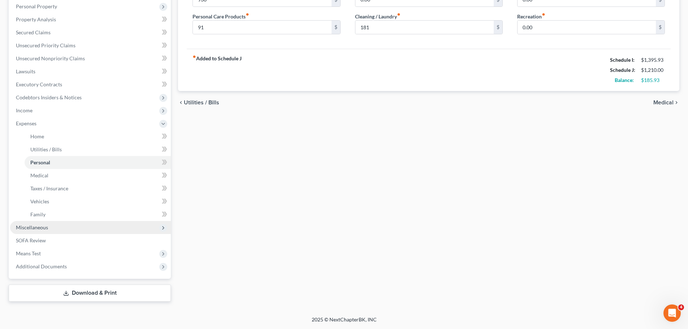
click at [35, 225] on span "Miscellaneous" at bounding box center [32, 227] width 32 height 6
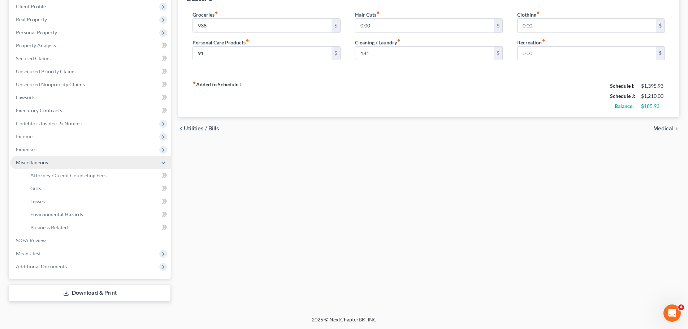
scroll to position [101, 0]
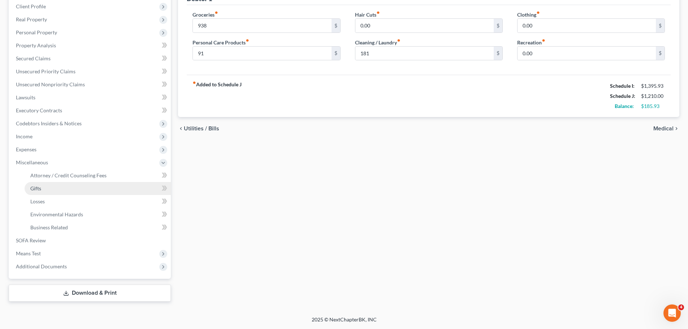
click at [56, 187] on link "Gifts" at bounding box center [98, 188] width 146 height 13
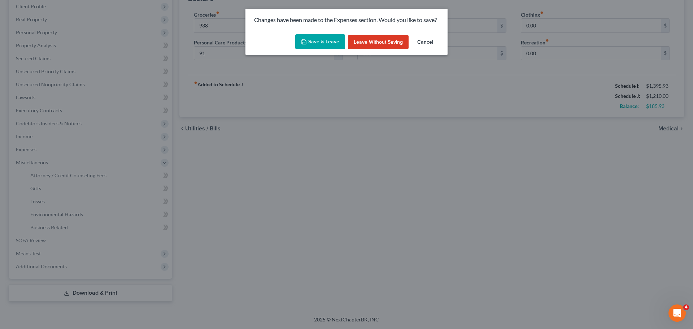
click at [323, 49] on button "Save & Leave" at bounding box center [320, 41] width 50 height 15
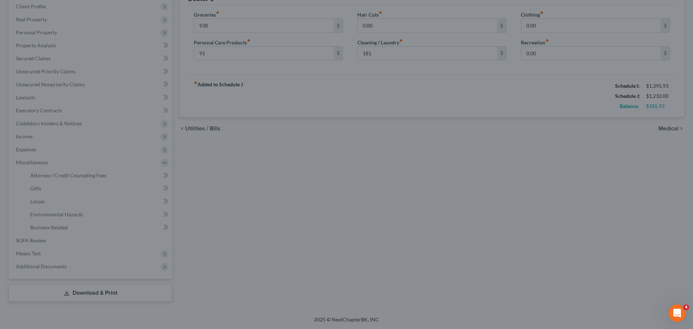
type input "938.00"
type input "91.00"
type input "181.00"
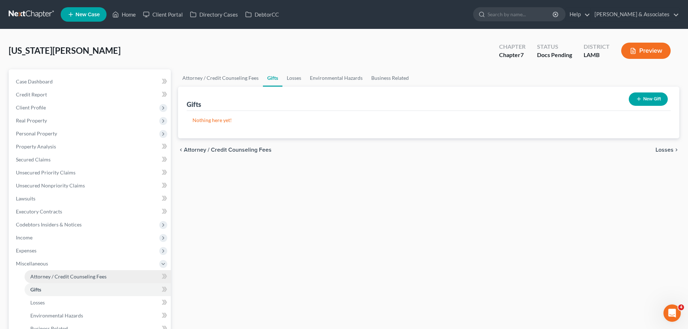
click at [43, 276] on span "Attorney / Credit Counseling Fees" at bounding box center [68, 276] width 76 height 6
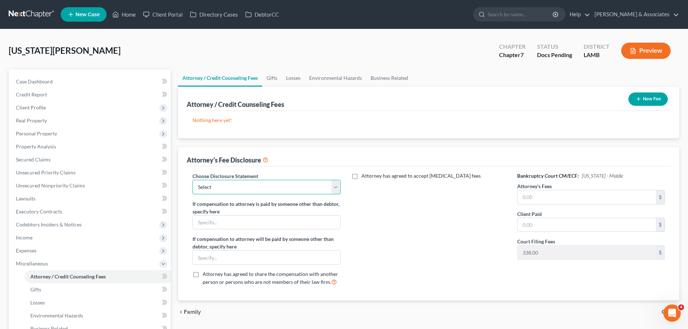
click at [233, 193] on select "Select LAWB 13 ALL CHECK NOT KOLWE LAWB 13 ONLY KOLWE TEST LAMB 13 LAMB 7 Ch 11…" at bounding box center [266, 187] width 148 height 14
select select "4"
click at [192, 180] on select "Select LAWB 13 ALL CHECK NOT KOLWE LAWB 13 ONLY KOLWE TEST LAMB 13 LAMB 7 Ch 11…" at bounding box center [266, 187] width 148 height 14
click at [501, 213] on div "Attorney has agreed to accept retainer fees" at bounding box center [429, 232] width 162 height 120
click at [547, 199] on input "text" at bounding box center [586, 197] width 138 height 14
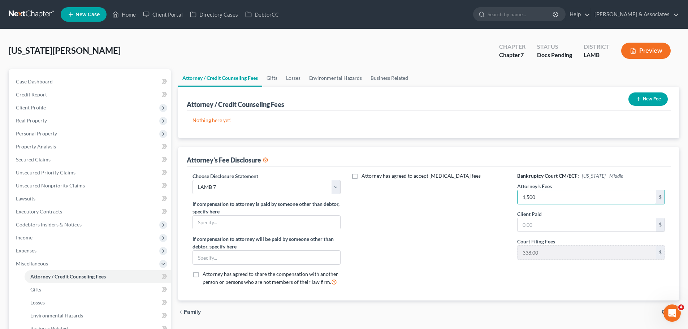
type input "1,500"
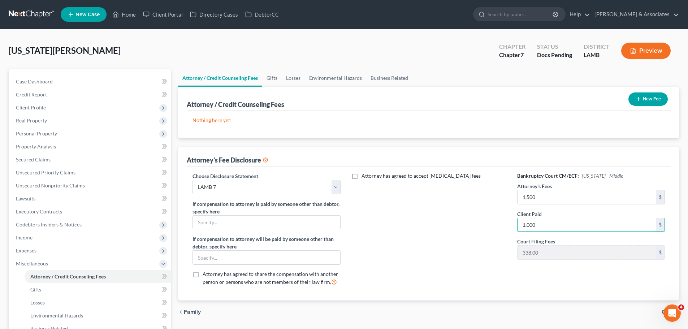
type input "1,000"
click at [647, 101] on button "New Fee" at bounding box center [647, 98] width 39 height 13
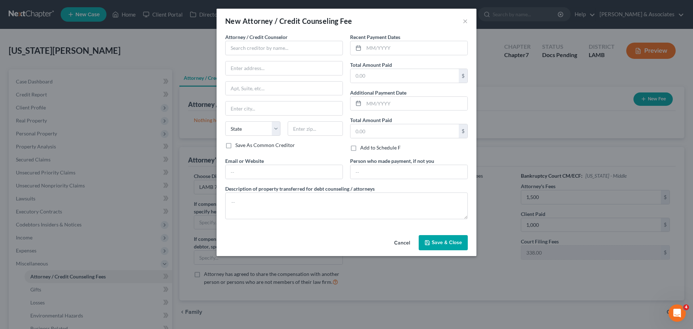
click at [261, 33] on label "Attorney / Credit Counselor *" at bounding box center [256, 37] width 62 height 8
click at [260, 49] on input "text" at bounding box center [284, 48] width 118 height 14
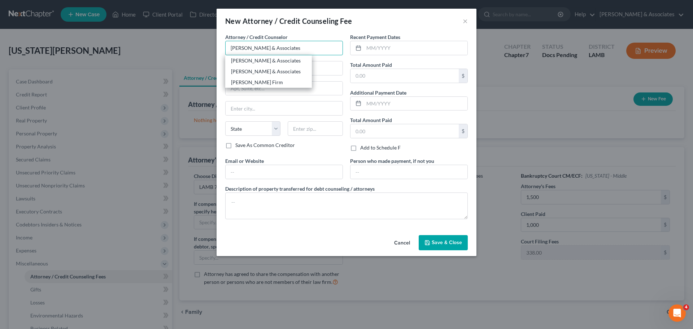
type input "[PERSON_NAME] & Associates"
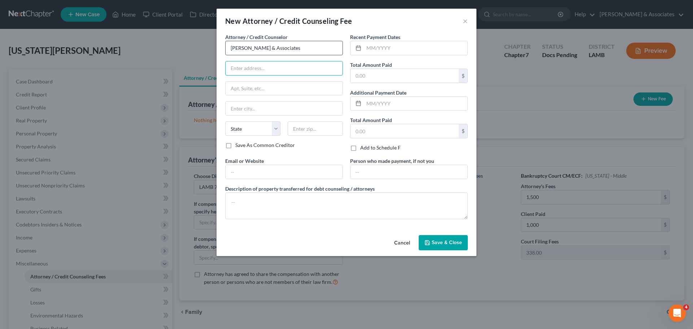
type input "2644 S. Sherwood Forest Blvd."
type input "Baton Rouge"
select select "19"
type input "70816"
click at [401, 44] on input "text" at bounding box center [416, 48] width 104 height 14
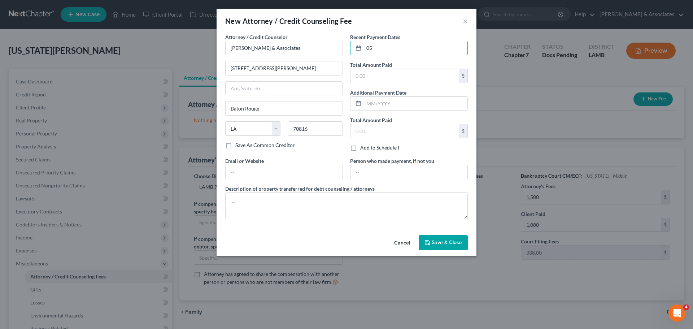
type input "0"
type input "08/2025"
type input "1,000.00"
click at [455, 246] on button "Save & Close" at bounding box center [443, 242] width 49 height 15
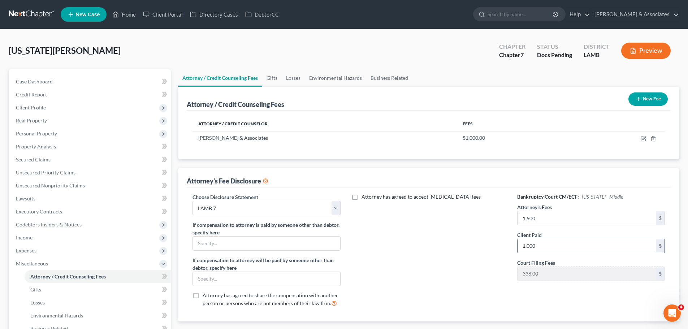
click at [586, 242] on input "1,000" at bounding box center [586, 246] width 138 height 14
type input "1,500.00"
click at [551, 222] on input "1,500" at bounding box center [586, 218] width 138 height 14
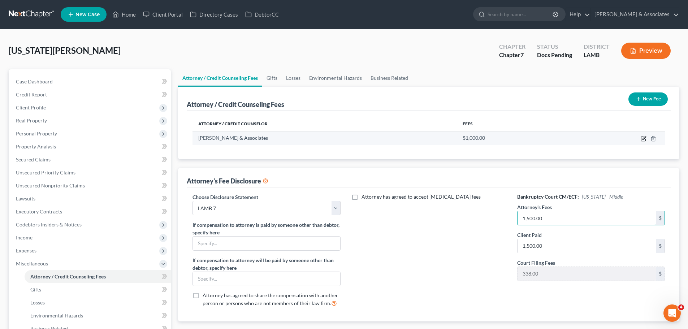
type input "1,500.00"
click at [646, 138] on icon "button" at bounding box center [643, 137] width 3 height 3
select select "19"
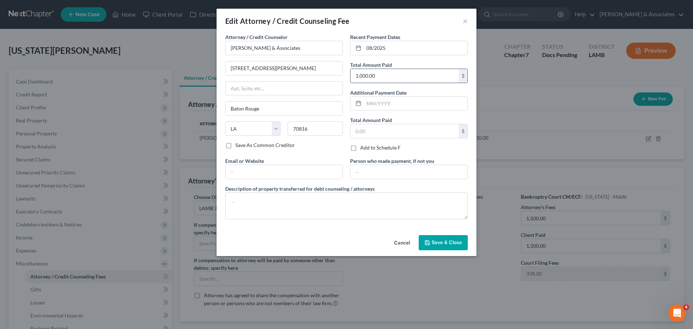
click at [387, 72] on input "1,000.00" at bounding box center [405, 76] width 108 height 14
type input "1,500.00"
click at [460, 241] on span "Save & Close" at bounding box center [447, 242] width 30 height 6
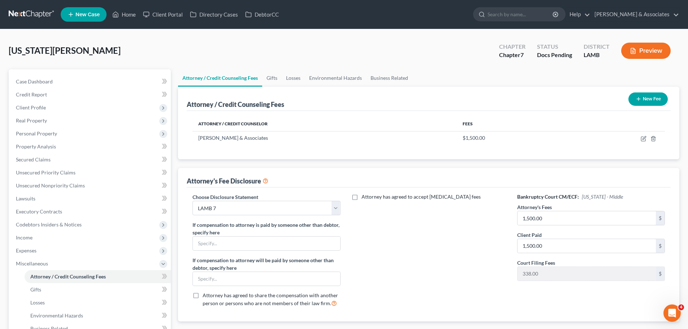
click at [403, 239] on div "Attorney has agreed to accept retainer fees" at bounding box center [429, 253] width 162 height 120
click at [121, 78] on link "Case Dashboard" at bounding box center [90, 81] width 161 height 13
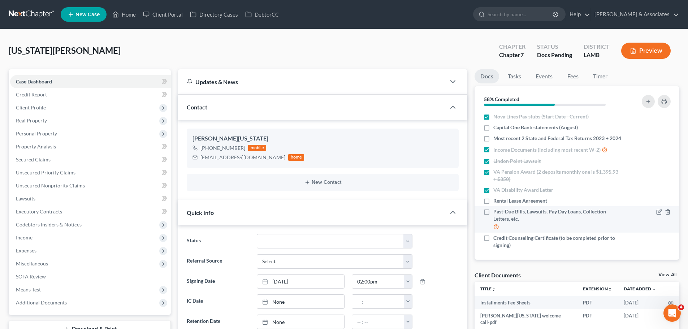
scroll to position [32, 0]
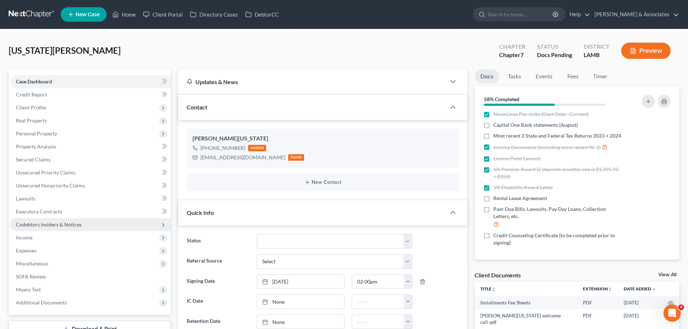
click at [44, 226] on span "Codebtors Insiders & Notices" at bounding box center [49, 224] width 66 height 6
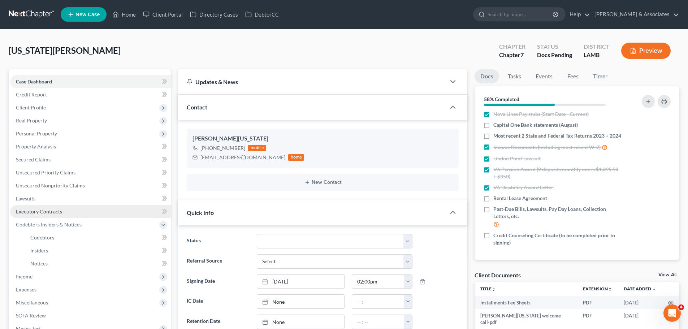
click at [42, 212] on span "Executory Contracts" at bounding box center [39, 211] width 46 height 6
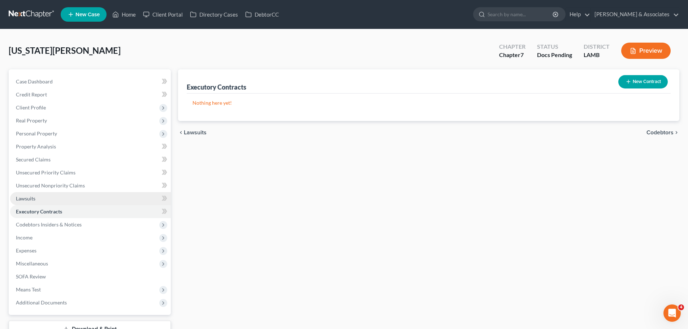
click at [45, 201] on link "Lawsuits" at bounding box center [90, 198] width 161 height 13
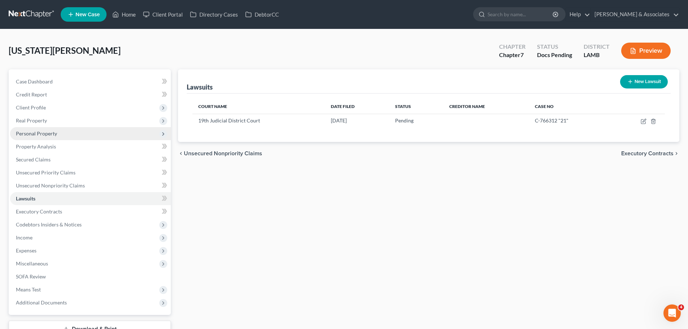
click at [40, 130] on span "Personal Property" at bounding box center [36, 133] width 41 height 6
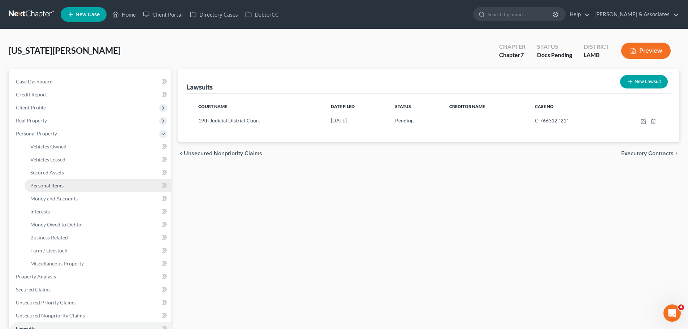
click at [45, 182] on span "Personal Items" at bounding box center [46, 185] width 33 height 6
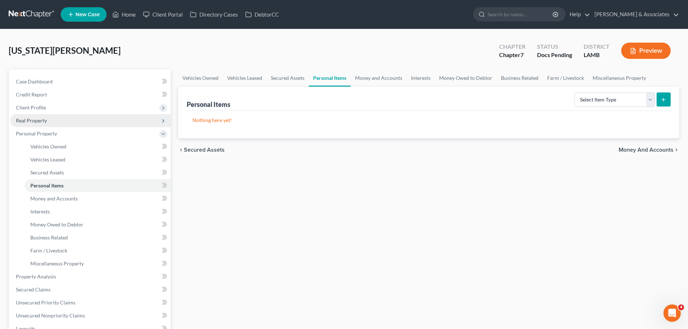
click at [52, 114] on span "Real Property" at bounding box center [90, 120] width 161 height 13
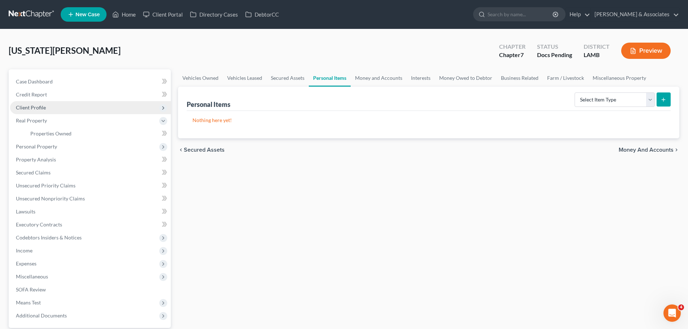
click at [39, 109] on span "Client Profile" at bounding box center [31, 107] width 30 height 6
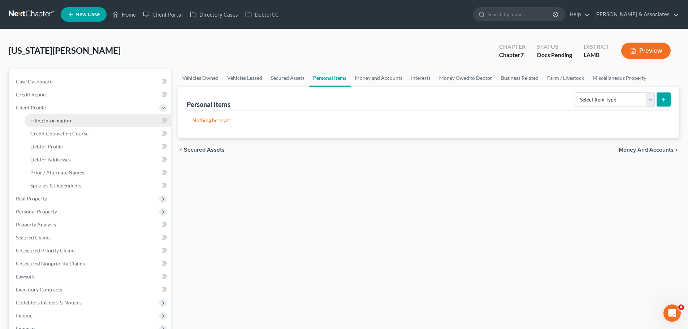
click at [44, 120] on span "Filing Information" at bounding box center [50, 120] width 41 height 6
select select "1"
select select "0"
select select "19"
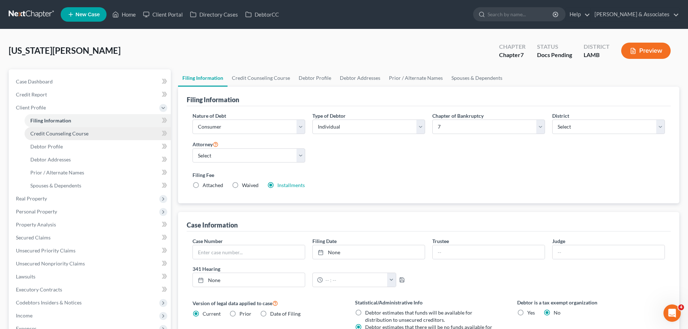
click at [48, 128] on link "Credit Counseling Course" at bounding box center [98, 133] width 146 height 13
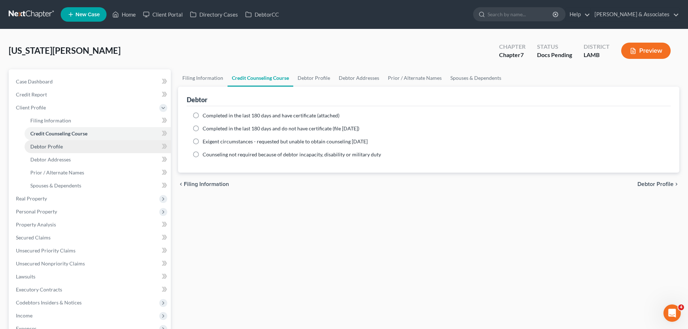
click at [48, 144] on span "Debtor Profile" at bounding box center [46, 146] width 33 height 6
select select "0"
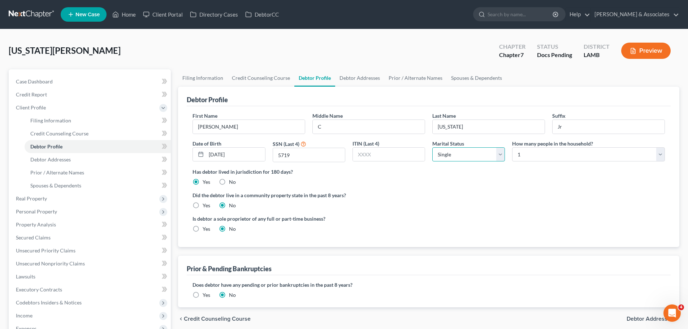
click at [486, 152] on select "Select Single Married Separated Divorced Widowed" at bounding box center [468, 154] width 73 height 14
click at [432, 147] on select "Select Single Married Separated Divorced Widowed" at bounding box center [468, 154] width 73 height 14
click at [478, 152] on select "Select Single Married Separated Divorced Widowed" at bounding box center [468, 154] width 73 height 14
select select "1"
click at [432, 147] on select "Select Single Married Separated Divorced Widowed" at bounding box center [468, 154] width 73 height 14
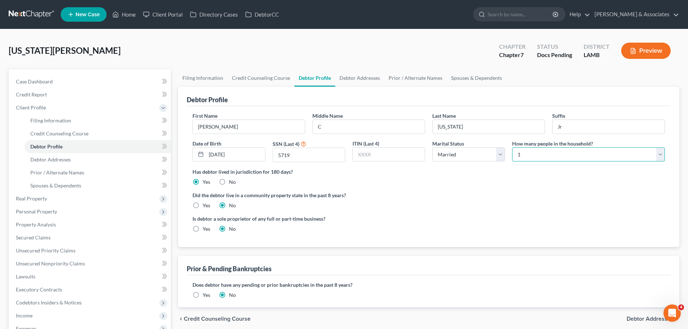
click at [522, 154] on select "Select 1 2 3 4 5 6 7 8 9 10 11 12 13 14 15 16 17 18 19 20" at bounding box center [588, 154] width 153 height 14
select select "1"
click at [512, 147] on select "Select 1 2 3 4 5 6 7 8 9 10 11 12 13 14 15 16 17 18 19 20" at bounding box center [588, 154] width 153 height 14
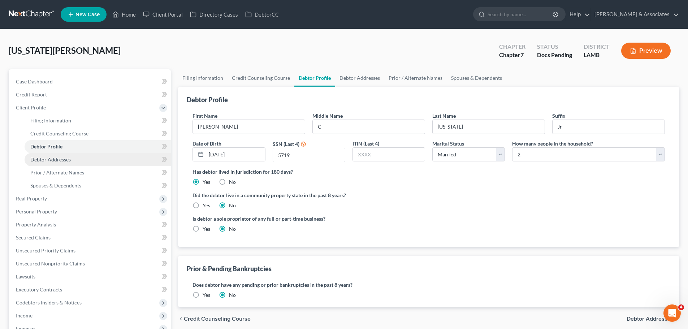
click at [56, 164] on link "Debtor Addresses" at bounding box center [98, 159] width 146 height 13
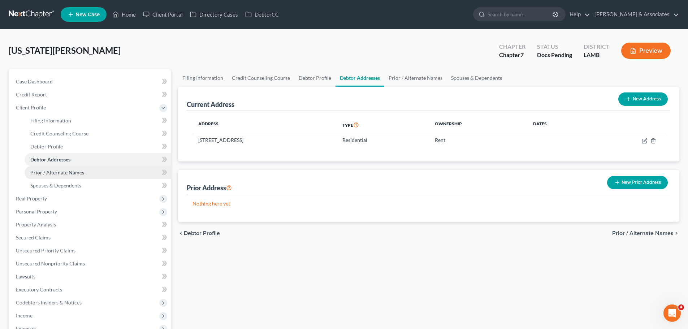
click at [58, 168] on link "Prior / Alternate Names" at bounding box center [98, 172] width 146 height 13
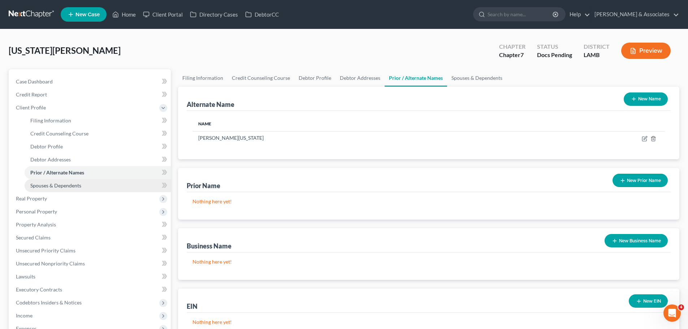
click at [62, 186] on span "Spouses & Dependents" at bounding box center [55, 185] width 51 height 6
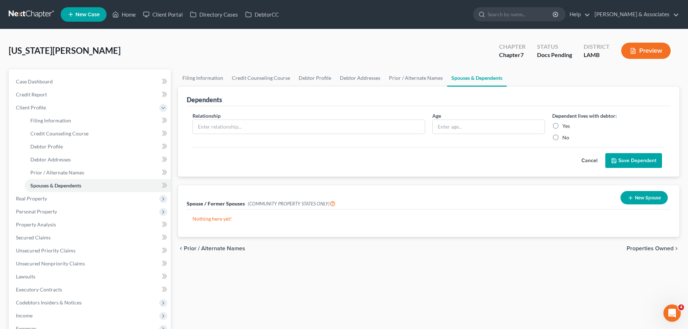
click at [323, 306] on div "Filing Information Credit Counseling Course Debtor Profile Debtor Addresses Pri…" at bounding box center [428, 242] width 508 height 346
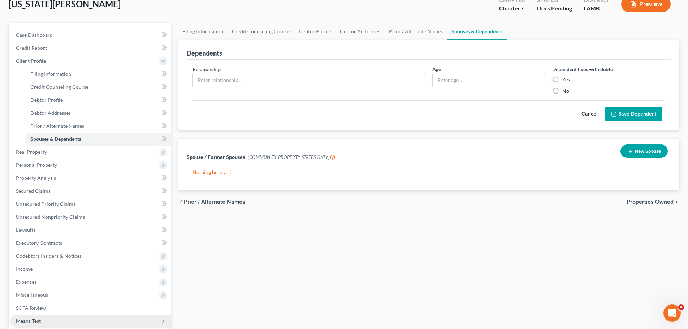
scroll to position [114, 0]
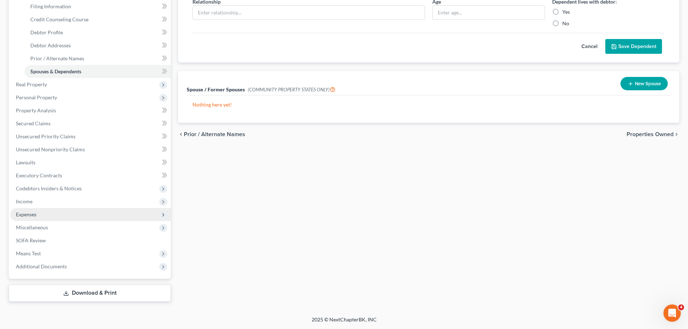
click at [57, 213] on span "Expenses" at bounding box center [90, 214] width 161 height 13
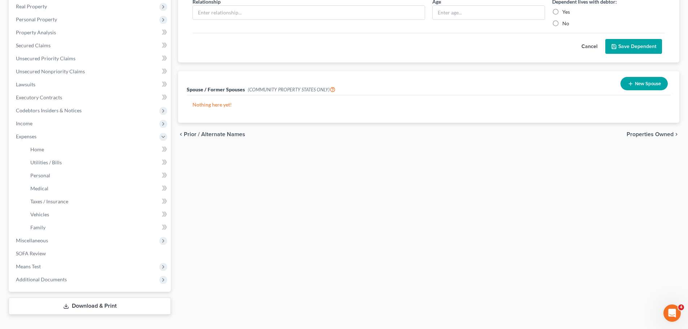
click at [52, 127] on span "Income" at bounding box center [90, 123] width 161 height 13
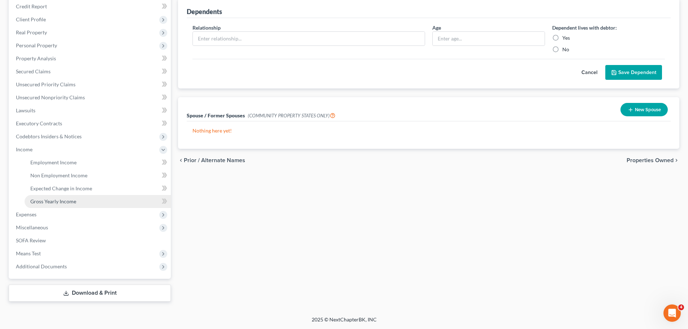
scroll to position [88, 0]
click at [83, 199] on link "Gross Yearly Income" at bounding box center [98, 201] width 146 height 13
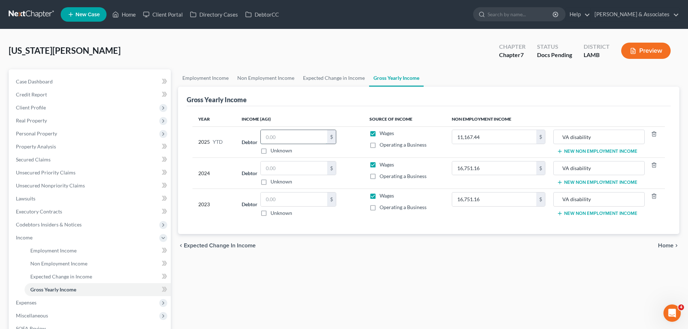
click at [290, 134] on input "text" at bounding box center [294, 137] width 66 height 14
type input "68,879.32"
click at [533, 260] on div "Employment Income Non Employment Income Expected Change in Income Gross Yearly …" at bounding box center [428, 229] width 508 height 320
click at [394, 281] on div "Employment Income Non Employment Income Expected Change in Income Gross Yearly …" at bounding box center [428, 229] width 508 height 320
click at [368, 239] on div "chevron_left Expected Change in Income Home chevron_right" at bounding box center [428, 245] width 501 height 23
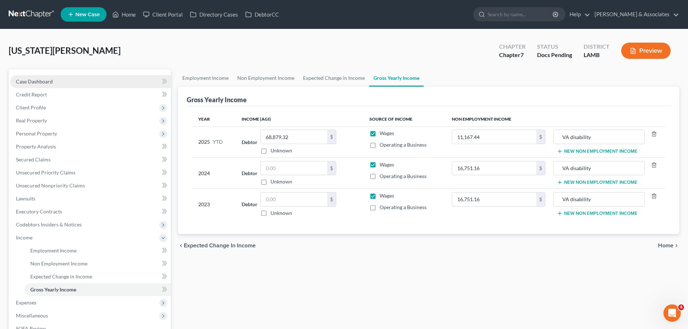
click at [30, 84] on span "Case Dashboard" at bounding box center [34, 81] width 37 height 6
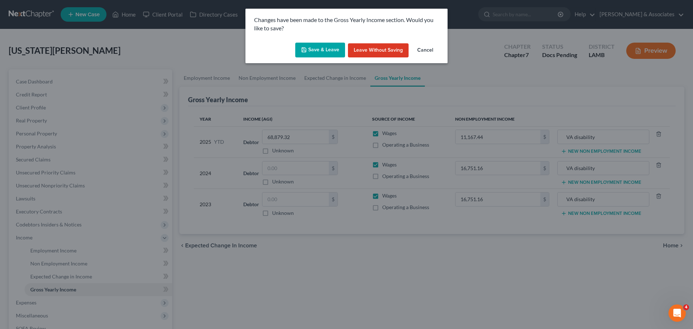
click at [303, 48] on icon "button" at bounding box center [304, 50] width 4 height 4
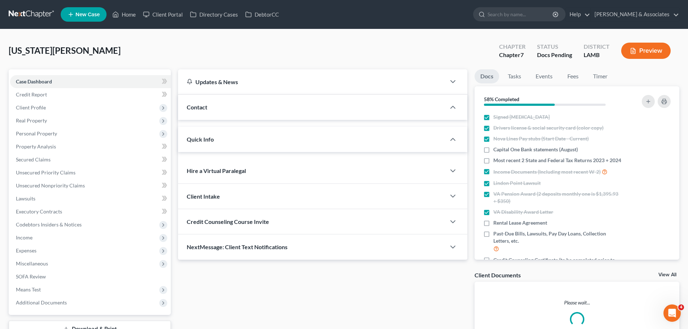
click at [291, 260] on div "Updates & News × Louisiana Middle District Notes: Take a look at NextChapter's …" at bounding box center [322, 164] width 289 height 191
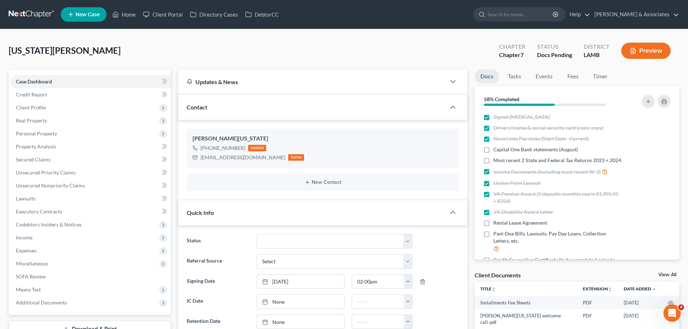
click at [130, 58] on div "Washington, Willie Upgraded Chapter Chapter 7 Status Docs Pending District LAMB…" at bounding box center [344, 53] width 671 height 31
click at [346, 46] on div "Washington, Willie Upgraded Chapter Chapter 7 Status Docs Pending District LAMB…" at bounding box center [344, 53] width 671 height 31
drag, startPoint x: 173, startPoint y: 42, endPoint x: 157, endPoint y: 3, distance: 42.6
click at [173, 42] on div "Washington, Willie Upgraded Chapter Chapter 7 Status Docs Pending District LAMB…" at bounding box center [344, 53] width 671 height 31
click at [40, 41] on div "Washington, Willie Upgraded Chapter Chapter 7 Status Docs Pending District LAMB…" at bounding box center [344, 53] width 671 height 31
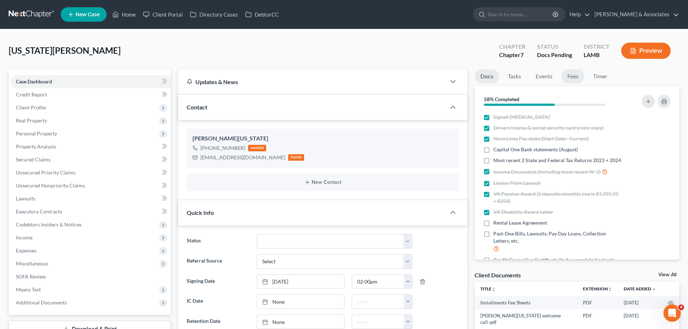
click at [571, 74] on link "Fees" at bounding box center [572, 76] width 23 height 14
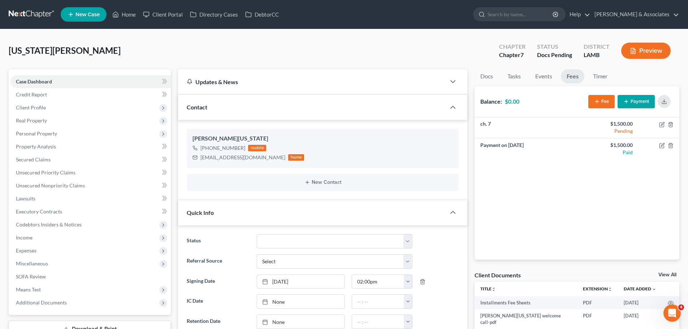
click at [604, 200] on div "ch. 7 $1,500.00 Pending Payment on Aug 23, 2025 $1,500.00 Paid" at bounding box center [577, 188] width 205 height 142
click at [607, 103] on button "Fee" at bounding box center [601, 101] width 26 height 13
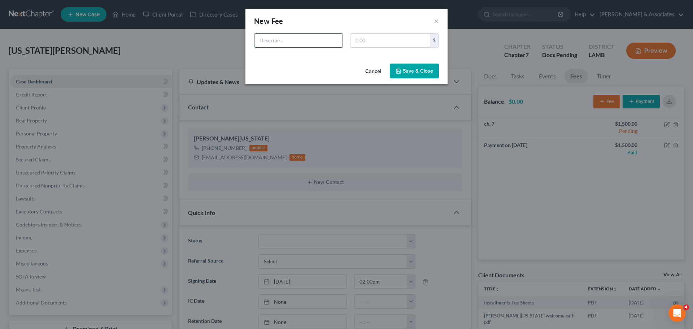
click at [312, 38] on input "text" at bounding box center [299, 41] width 88 height 14
type input "Tax work"
type input "1,400"
click at [311, 37] on input "Tax work" at bounding box center [299, 41] width 88 height 14
type input "Tax work (2021-2024, $350/ea)"
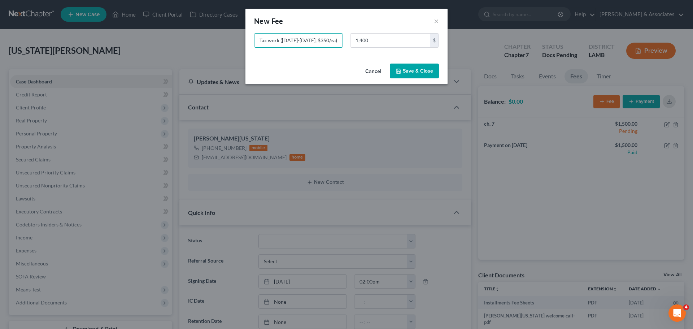
click at [427, 68] on button "Save & Close" at bounding box center [414, 71] width 49 height 15
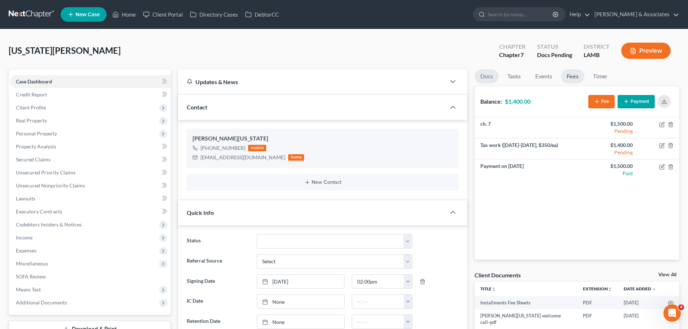
click at [488, 78] on link "Docs" at bounding box center [487, 76] width 24 height 14
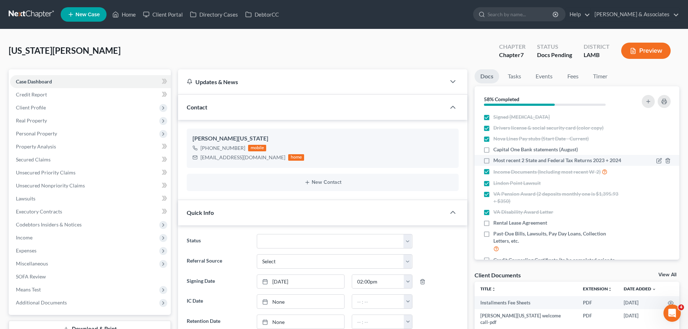
drag, startPoint x: 485, startPoint y: 141, endPoint x: 560, endPoint y: 158, distance: 76.3
click at [493, 140] on label "Nova Lines Pay stubs (Start Date - Current)" at bounding box center [540, 138] width 95 height 7
click at [496, 140] on input "Nova Lines Pay stubs (Start Date - Current)" at bounding box center [498, 137] width 5 height 5
checkbox input "false"
click at [656, 138] on icon "button" at bounding box center [659, 139] width 6 height 6
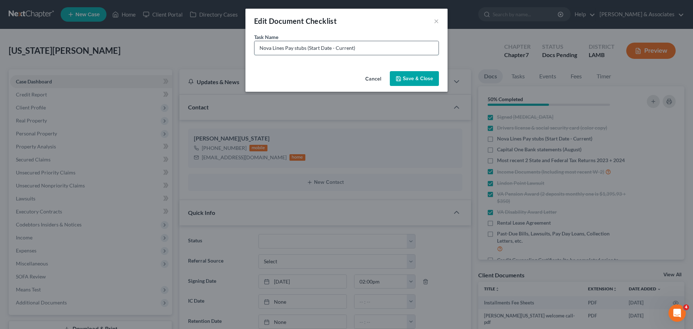
drag, startPoint x: 352, startPoint y: 47, endPoint x: 309, endPoint y: 46, distance: 42.6
click at [309, 46] on input "Nova Lines Pay stubs (Start Date - Current)" at bounding box center [347, 48] width 184 height 14
type input "Nova Lines Pay stubs (July 10, 2025 and May 29, 2025)"
click at [418, 82] on button "Save & Close" at bounding box center [414, 78] width 49 height 15
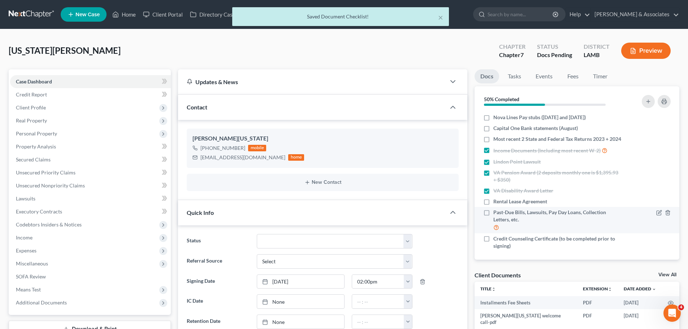
scroll to position [32, 0]
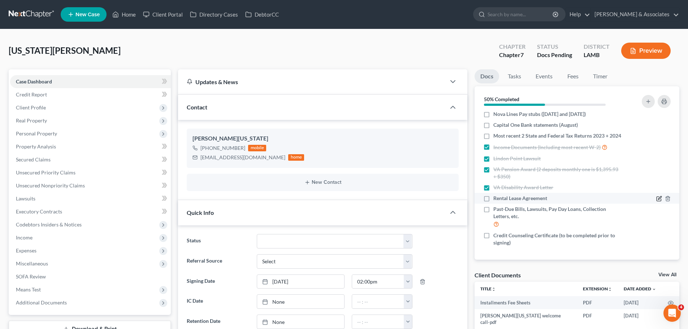
click at [656, 199] on icon "button" at bounding box center [659, 199] width 6 height 6
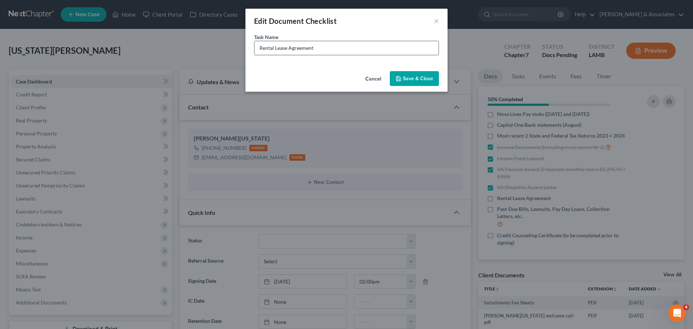
click at [259, 47] on input "Rental Lease Agreement" at bounding box center [347, 48] width 184 height 14
type input "Home Rental Lease Agreement"
click at [417, 74] on button "Save & Close" at bounding box center [414, 78] width 49 height 15
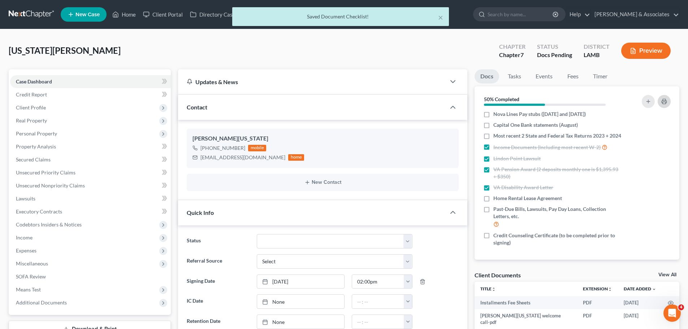
click at [668, 103] on button "button" at bounding box center [664, 101] width 13 height 13
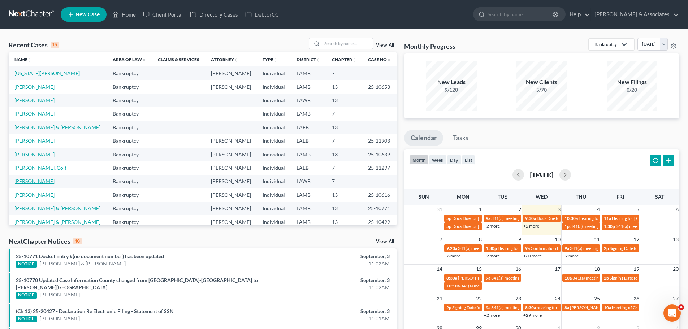
click at [29, 182] on link "[PERSON_NAME]" at bounding box center [34, 181] width 40 height 6
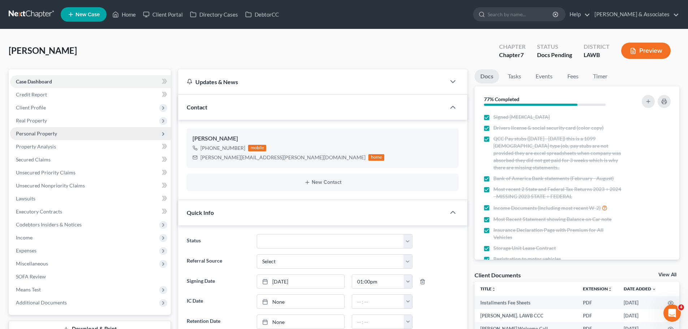
scroll to position [445, 0]
click at [28, 131] on span "Personal Property" at bounding box center [36, 133] width 41 height 6
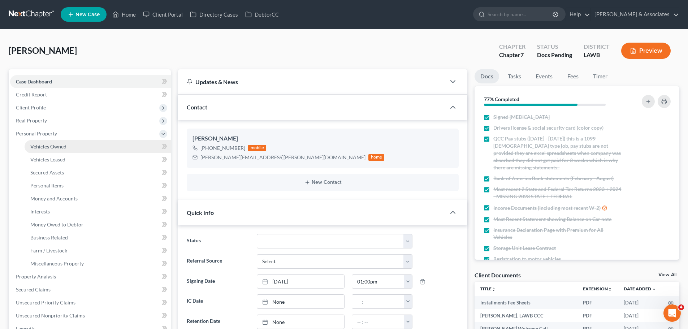
click at [48, 144] on span "Vehicles Owned" at bounding box center [48, 146] width 36 height 6
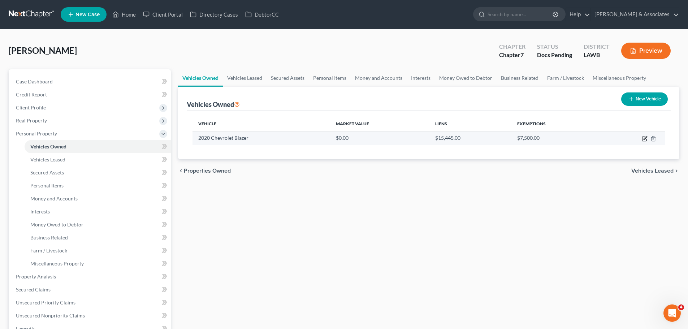
click at [645, 138] on icon "button" at bounding box center [645, 139] width 6 height 6
select select "0"
select select "6"
select select "2"
select select "4"
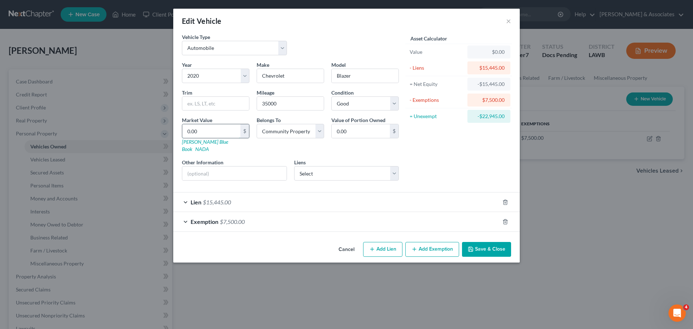
click at [194, 136] on input "0.00" at bounding box center [211, 131] width 58 height 14
paste input "17,475"
type input "17,475"
type input "17,475.00"
type input "17,475"
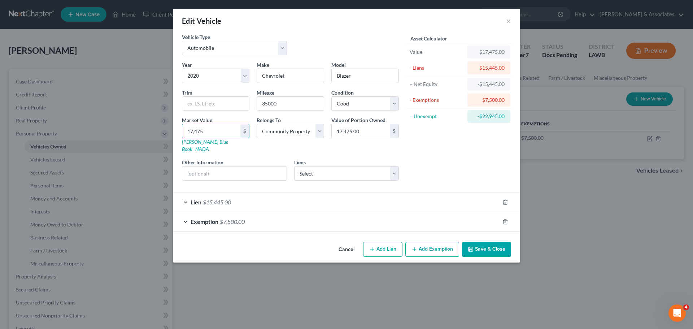
click at [540, 178] on div "Edit Vehicle × Vehicle Type Select Automobile Truck Trailer Watercraft Aircraft…" at bounding box center [346, 164] width 693 height 329
click at [206, 102] on input "text" at bounding box center [215, 104] width 67 height 14
paste input "Utility 4D LT 2WD"
type input "Utility 4D LT 2WD"
click at [464, 152] on div "Asset Calculator Value $17,475.00 - Liens $15,445.00 = Net Equity -$15,445.00 -…" at bounding box center [459, 109] width 112 height 153
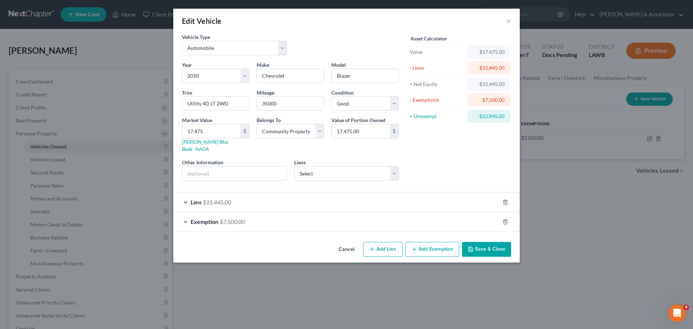
click at [498, 243] on button "Save & Close" at bounding box center [486, 249] width 49 height 15
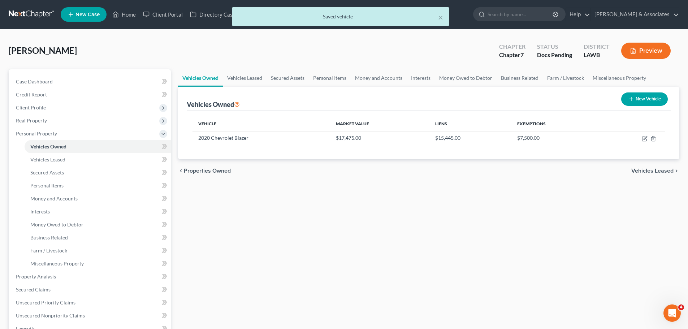
click at [477, 225] on div "Vehicles Owned Vehicles Leased Secured Assets Personal Items Money and Accounts…" at bounding box center [428, 268] width 508 height 398
click at [91, 85] on link "Case Dashboard" at bounding box center [90, 81] width 161 height 13
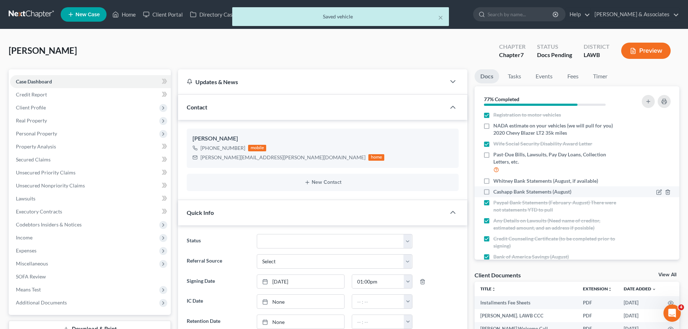
scroll to position [144, 0]
click at [510, 130] on span "NADA estimate on your vehicles (we will pull for you) 2020 Chevy Blazer LT2 35k…" at bounding box center [557, 129] width 129 height 14
click at [501, 126] on input "NADA estimate on your vehicles (we will pull for you) 2020 Chevy Blazer LT2 35k…" at bounding box center [498, 124] width 5 height 5
checkbox input "true"
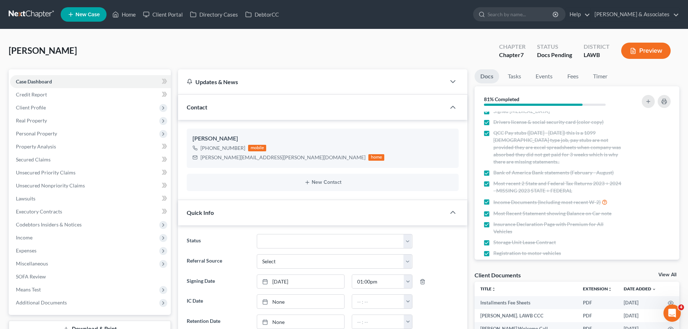
scroll to position [0, 0]
